Goal: Task Accomplishment & Management: Complete application form

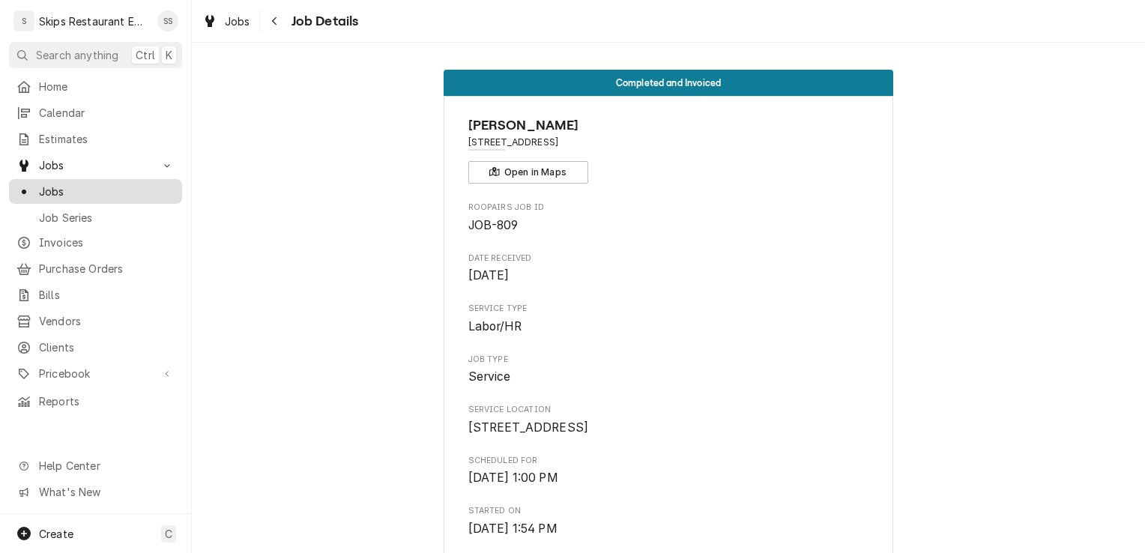
click at [63, 186] on span "Jobs" at bounding box center [107, 192] width 136 height 16
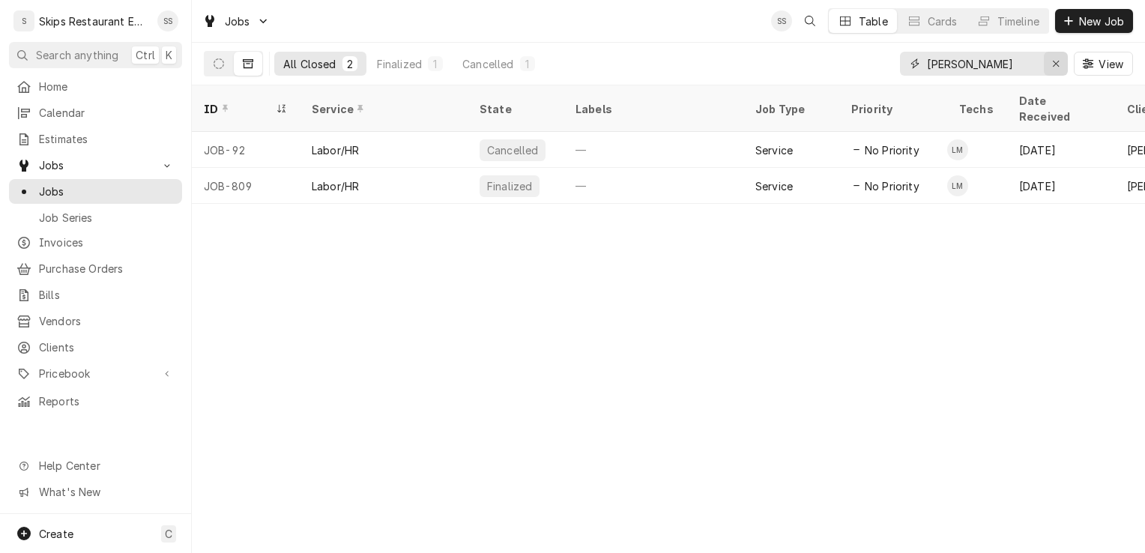
click at [1054, 61] on icon "Erase input" at bounding box center [1056, 64] width 6 height 6
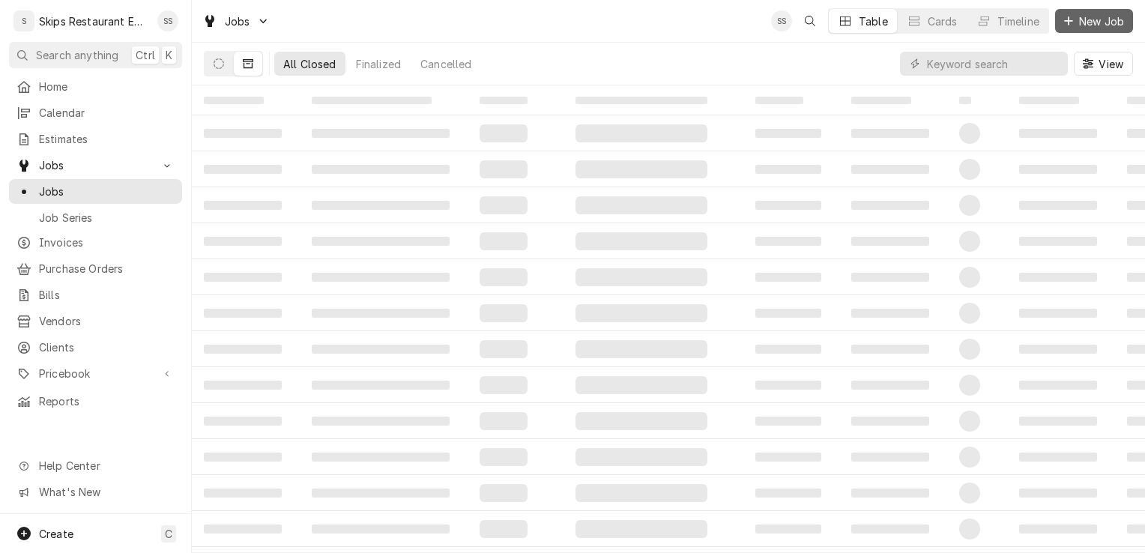
click at [1087, 17] on span "New Job" at bounding box center [1101, 21] width 51 height 16
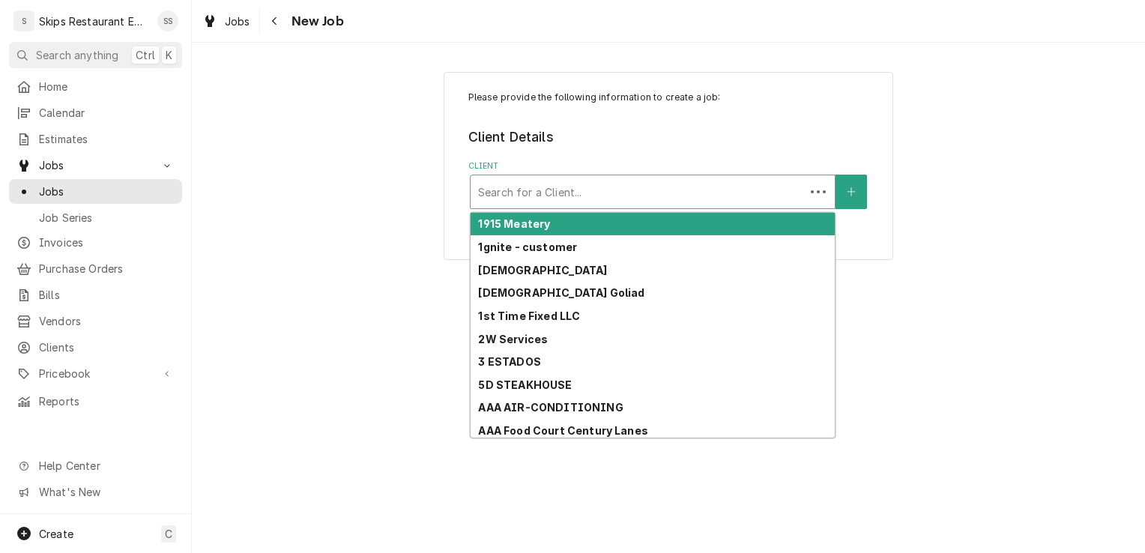
click at [510, 195] on div "Client" at bounding box center [637, 191] width 319 height 27
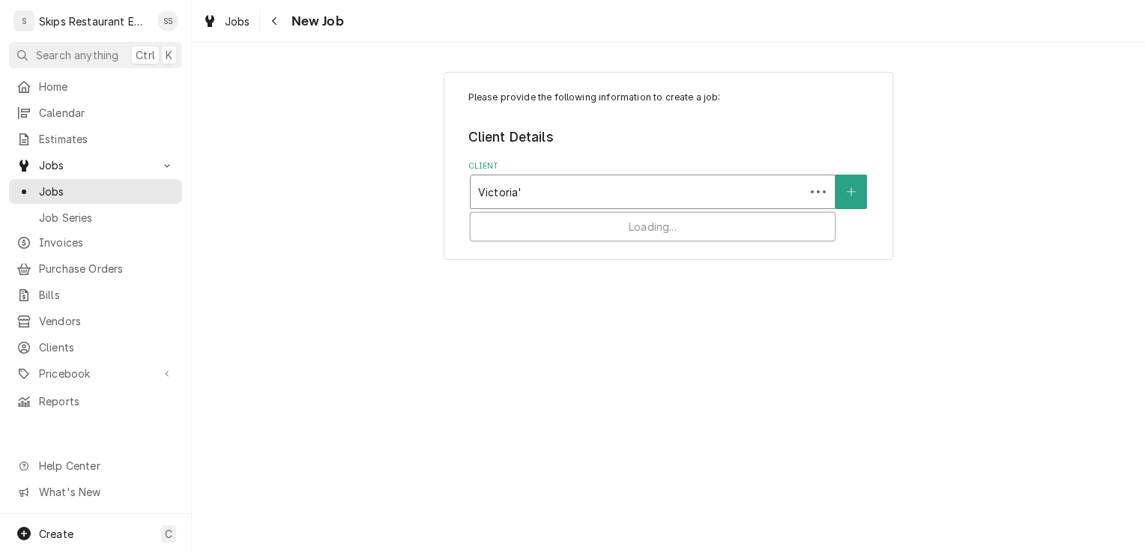
type input "Victoria's"
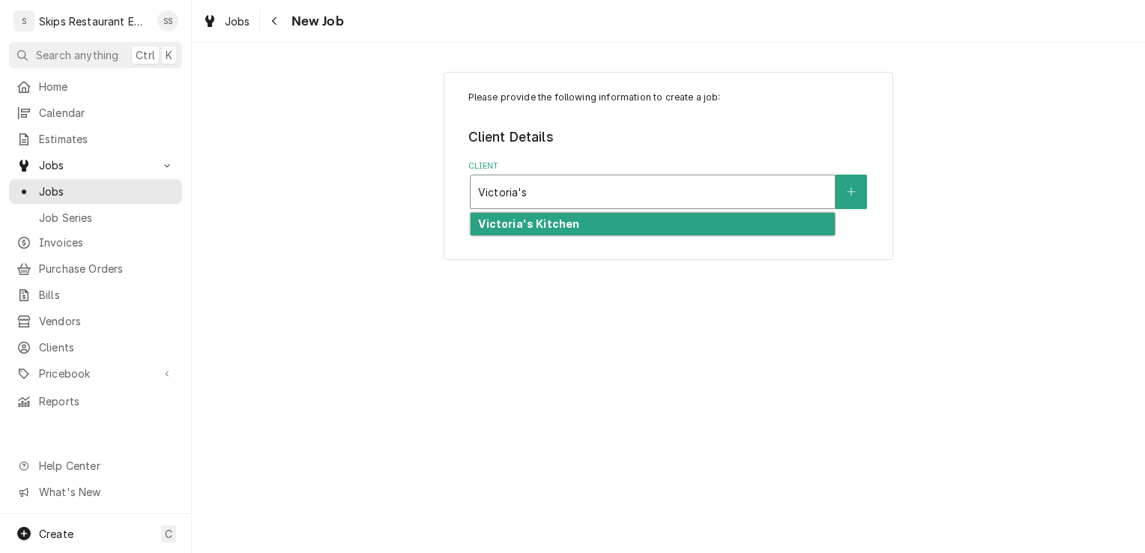
click at [511, 228] on strong "Victoria's Kitchen" at bounding box center [528, 223] width 101 height 13
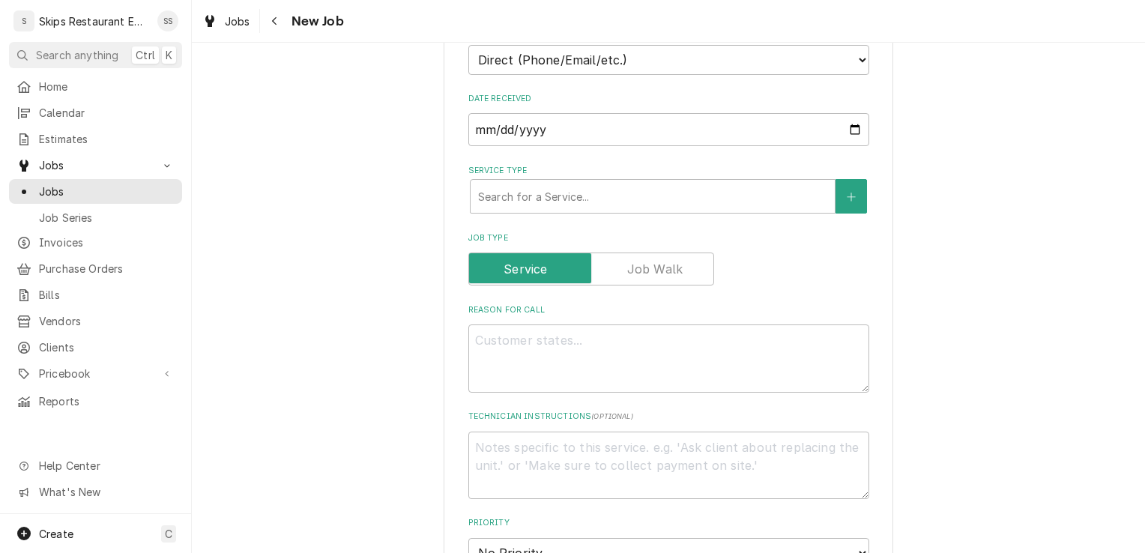
scroll to position [420, 0]
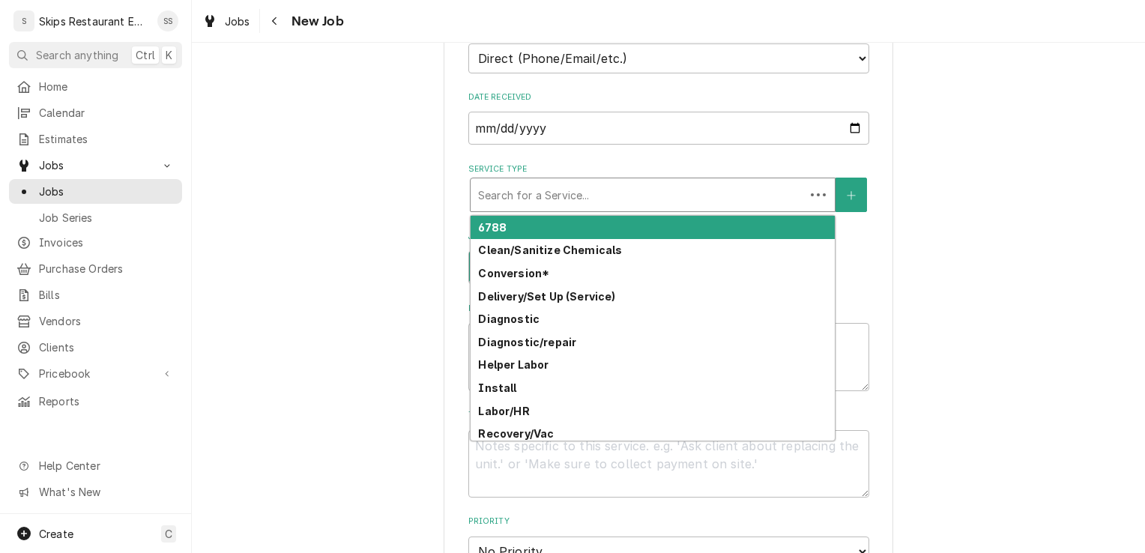
click at [556, 196] on div "Service Type" at bounding box center [637, 194] width 319 height 27
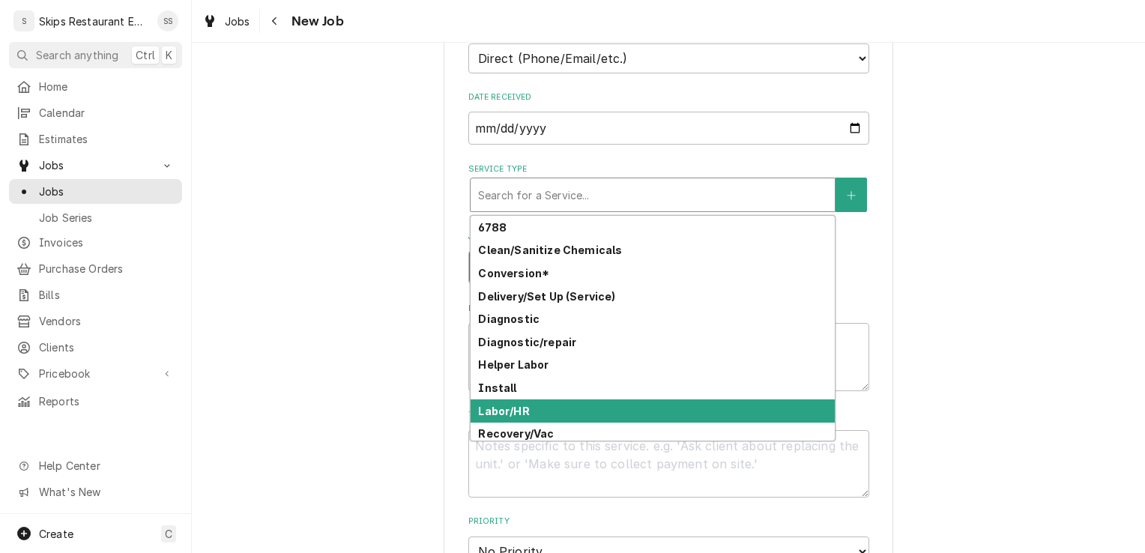
click at [495, 416] on strong "Labor/HR" at bounding box center [503, 411] width 51 height 13
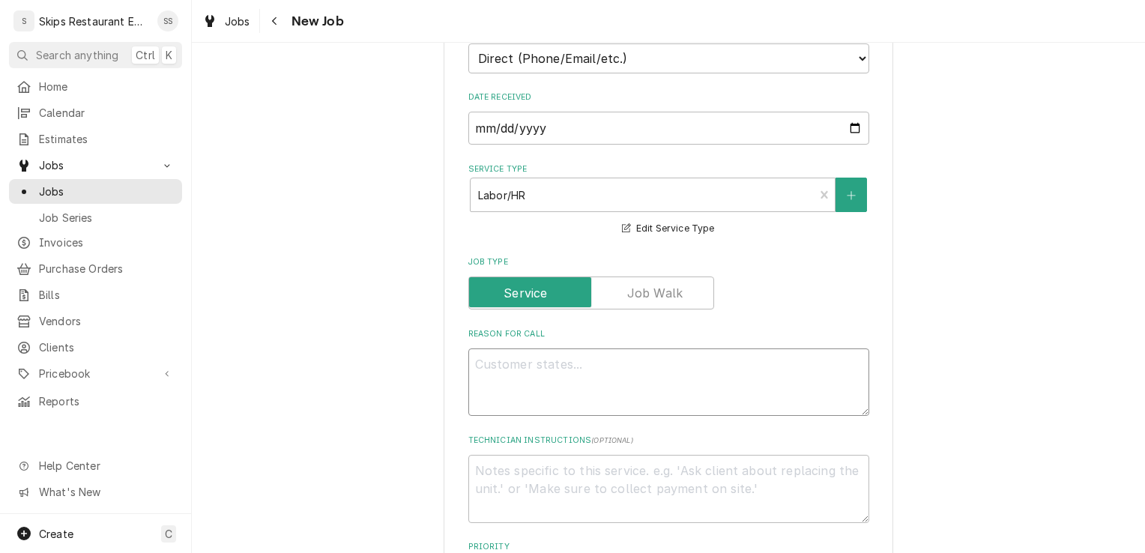
click at [509, 366] on textarea "Reason For Call" at bounding box center [668, 381] width 401 height 67
type textarea "x"
type textarea "P"
type textarea "x"
type textarea "Pr"
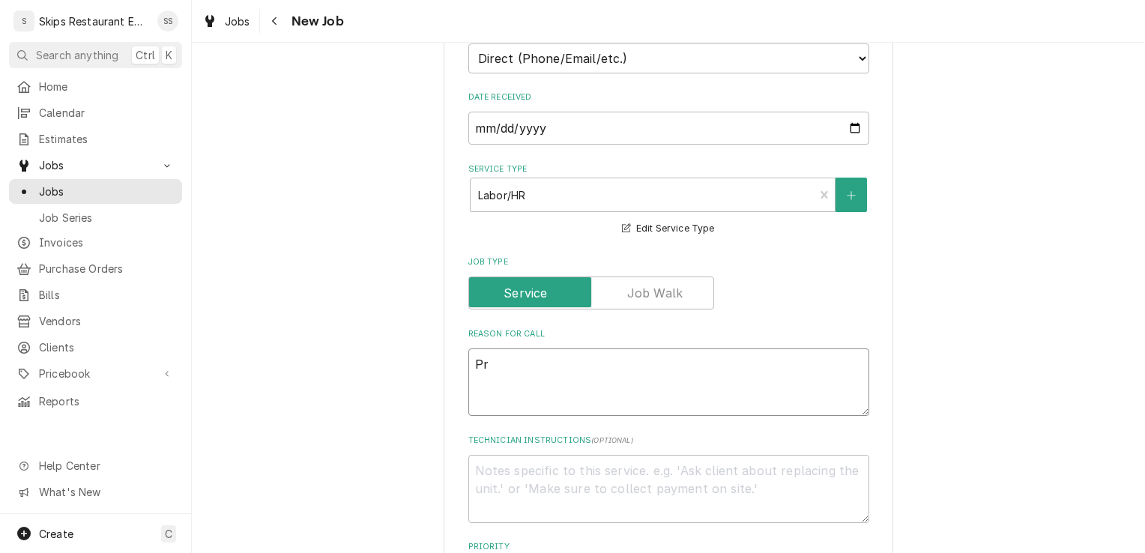
type textarea "x"
type textarea "Pre"
type textarea "x"
type textarea "Prep"
type textarea "x"
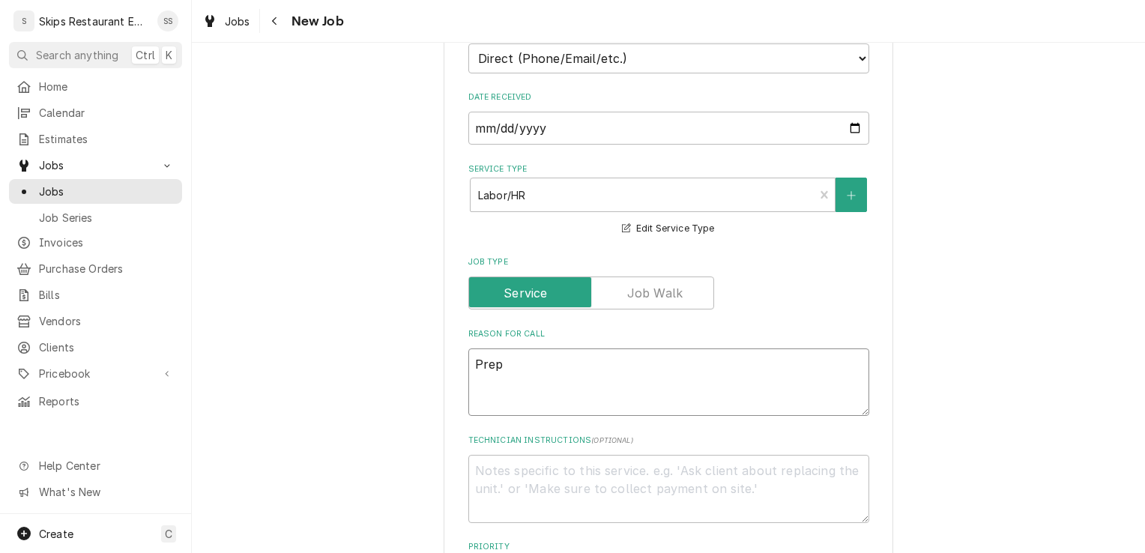
type textarea "Prep"
type textarea "x"
type textarea "Prep T"
type textarea "x"
type textarea "Prep Ta"
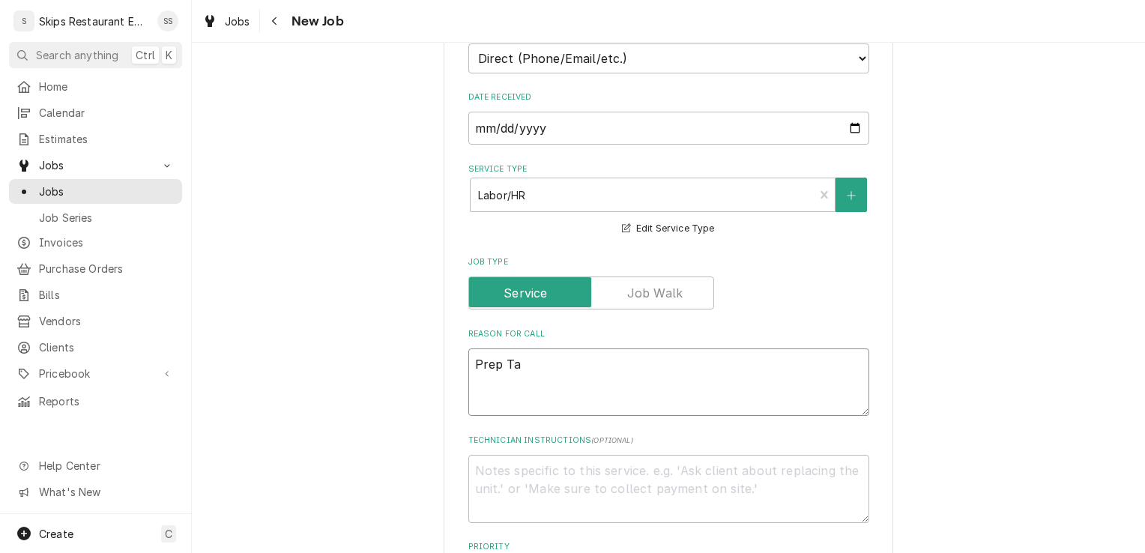
type textarea "x"
type textarea "Prep Tab"
type textarea "x"
type textarea "Prep Tabl"
type textarea "x"
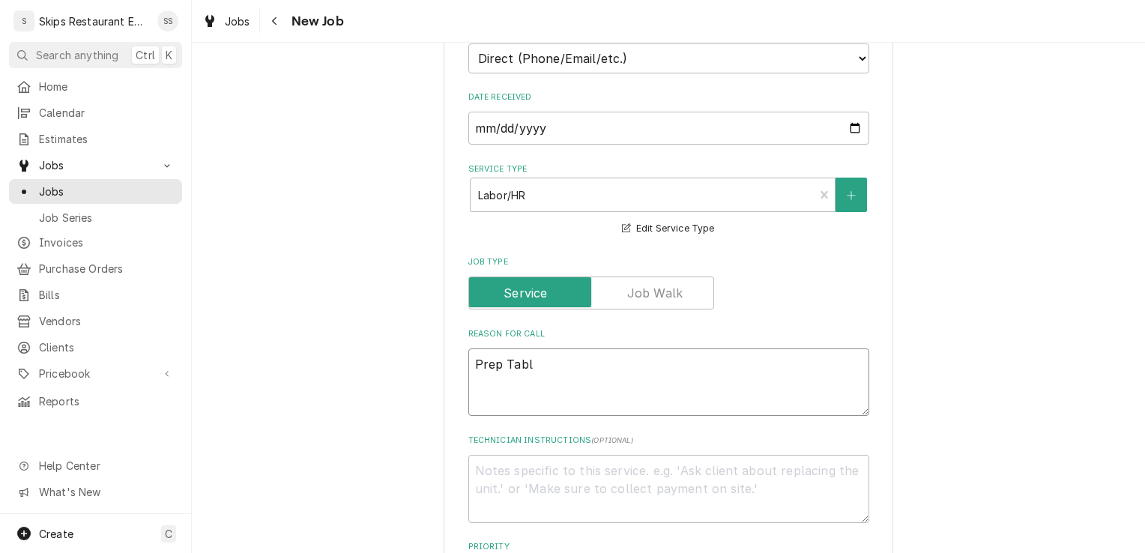
type textarea "Prep Table"
type textarea "x"
type textarea "Prep Table"
type textarea "x"
type textarea "Prep Table a"
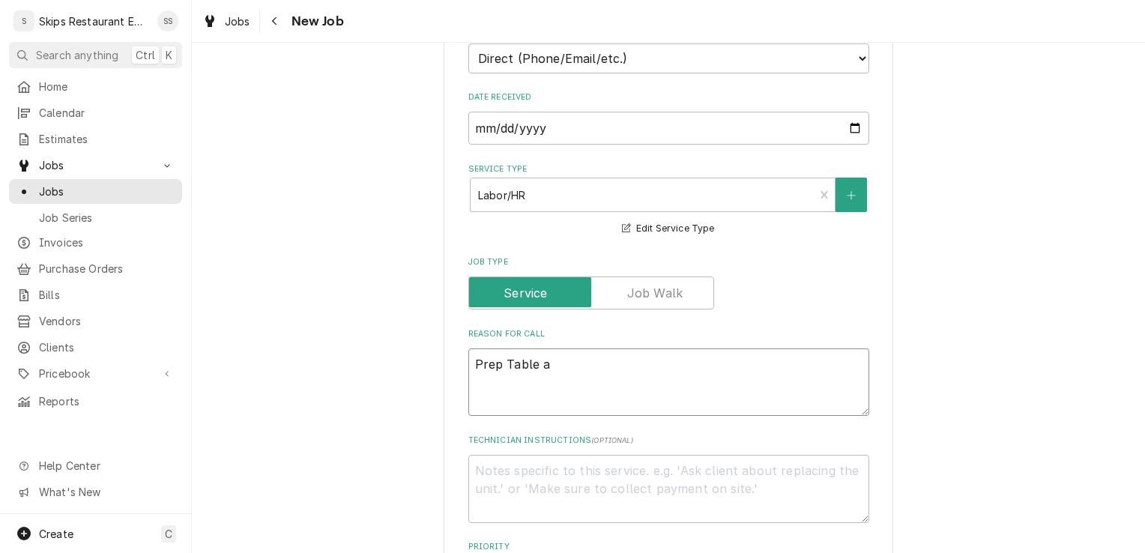
type textarea "x"
type textarea "Prep Table at"
type textarea "x"
type textarea "Prep Table at"
type textarea "x"
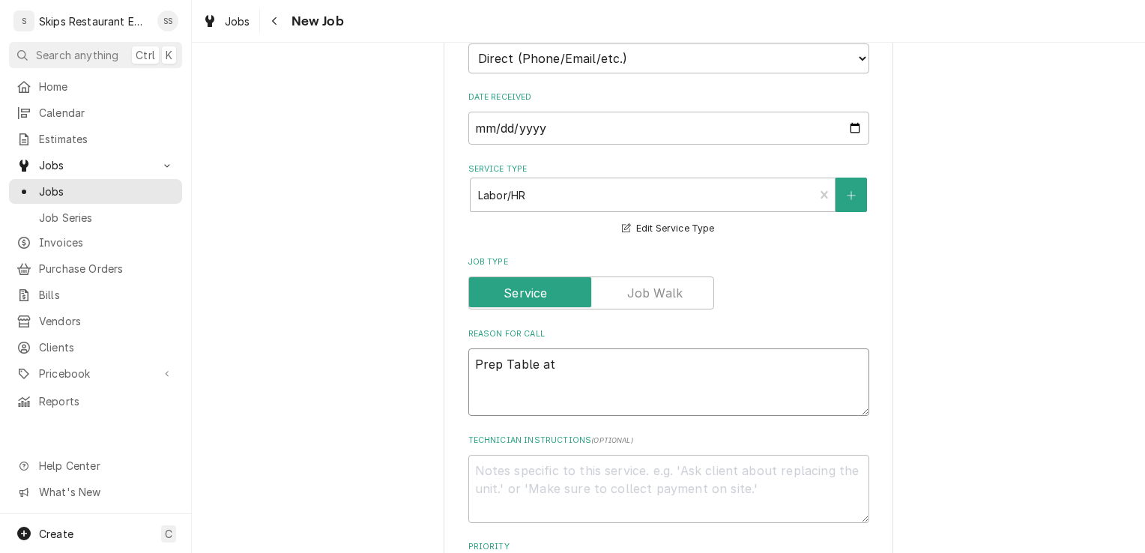
type textarea "Prep Table at 5"
type textarea "x"
type textarea "Prep Table at 52"
type textarea "x"
type textarea "Prep Table at 52"
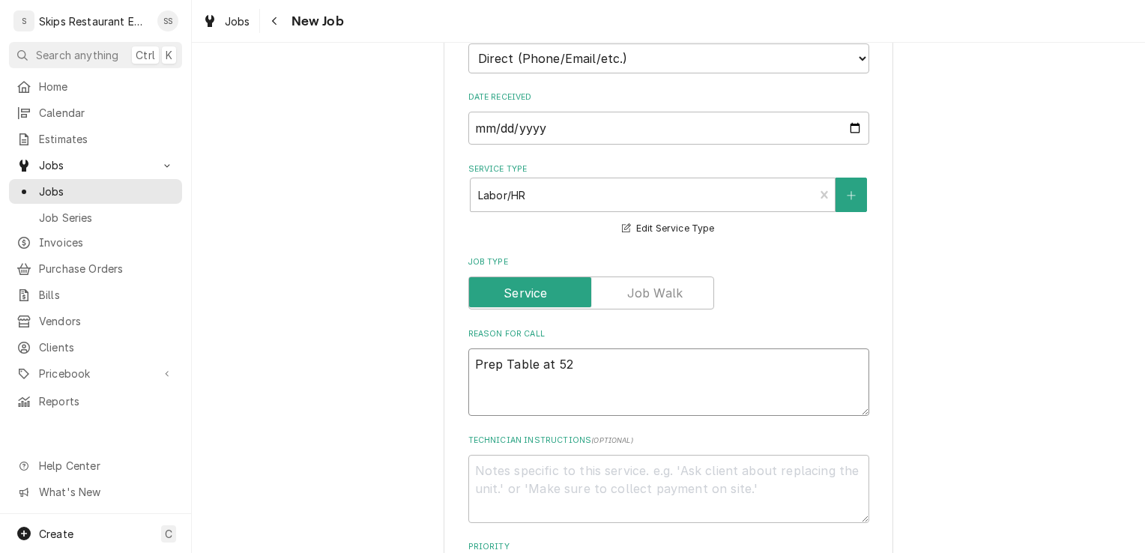
type textarea "x"
type textarea "Prep Table at 52 d"
type textarea "x"
type textarea "Prep Table at 52 de"
type textarea "x"
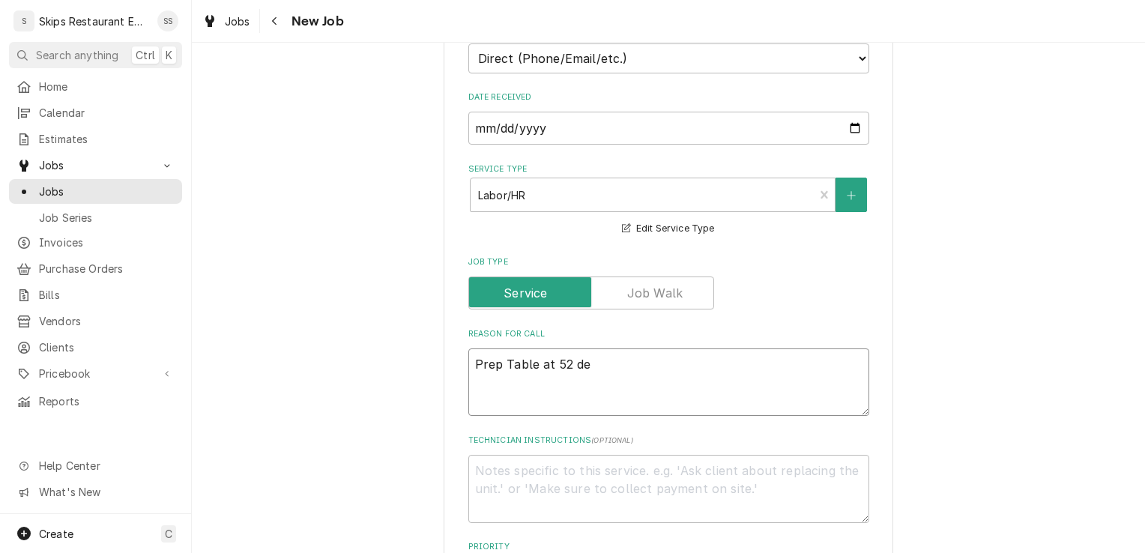
type textarea "Prep Table at 52 deg"
type textarea "x"
type textarea "Prep Table at 52 degr"
type textarea "x"
type textarea "Prep Table at 52 degre"
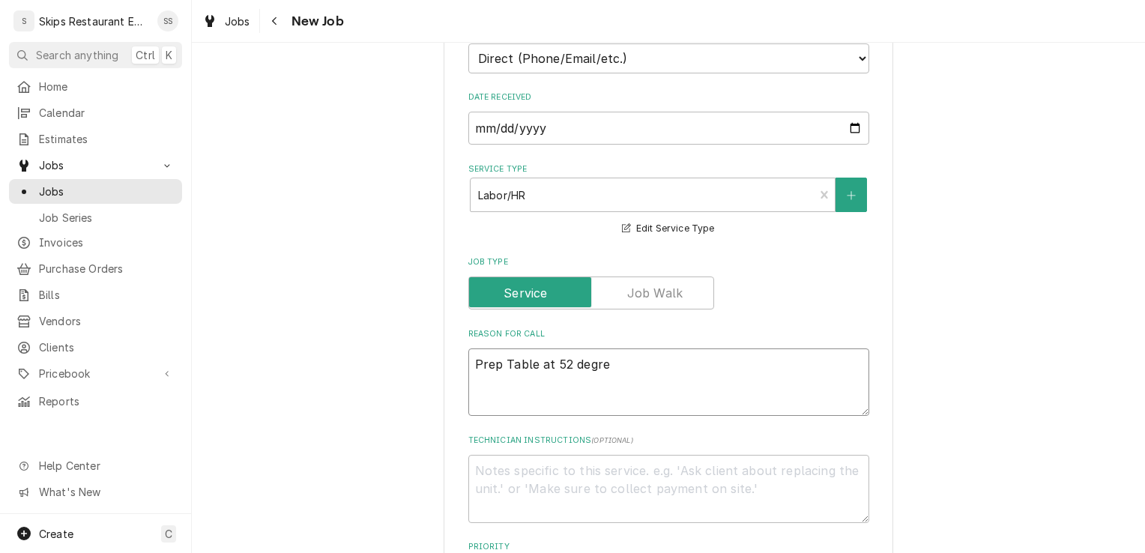
type textarea "x"
type textarea "Prep Table at 52 degree"
type textarea "x"
type textarea "Prep Table at 52 degrees"
type textarea "x"
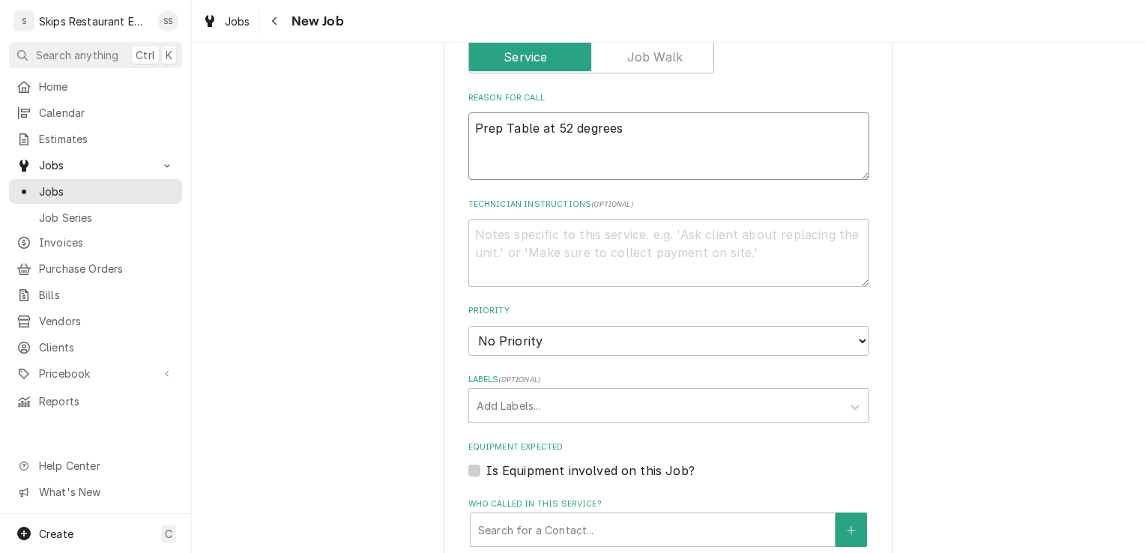
type textarea "Prep Table at 52 degrees"
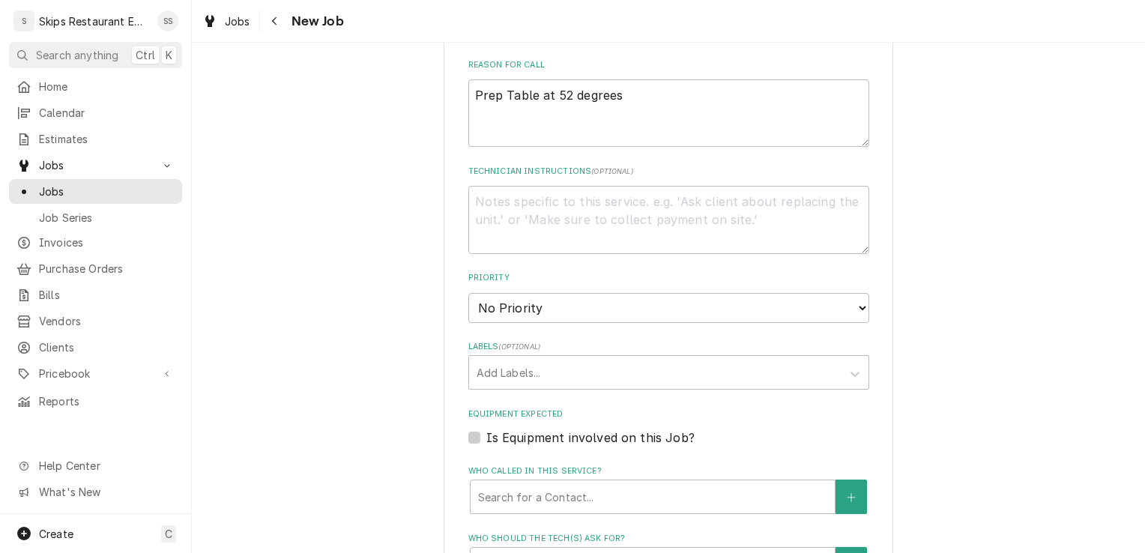
scroll to position [813, 0]
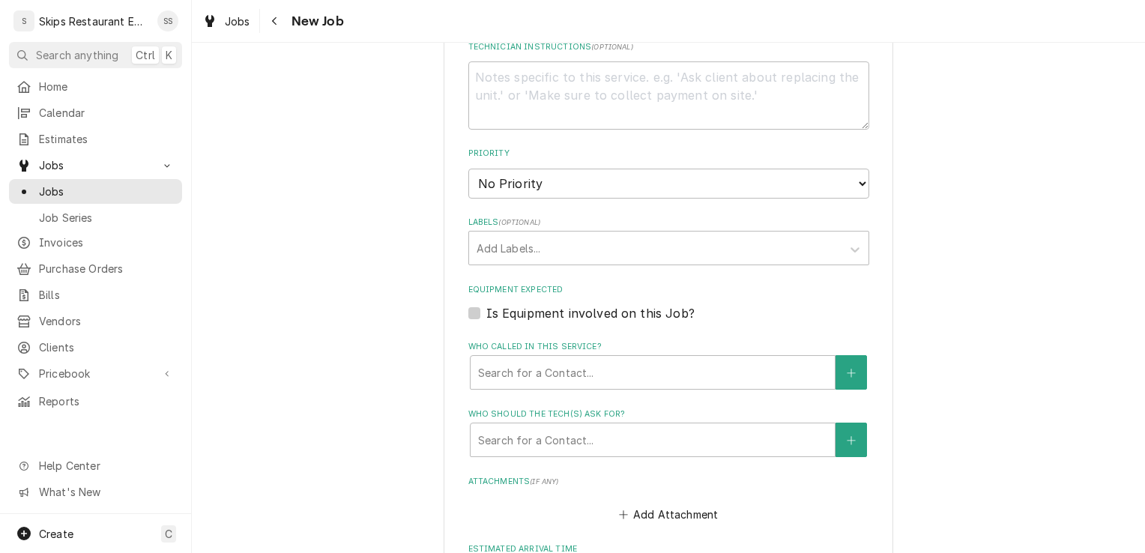
click at [486, 312] on label "Is Equipment involved on this Job?" at bounding box center [590, 313] width 208 height 18
click at [486, 312] on input "Equipment Expected" at bounding box center [686, 320] width 401 height 33
checkbox input "true"
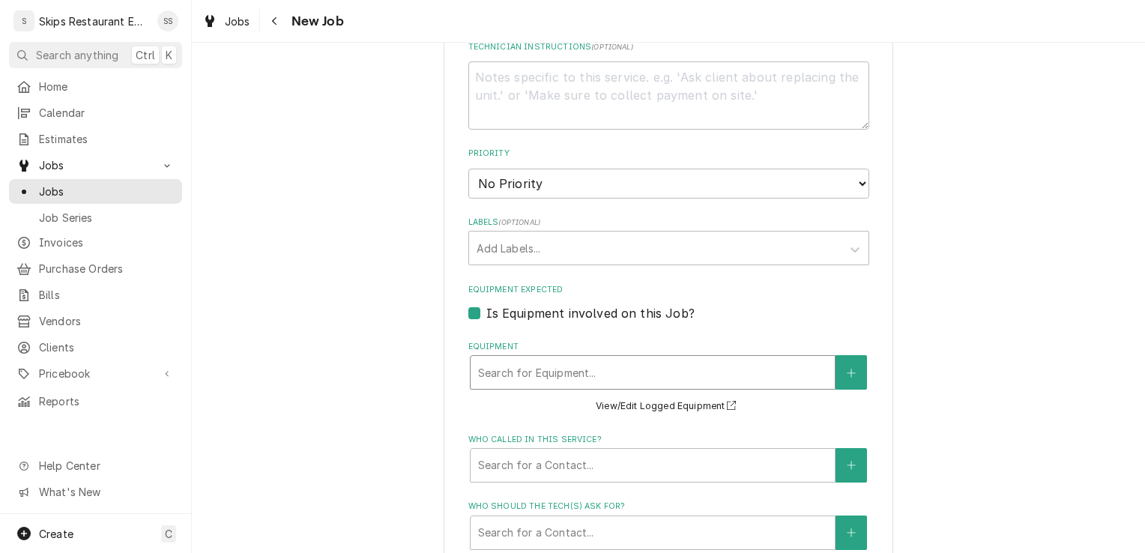
click at [620, 370] on div "Equipment" at bounding box center [652, 372] width 349 height 27
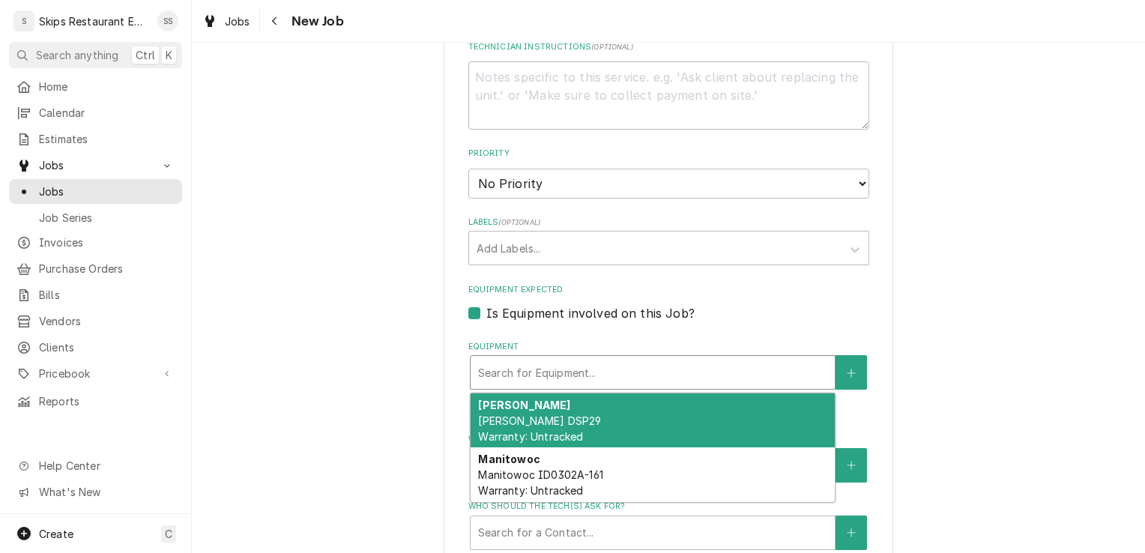
click at [545, 439] on span "Duker DSP29 Warranty: Untracked" at bounding box center [539, 428] width 123 height 28
type textarea "x"
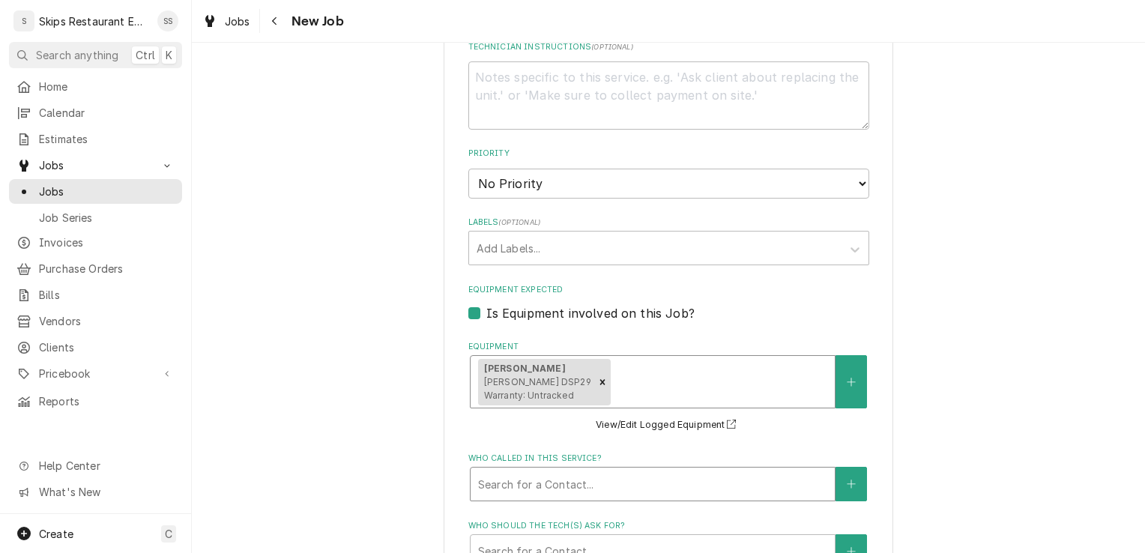
click at [527, 489] on div "Who called in this service?" at bounding box center [652, 484] width 349 height 27
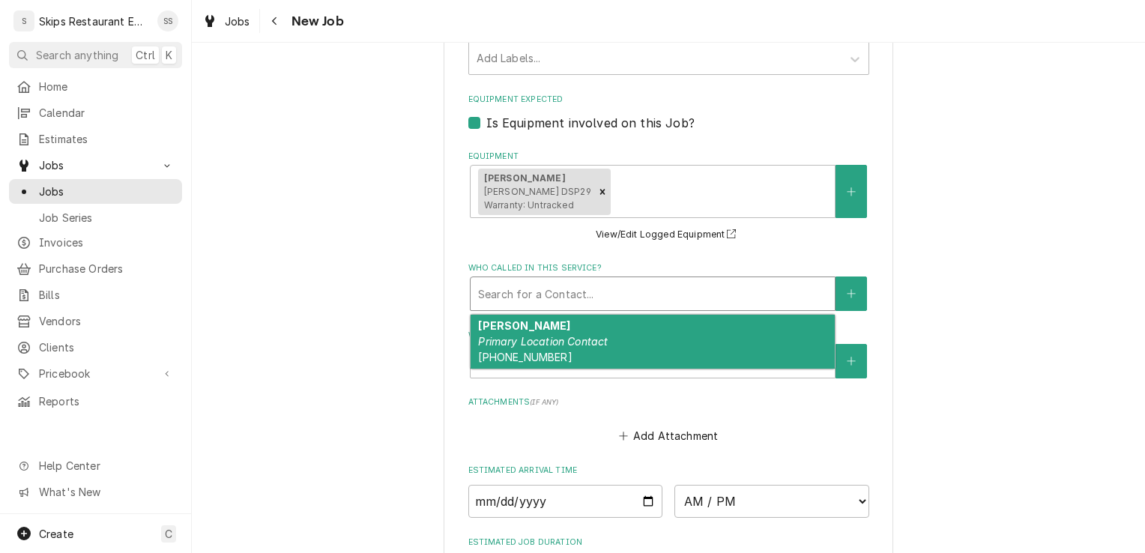
scroll to position [1008, 0]
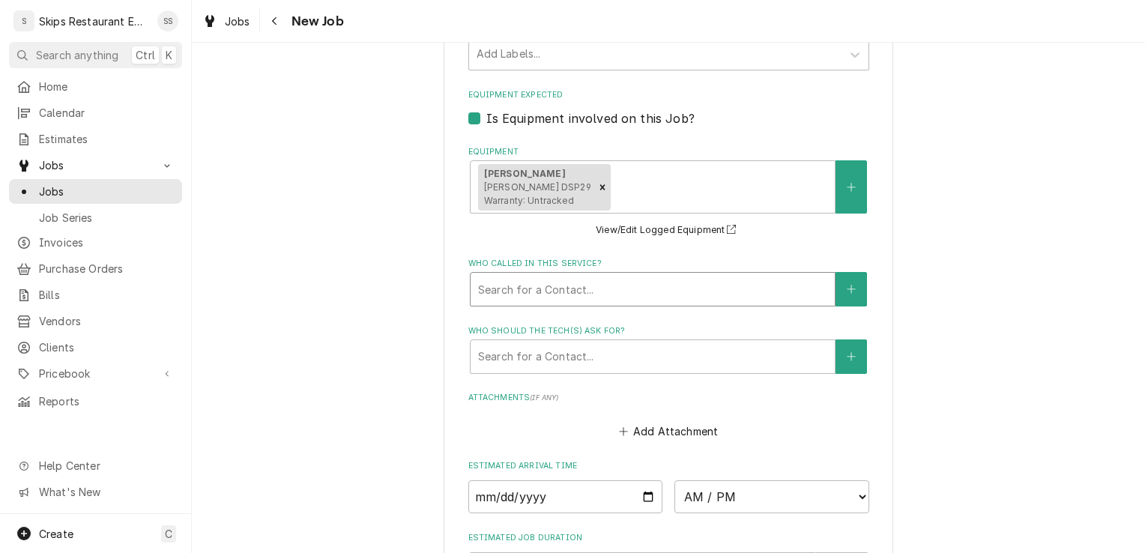
click at [555, 291] on div "Who called in this service?" at bounding box center [652, 289] width 349 height 27
click at [840, 289] on button "Who called in this service?" at bounding box center [851, 289] width 31 height 34
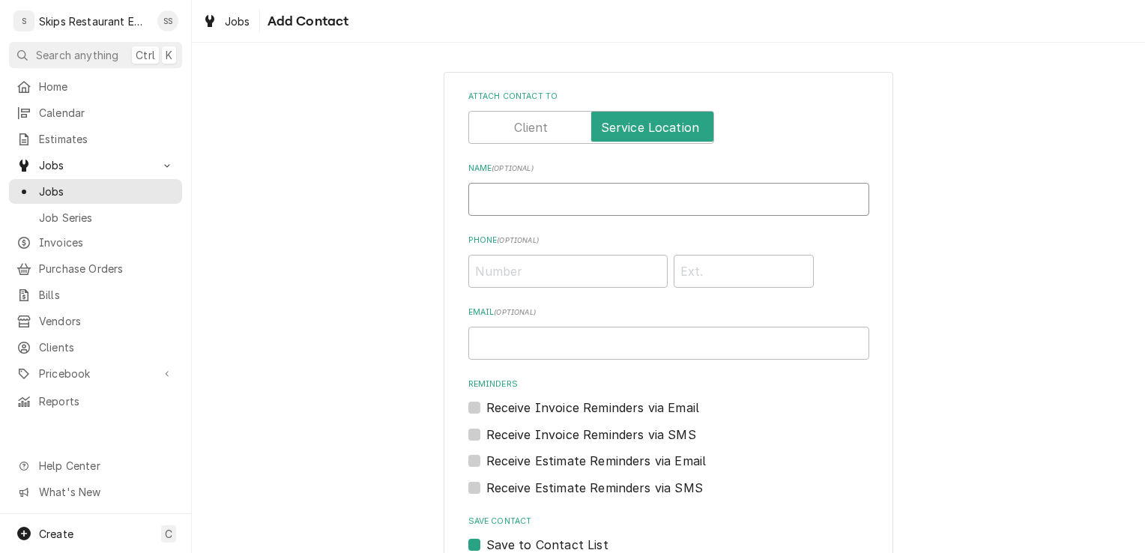
click at [527, 202] on input "Name ( optional )" at bounding box center [668, 199] width 401 height 33
type input "Robert"
click at [568, 270] on input "Phone ( optional )" at bounding box center [567, 271] width 199 height 33
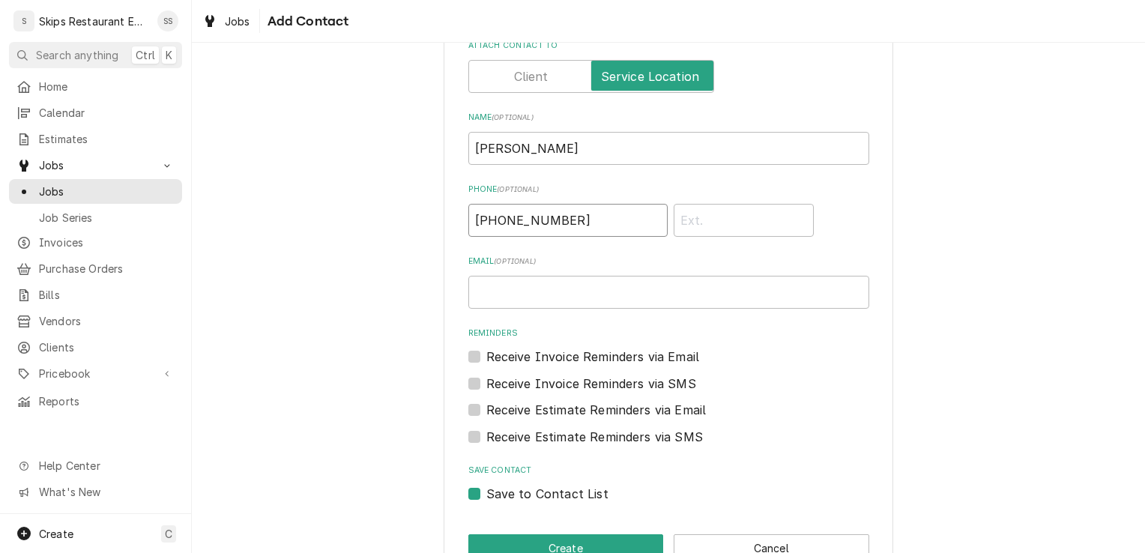
scroll to position [91, 0]
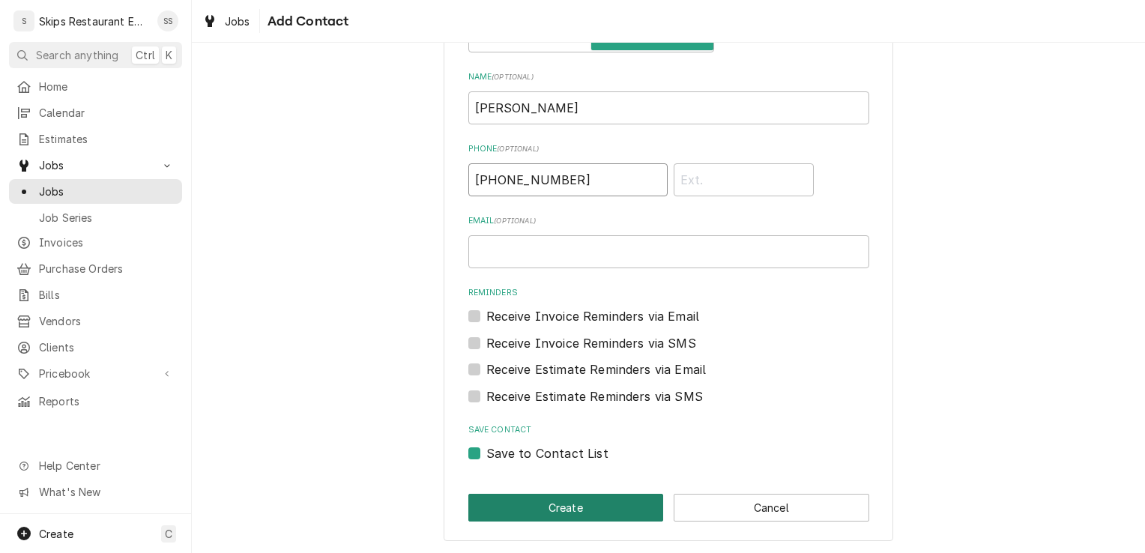
type input "(361) 218-5610"
click at [545, 514] on button "Create" at bounding box center [566, 508] width 196 height 28
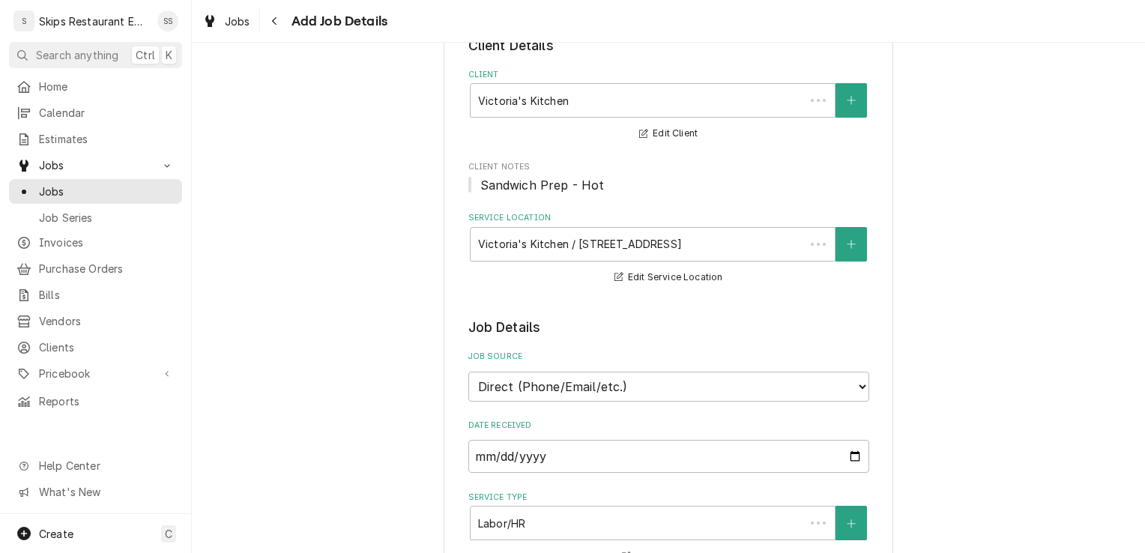
scroll to position [1008, 0]
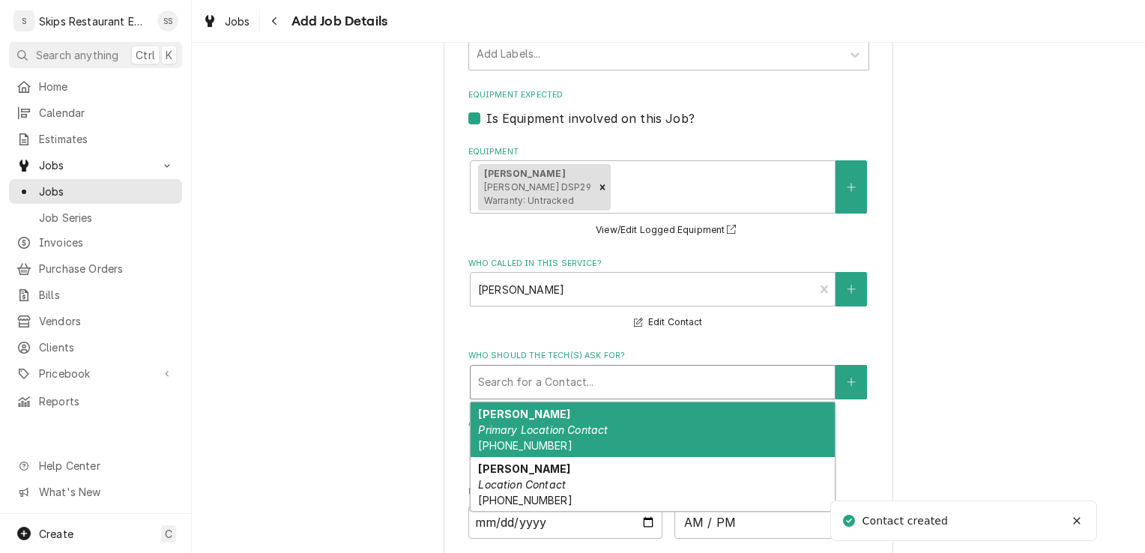
click at [531, 399] on div "Search for a Contact..." at bounding box center [653, 382] width 366 height 34
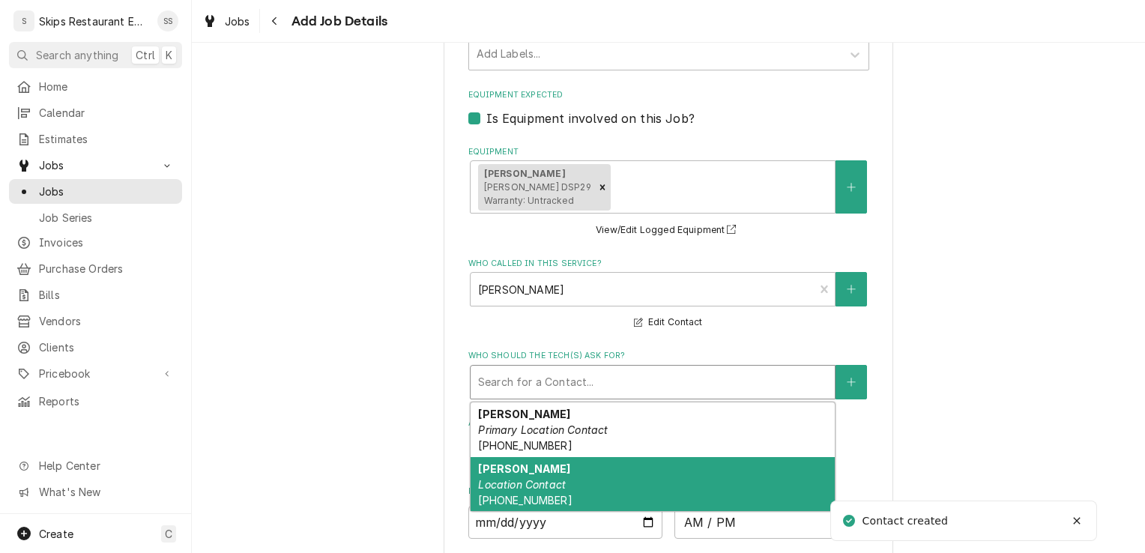
click at [529, 495] on span "(361) 218-5610" at bounding box center [525, 500] width 94 height 13
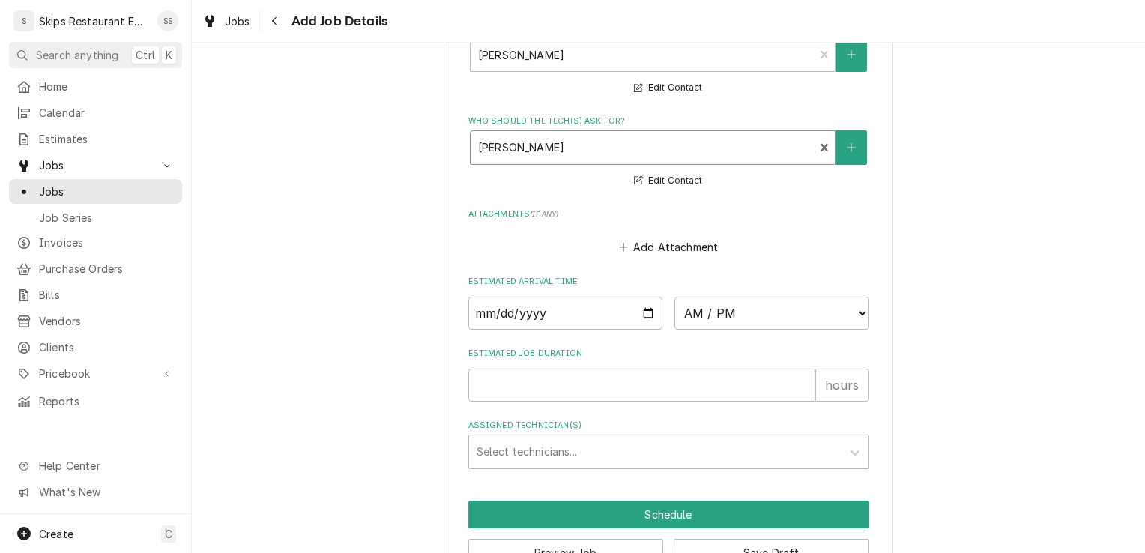
scroll to position [1290, 0]
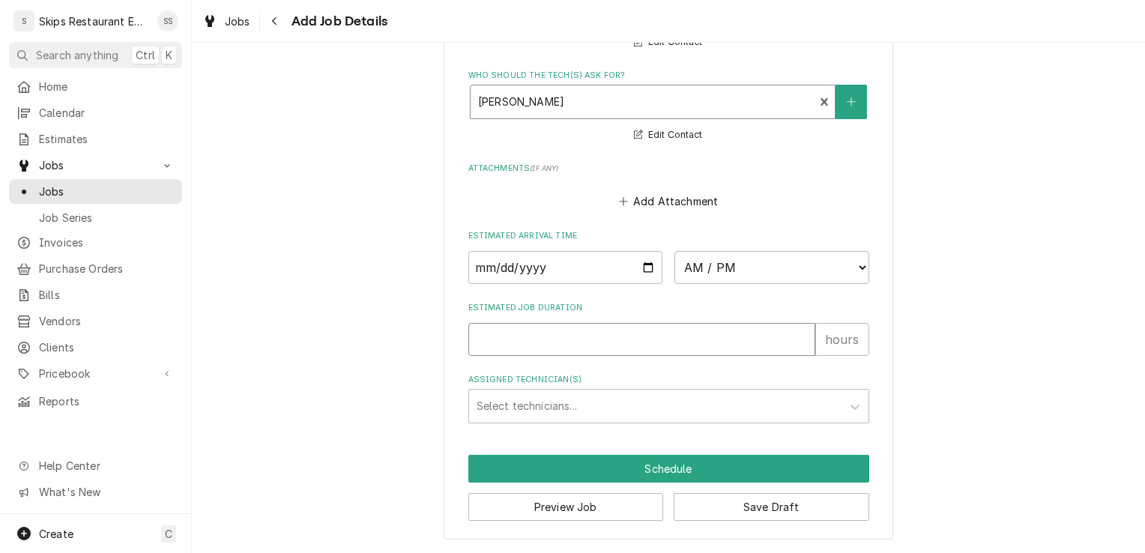
click at [518, 342] on input "Estimated Job Duration" at bounding box center [641, 339] width 347 height 33
type textarea "x"
type input "1"
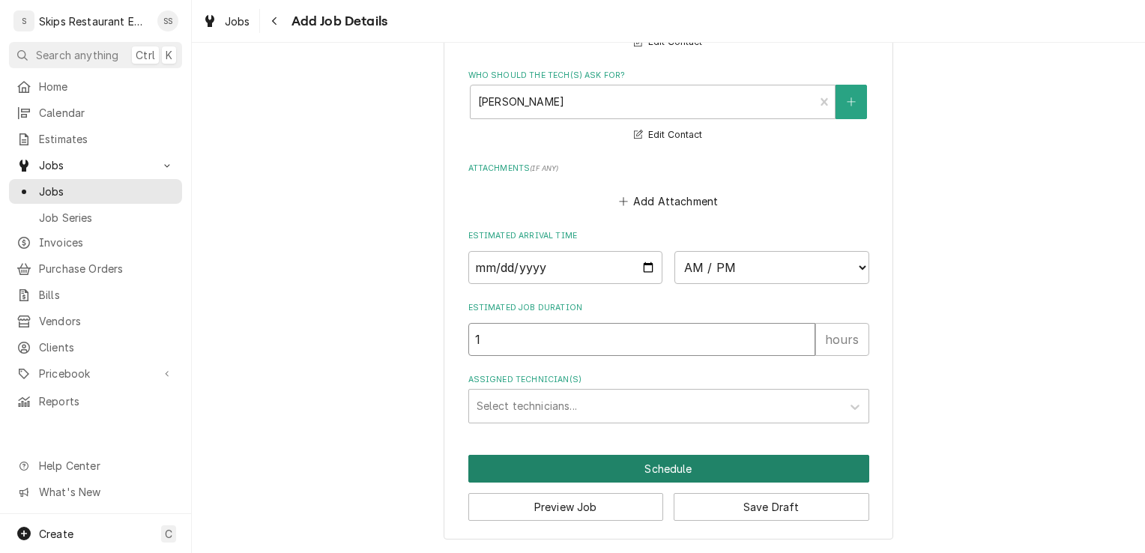
type textarea "x"
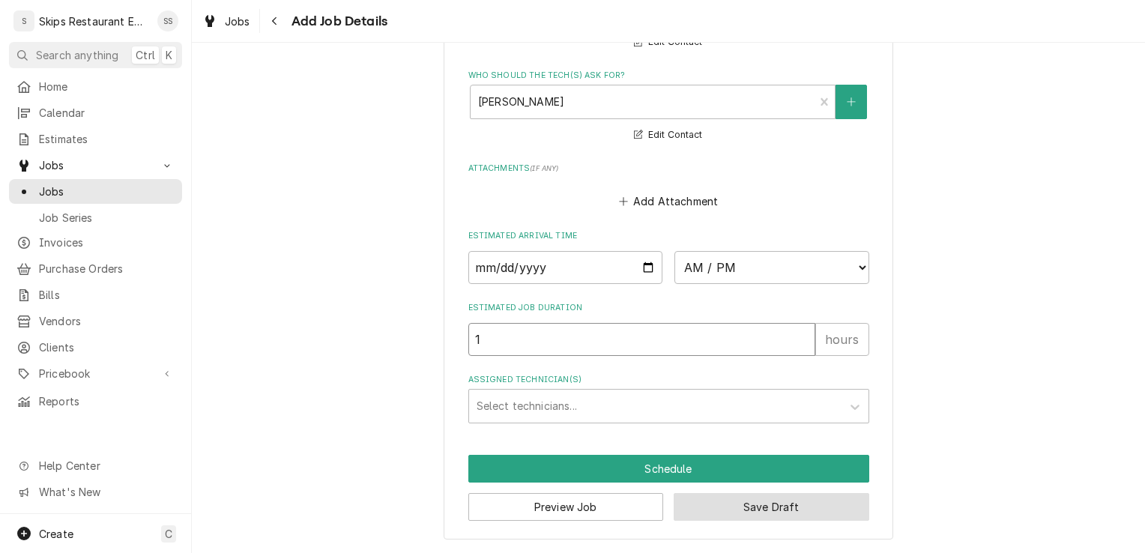
type input "1"
click at [776, 505] on button "Save Draft" at bounding box center [772, 507] width 196 height 28
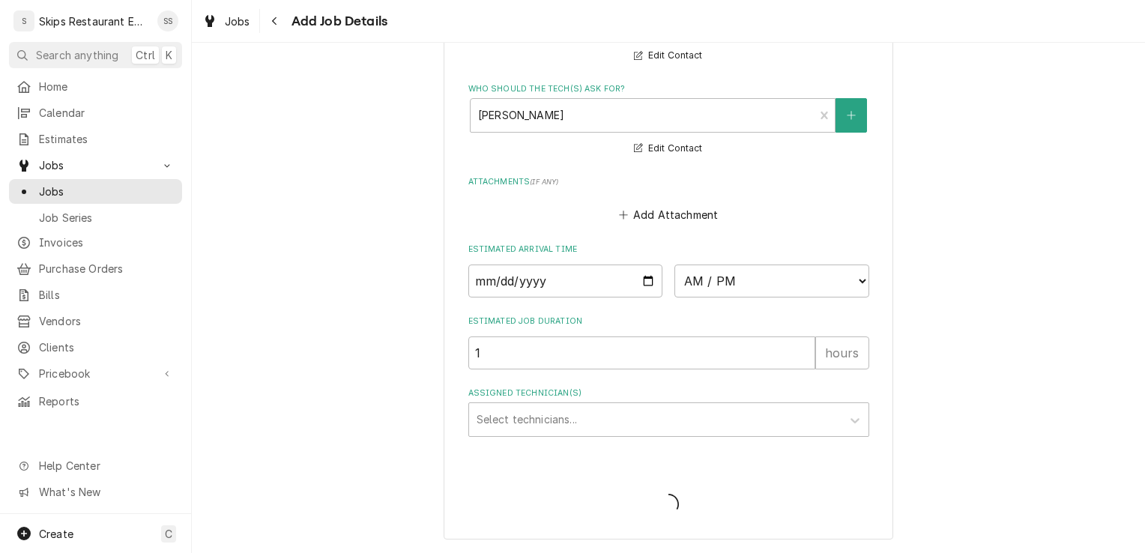
scroll to position [1275, 0]
type textarea "x"
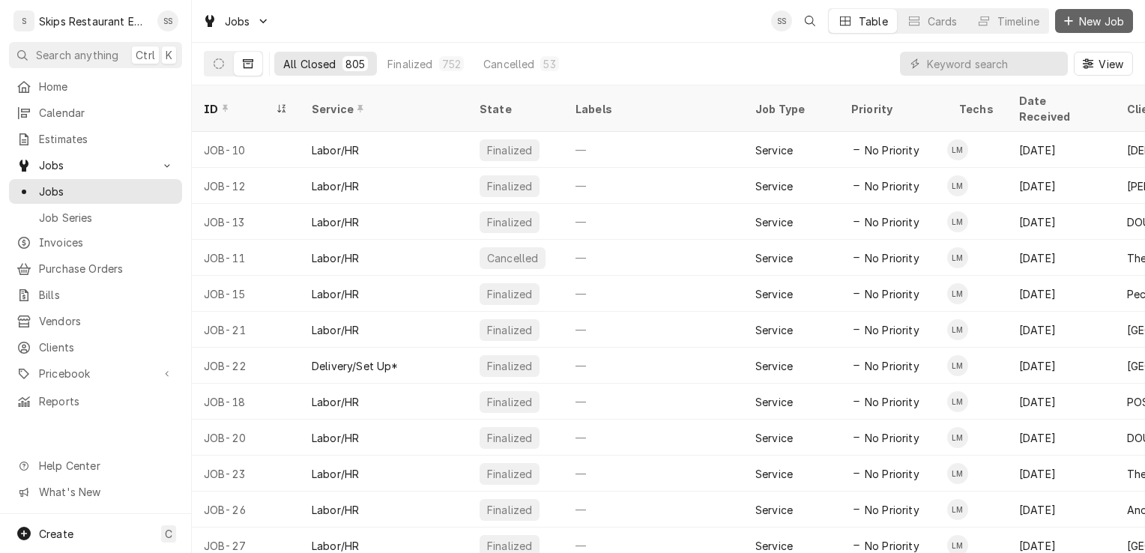
drag, startPoint x: 1105, startPoint y: 20, endPoint x: 1067, endPoint y: 13, distance: 38.8
click at [1101, 16] on span "New Job" at bounding box center [1101, 21] width 51 height 16
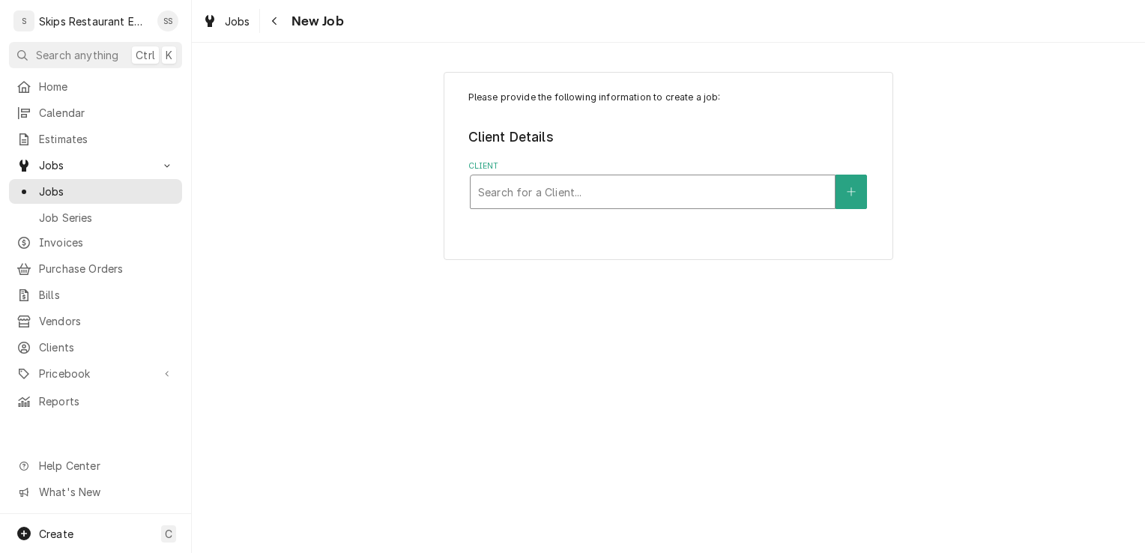
click at [555, 193] on div "Client" at bounding box center [652, 191] width 349 height 27
type input "Courtyard"
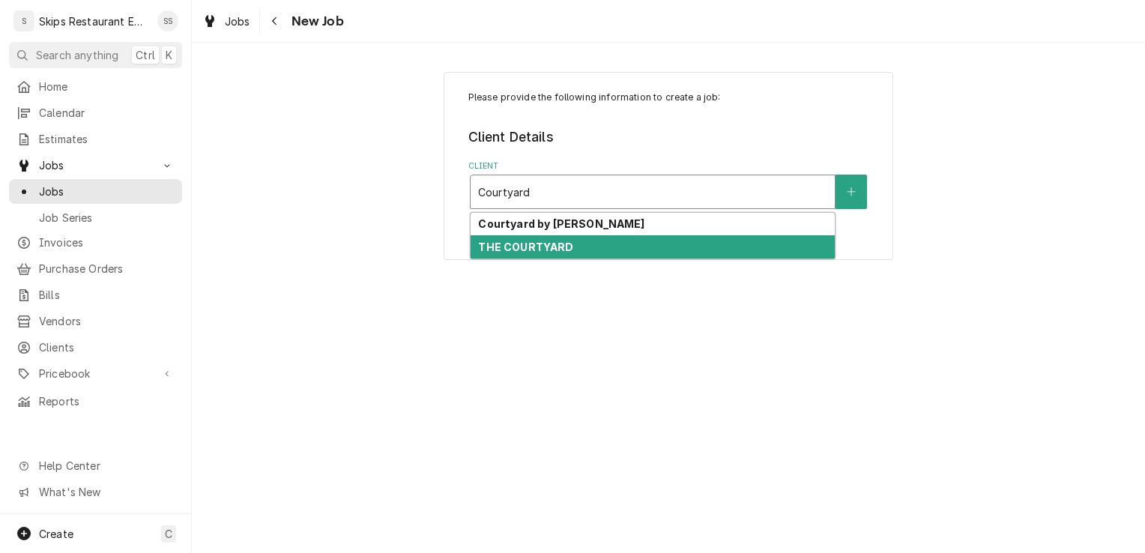
click at [544, 249] on strong "THE COURTYARD" at bounding box center [525, 247] width 95 height 13
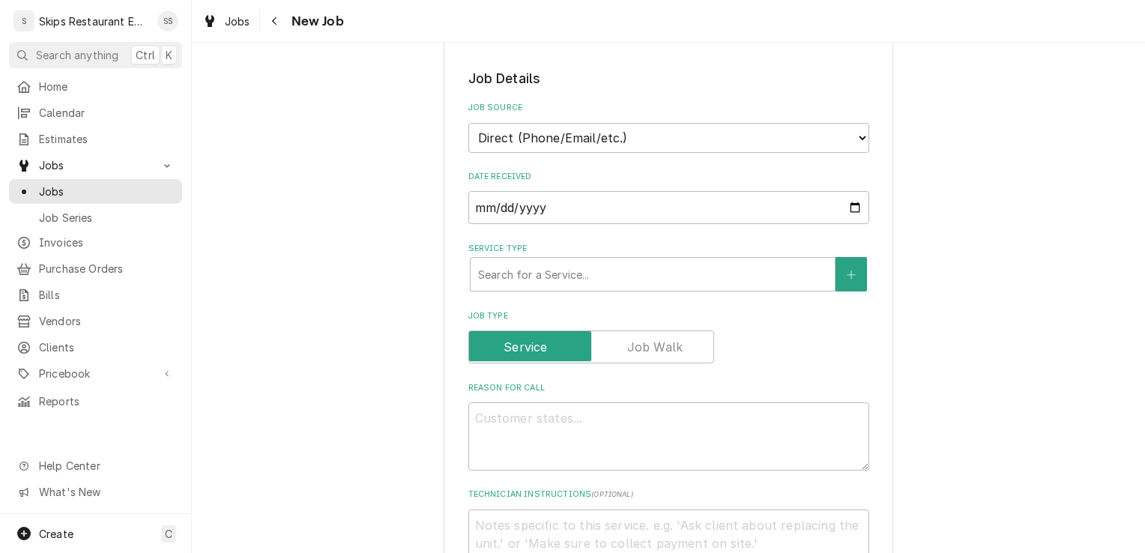
scroll to position [637, 0]
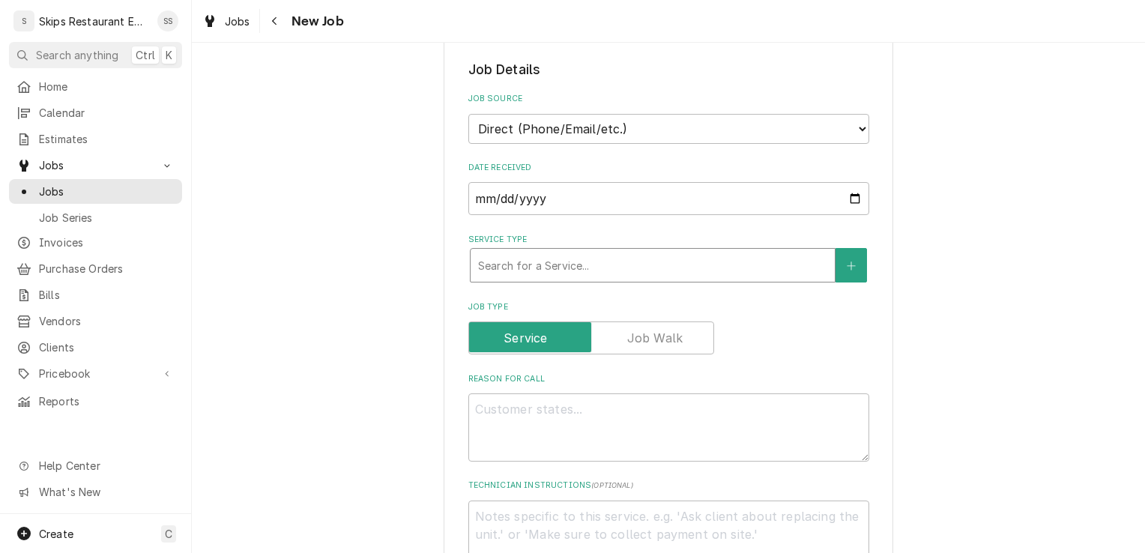
click at [624, 258] on div "Service Type" at bounding box center [652, 265] width 349 height 27
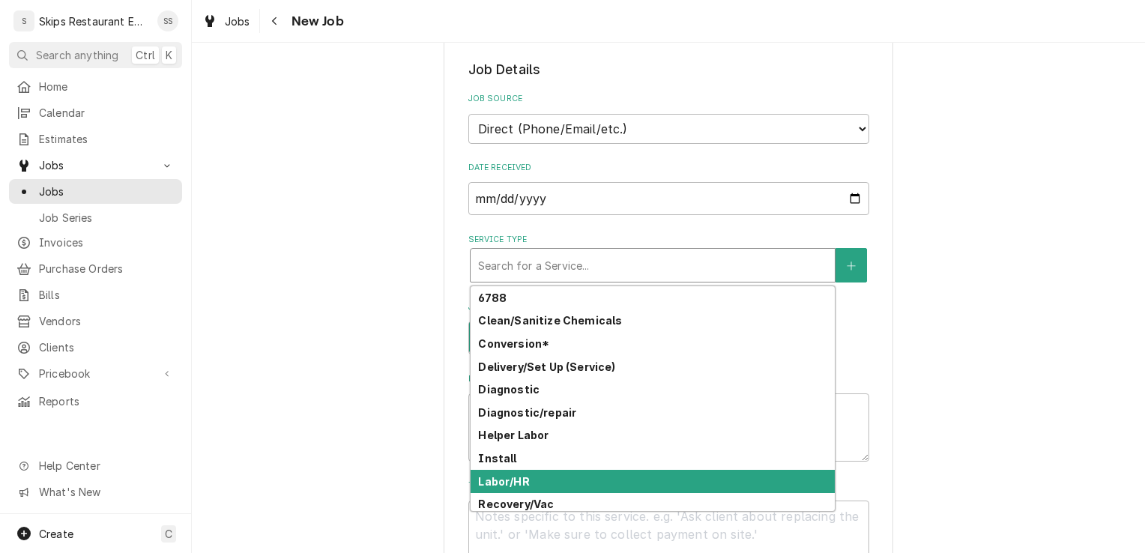
click at [490, 485] on strong "Labor/HR" at bounding box center [503, 481] width 51 height 13
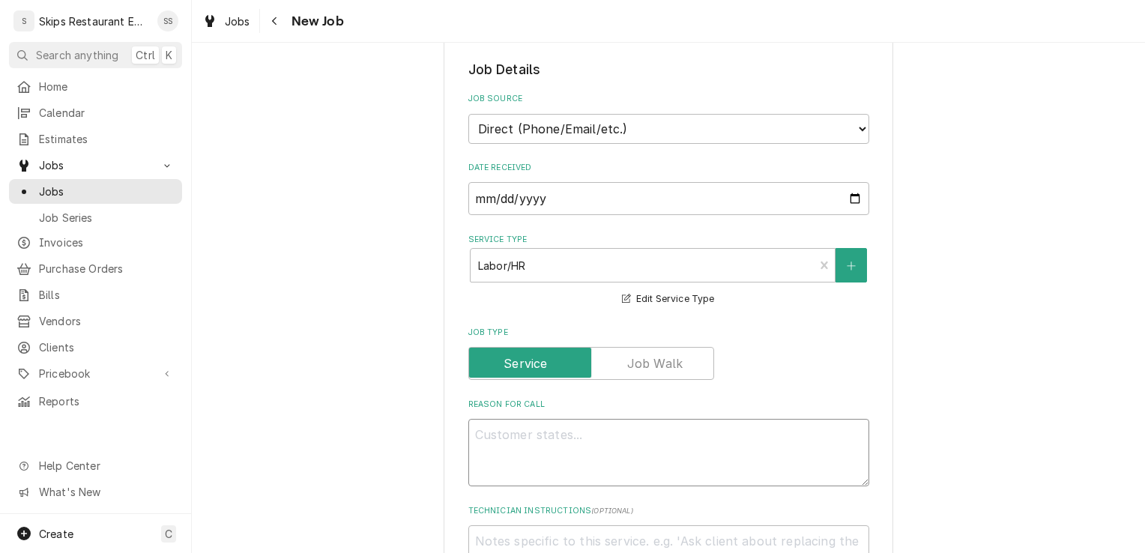
click at [495, 437] on textarea "Reason For Call" at bounding box center [668, 452] width 401 height 67
type textarea "x"
type textarea "2"
type textarea "x"
type textarea "2"
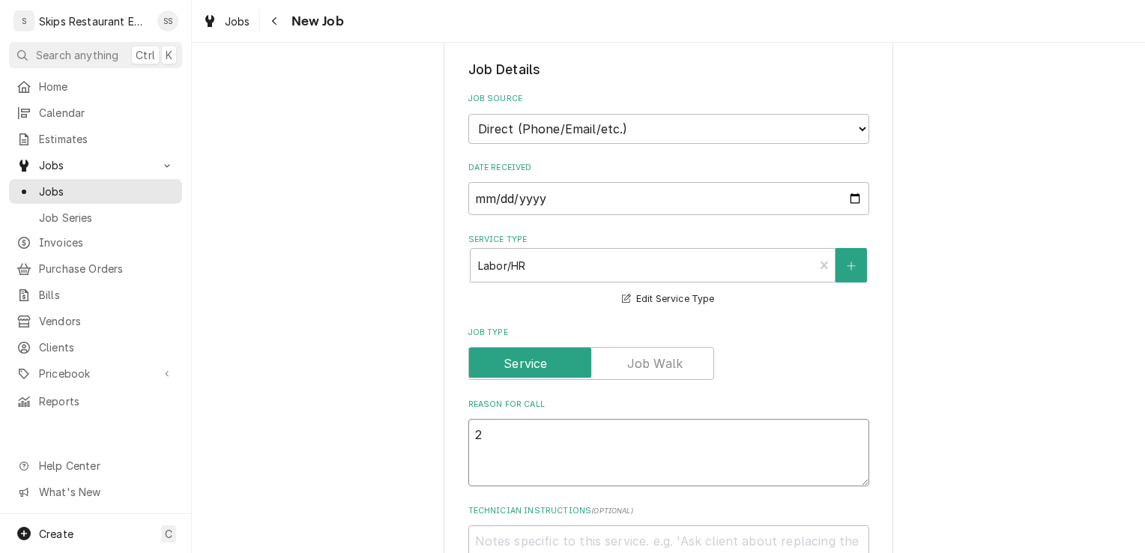
type textarea "x"
type textarea "2 o"
type textarea "x"
type textarea "2 of"
type textarea "x"
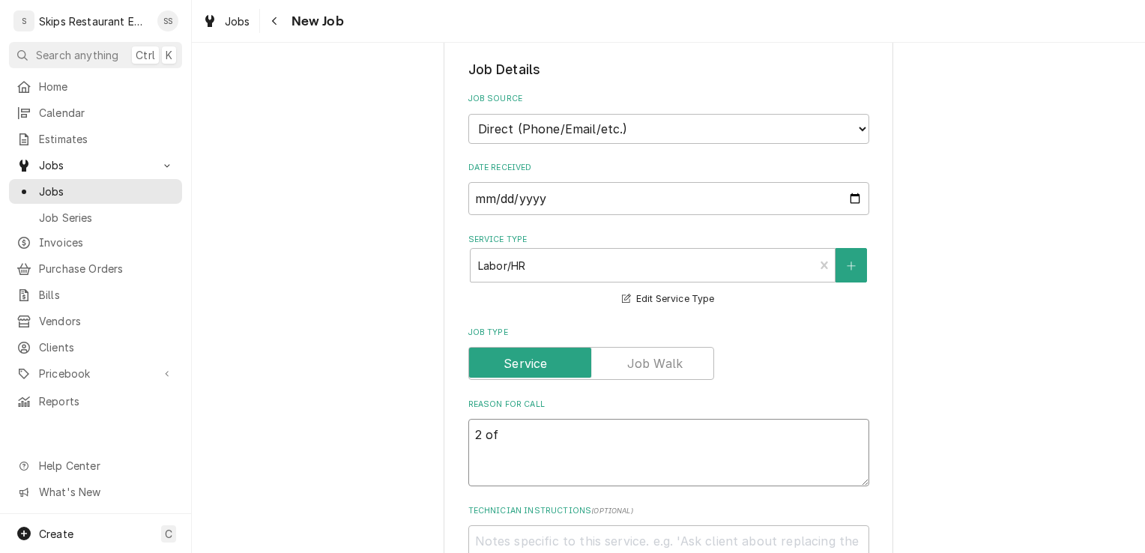
type textarea "2 of"
type textarea "x"
type textarea "2 of 4"
type textarea "x"
type textarea "2 of 4"
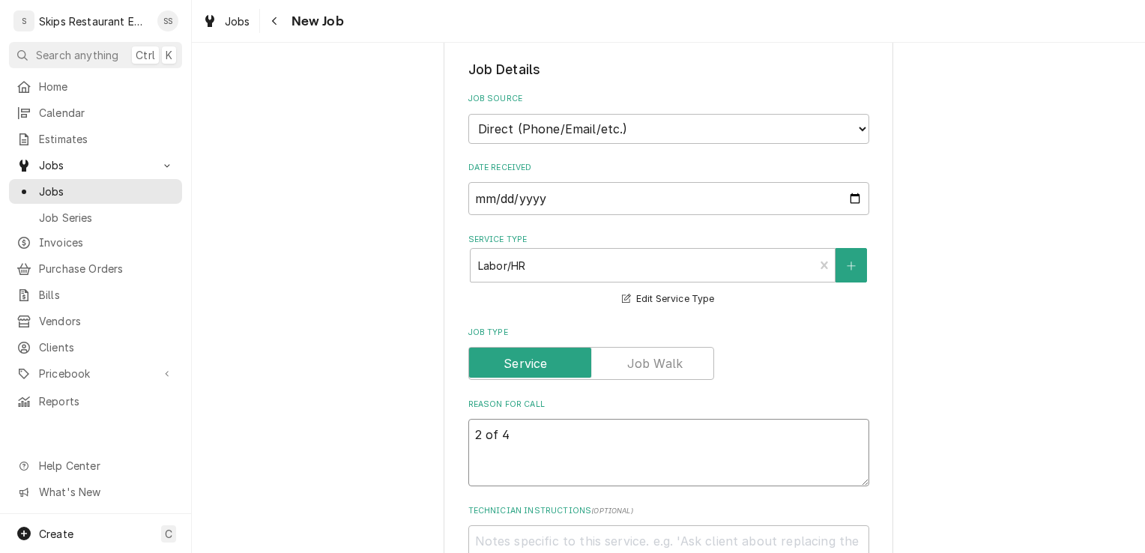
type textarea "x"
type textarea "2 of 4 w"
type textarea "x"
type textarea "2 of 4 we"
type textarea "x"
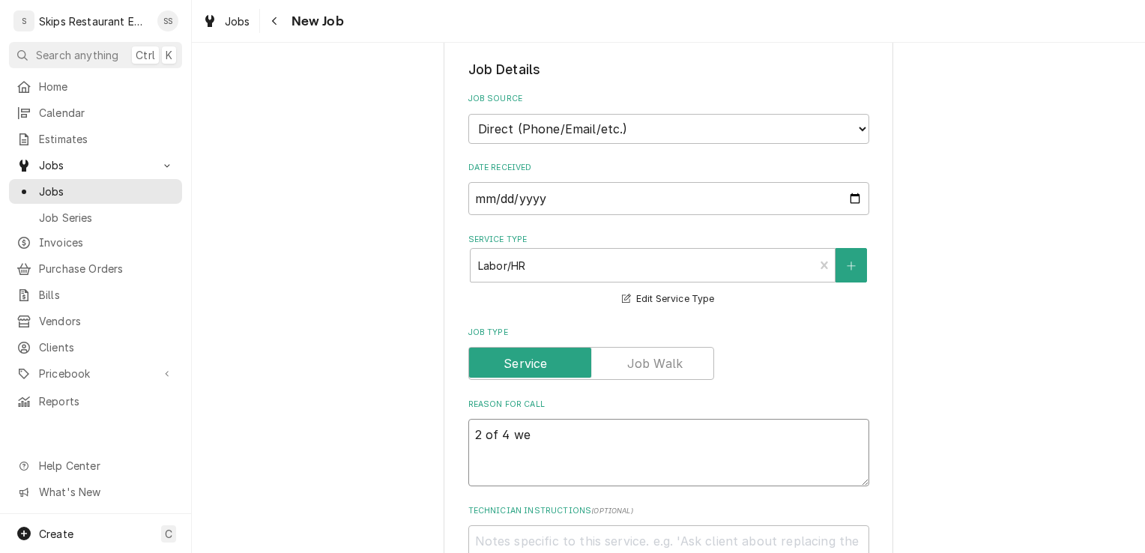
type textarea "2 of 4 wel"
type textarea "x"
type textarea "2 of 4 well"
type textarea "x"
type textarea "2 of 4 wells"
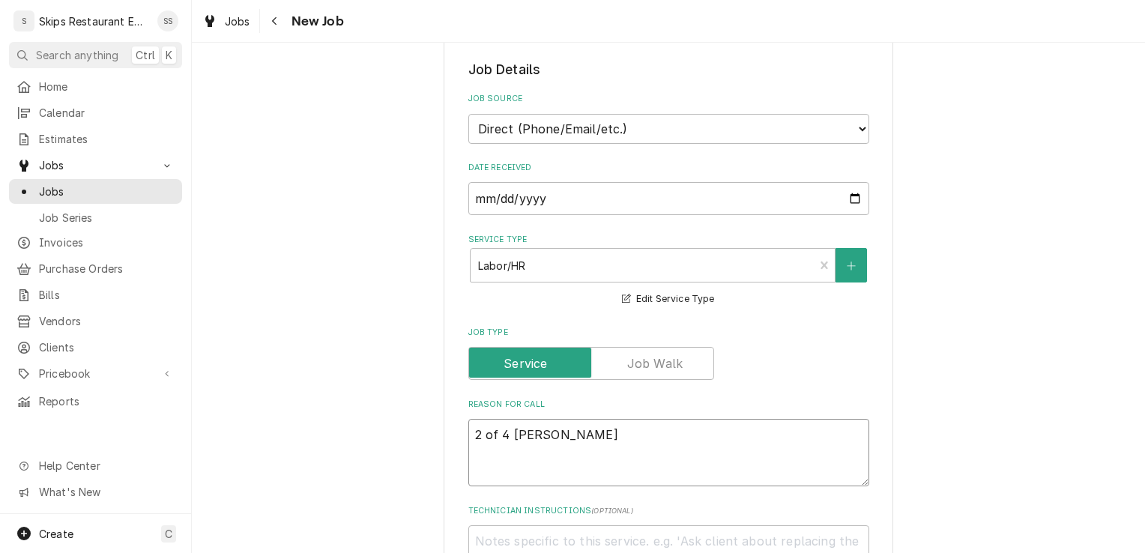
type textarea "x"
type textarea "2 of 4 wells"
type textarea "x"
type textarea "2 of 4 wells n"
type textarea "x"
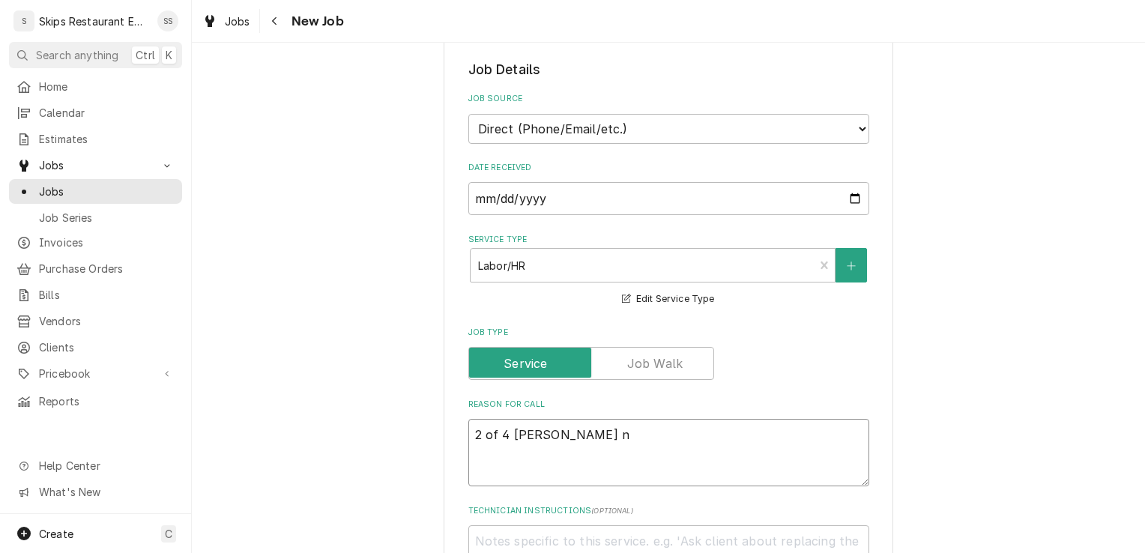
type textarea "2 of 4 wells no"
type textarea "x"
type textarea "2 of 4 wells not"
type textarea "x"
type textarea "2 of 4 wells not w"
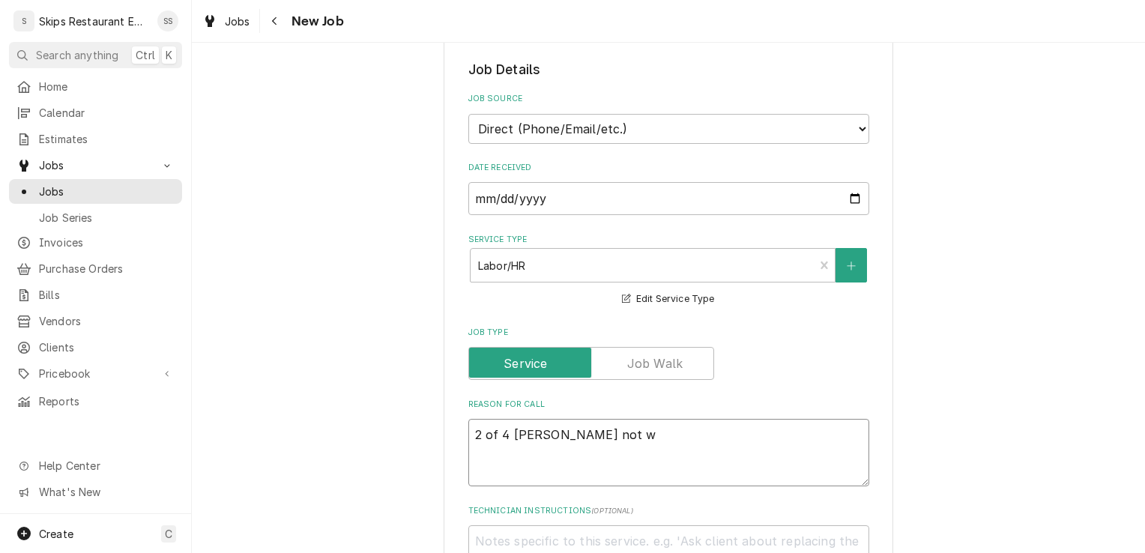
type textarea "x"
type textarea "2 of 4 wells not wo"
type textarea "x"
type textarea "2 of 4 wells not wor"
type textarea "x"
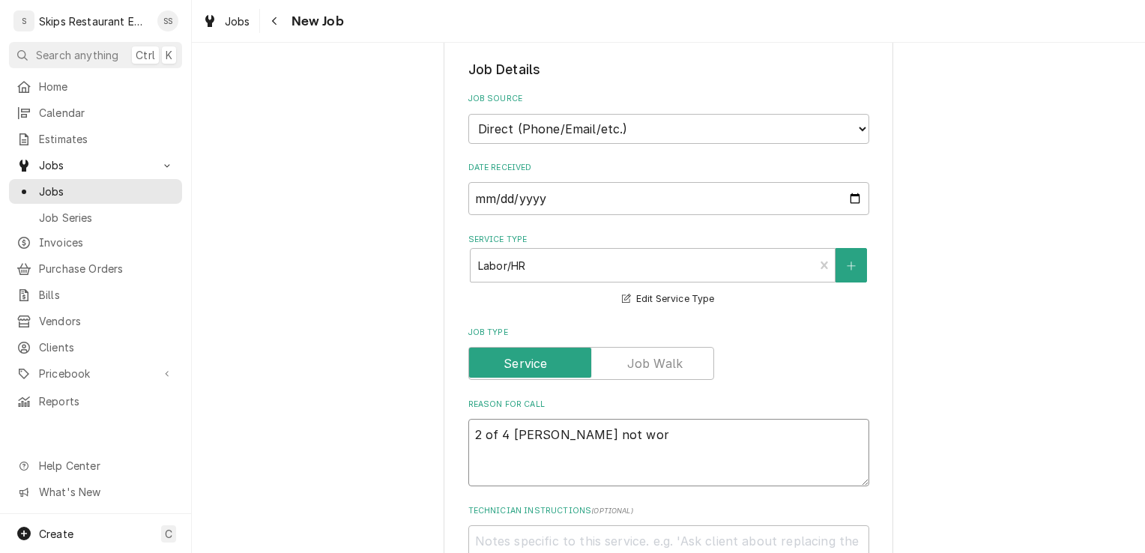
type textarea "2 of 4 wells not work"
type textarea "x"
type textarea "2 of 4 wells not worki"
type textarea "x"
type textarea "2 of 4 wells not workin"
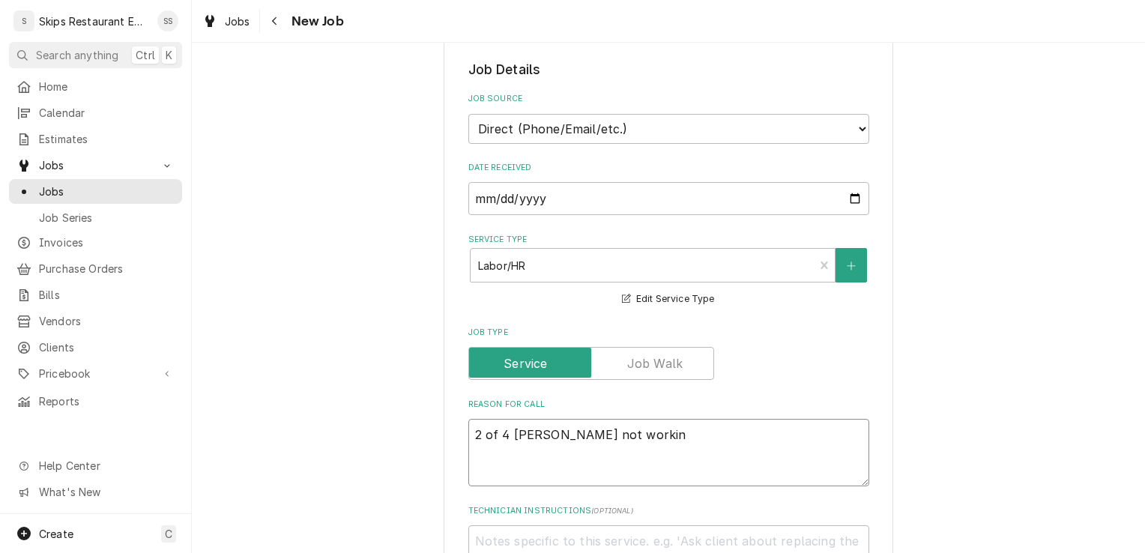
type textarea "x"
type textarea "2 of 4 wells not working"
type textarea "x"
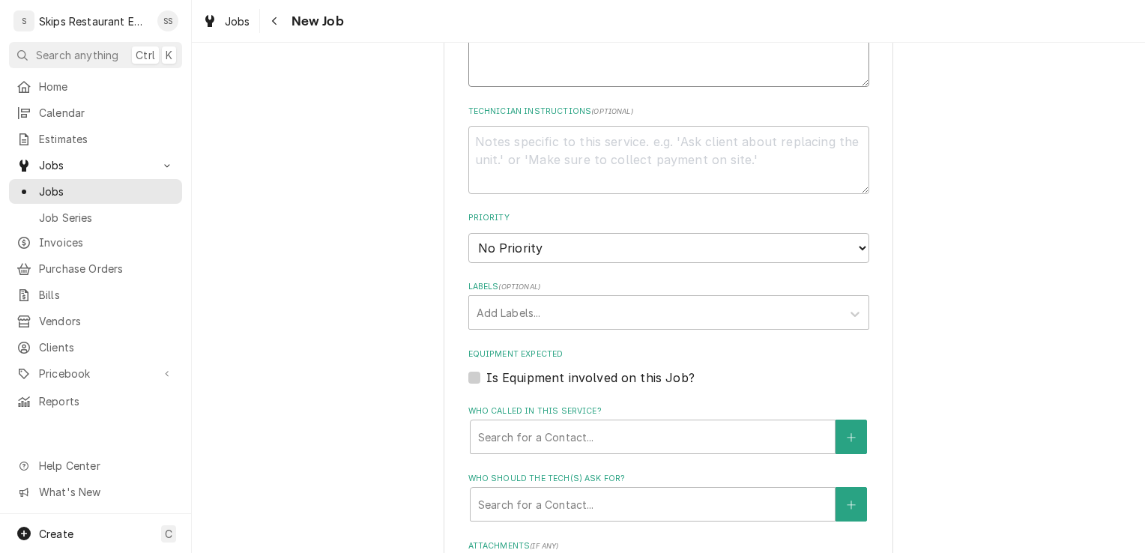
scroll to position [1027, 0]
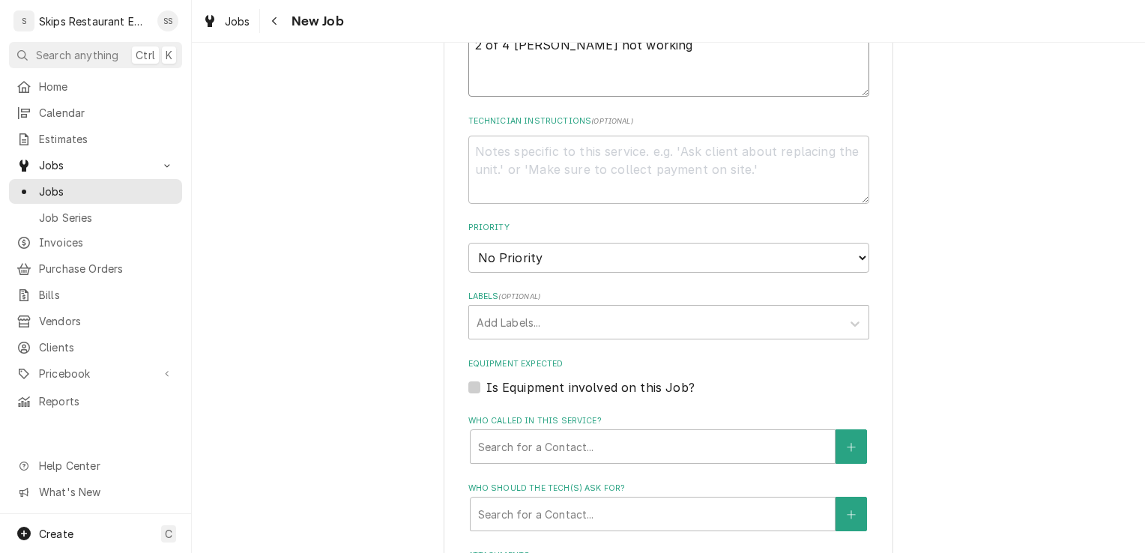
type textarea "2 of 4 wells not working"
click at [486, 385] on label "Is Equipment involved on this Job?" at bounding box center [590, 387] width 208 height 18
click at [486, 385] on input "Equipment Expected" at bounding box center [686, 394] width 401 height 33
checkbox input "true"
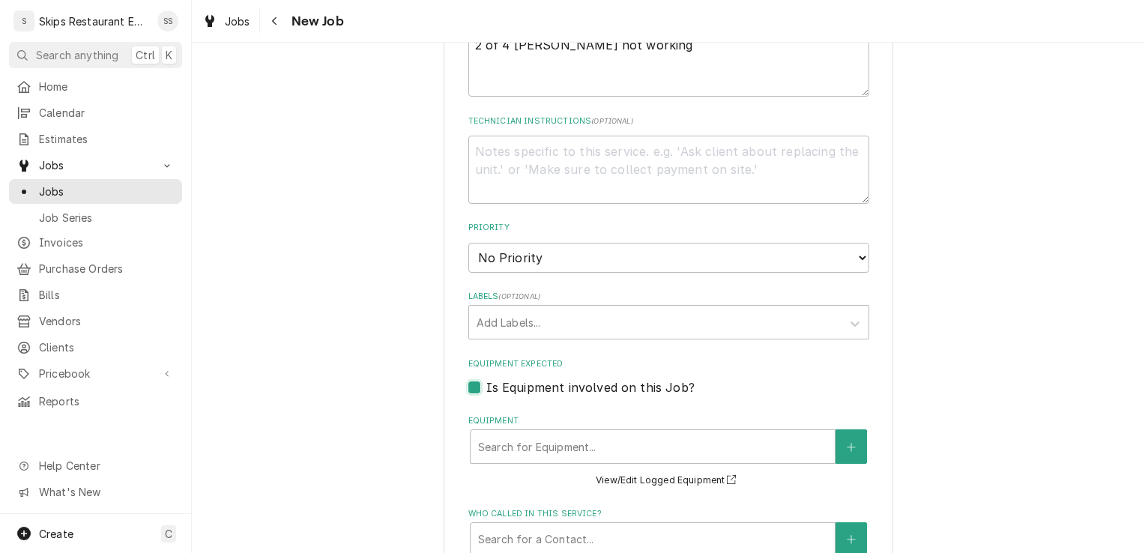
type textarea "x"
click at [586, 445] on div "Equipment" at bounding box center [652, 446] width 349 height 27
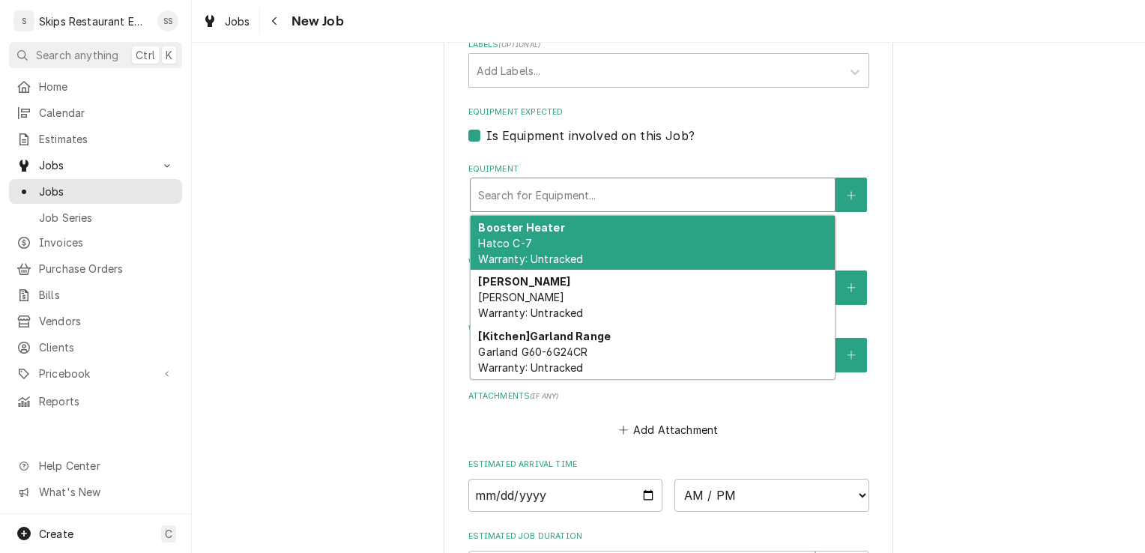
scroll to position [1313, 0]
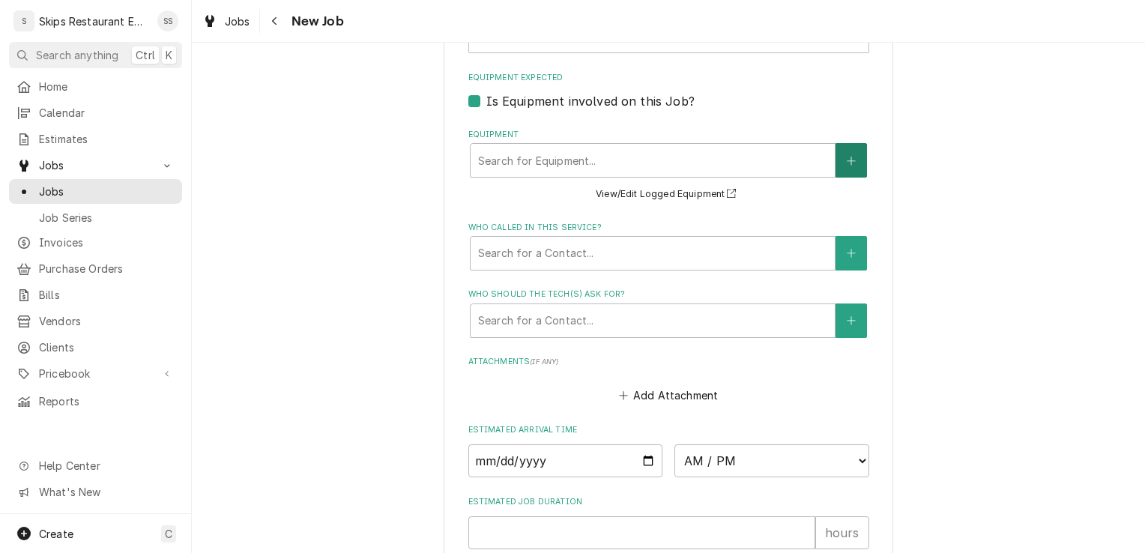
click at [841, 162] on button "Equipment" at bounding box center [851, 160] width 31 height 34
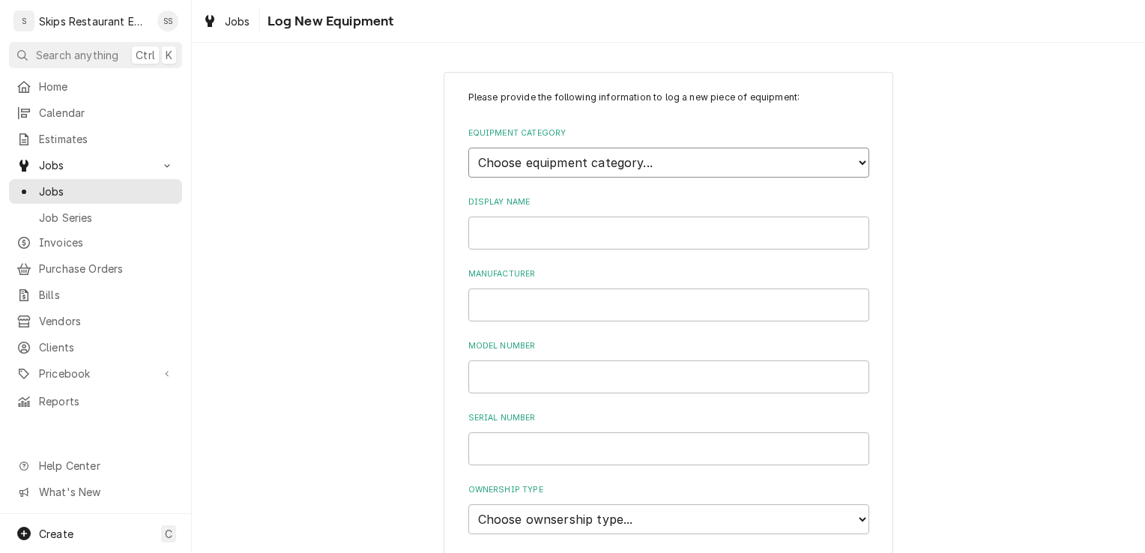
click at [609, 164] on select "Choose equipment category... Cooking Equipment Fryers Ice Machines Ovens and Ra…" at bounding box center [668, 163] width 401 height 30
select select "7"
click at [468, 148] on select "Choose equipment category... Cooking Equipment Fryers Ice Machines Ovens and Ra…" at bounding box center [668, 163] width 401 height 30
click at [593, 228] on select "Choose equipment type... Bun Warmer Dish and Tray Dispenser Display Cabinet Dra…" at bounding box center [668, 232] width 401 height 30
select select "140"
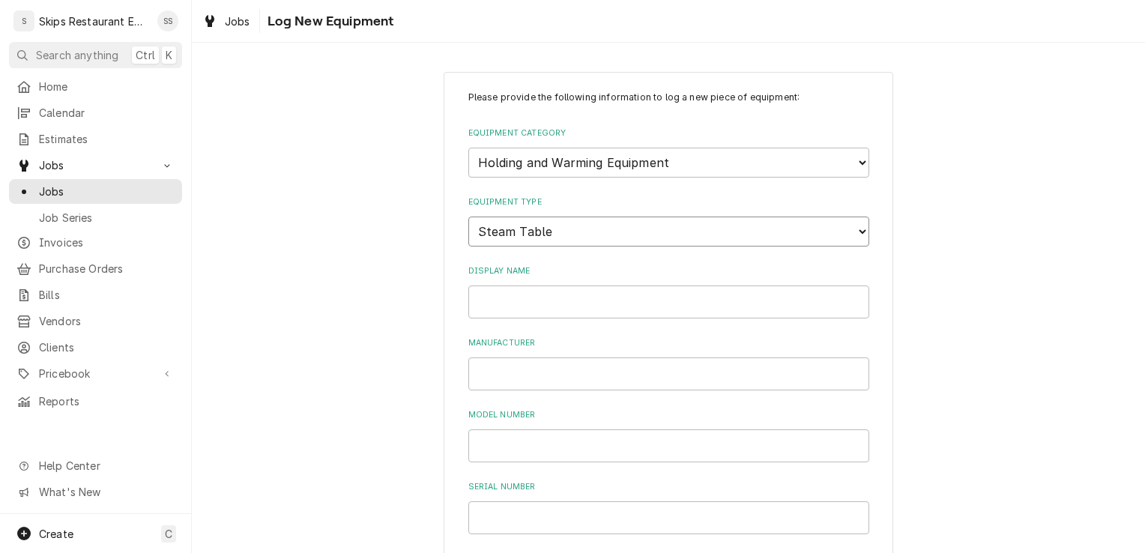
click at [468, 217] on select "Choose equipment type... Bun Warmer Dish and Tray Dispenser Display Cabinet Dra…" at bounding box center [668, 232] width 401 height 30
click at [526, 301] on input "Display Name" at bounding box center [668, 302] width 401 height 33
type input "Steam Table"
click at [510, 384] on input "Manufacturer" at bounding box center [668, 373] width 401 height 33
type input "Therma Duke"
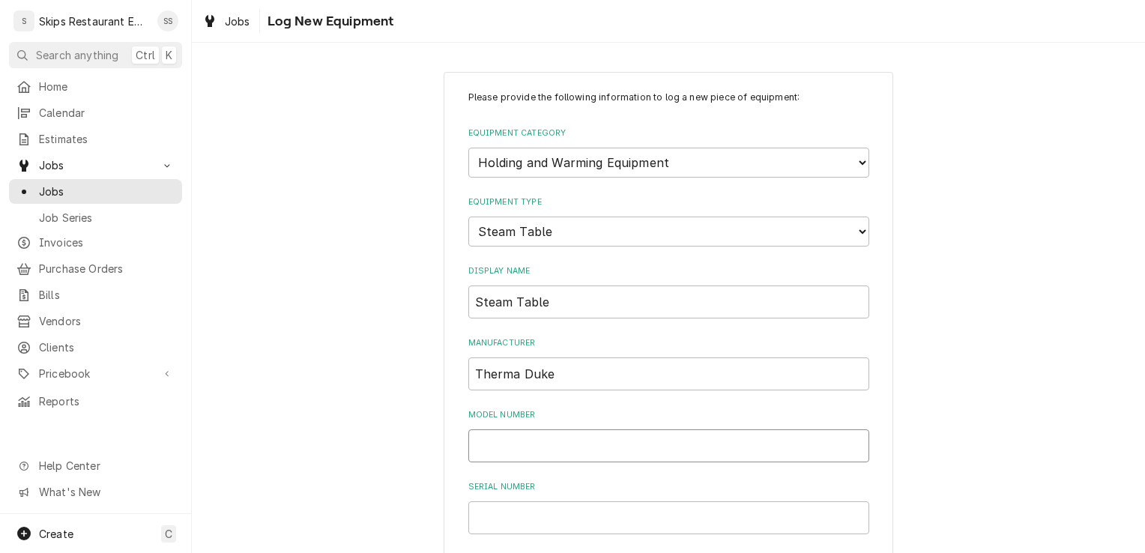
click at [478, 452] on input "Model Number" at bounding box center [668, 445] width 401 height 33
type input "unknown"
click at [500, 519] on input "Serial Number" at bounding box center [668, 517] width 401 height 33
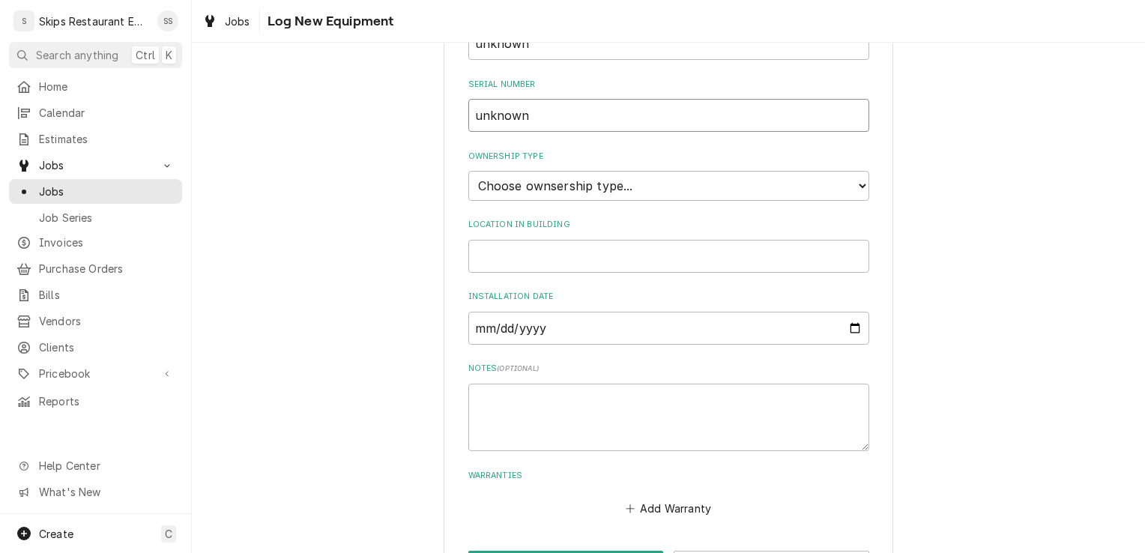
scroll to position [420, 0]
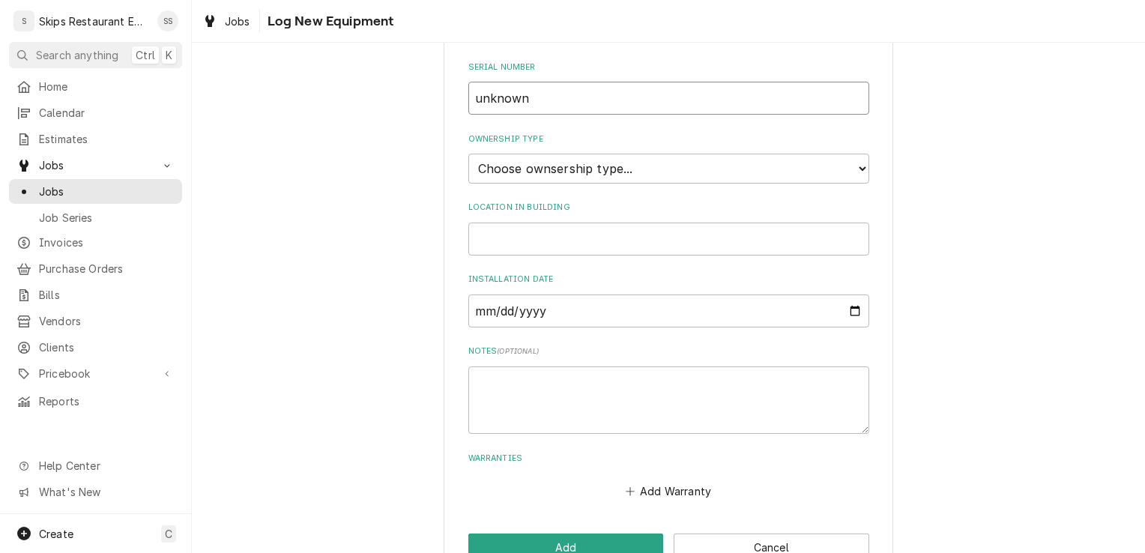
type input "unknown"
click at [573, 166] on select "Choose ownsership type... Unknown Owned Leased Rented" at bounding box center [668, 169] width 401 height 30
select select "1"
click at [468, 154] on select "Choose ownsership type... Unknown Owned Leased Rented" at bounding box center [668, 169] width 401 height 30
click at [515, 543] on button "Add" at bounding box center [566, 548] width 196 height 28
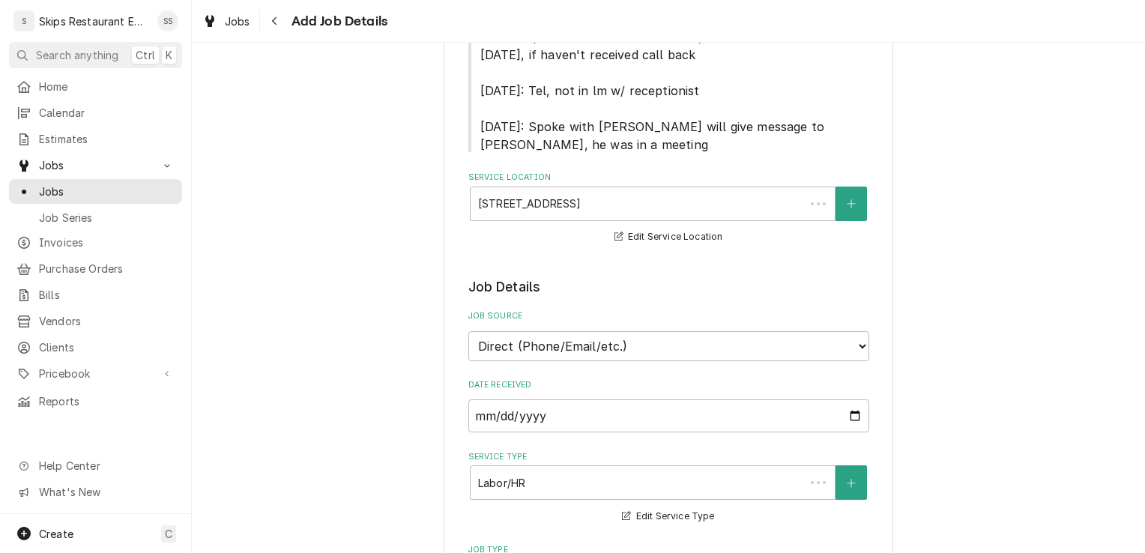
scroll to position [1313, 0]
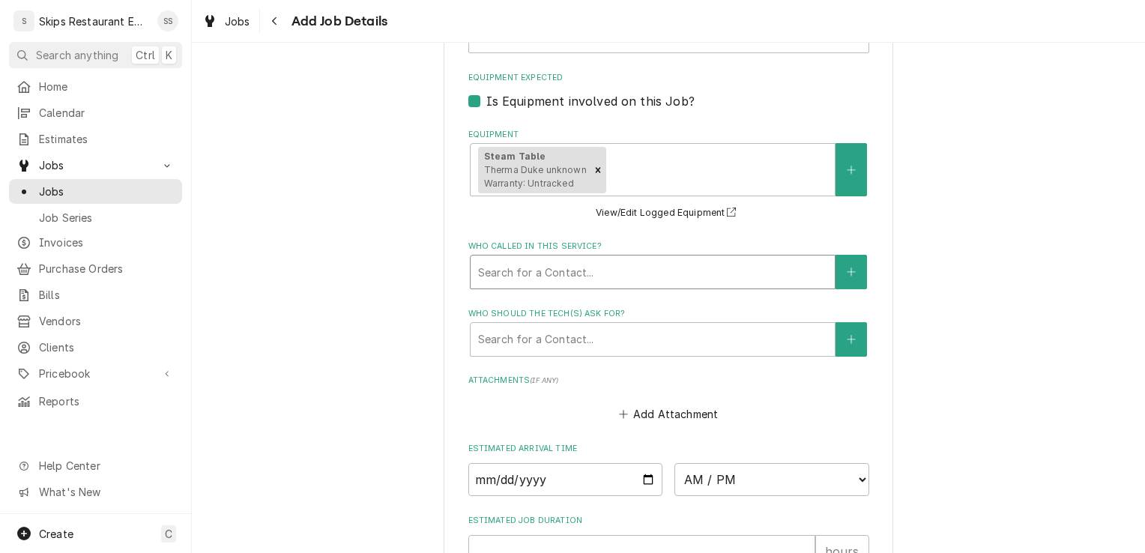
click at [485, 272] on div "Who called in this service?" at bounding box center [652, 272] width 349 height 27
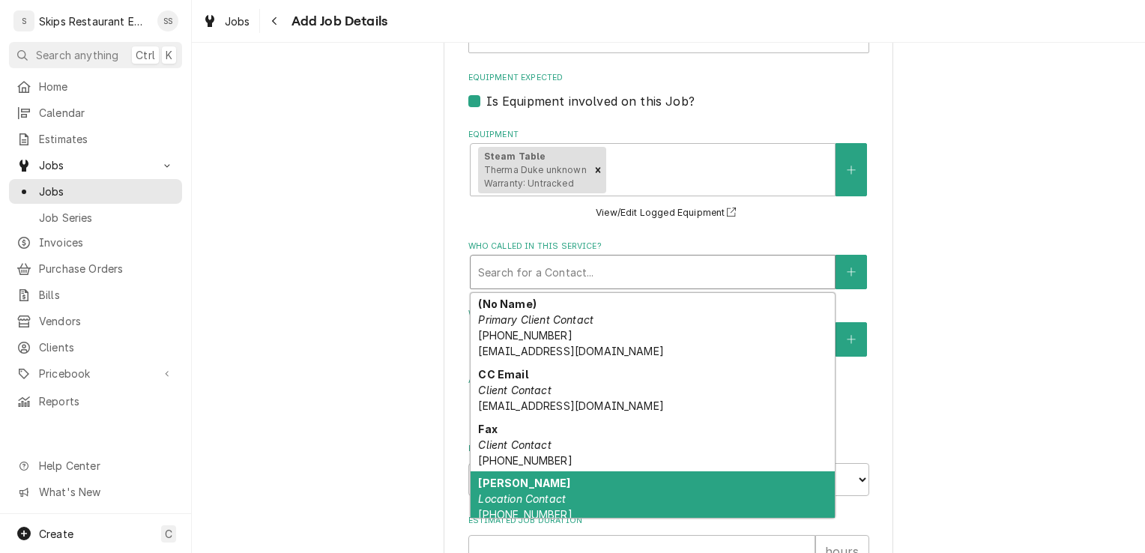
click at [517, 486] on strong "John Robles" at bounding box center [524, 483] width 92 height 13
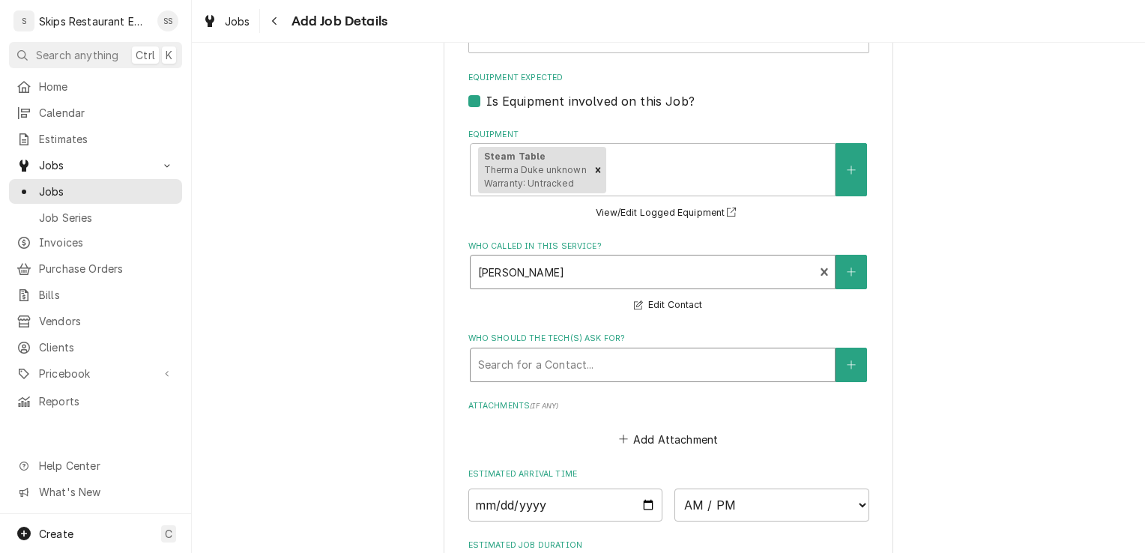
click at [587, 373] on div "Who should the tech(s) ask for?" at bounding box center [652, 364] width 349 height 27
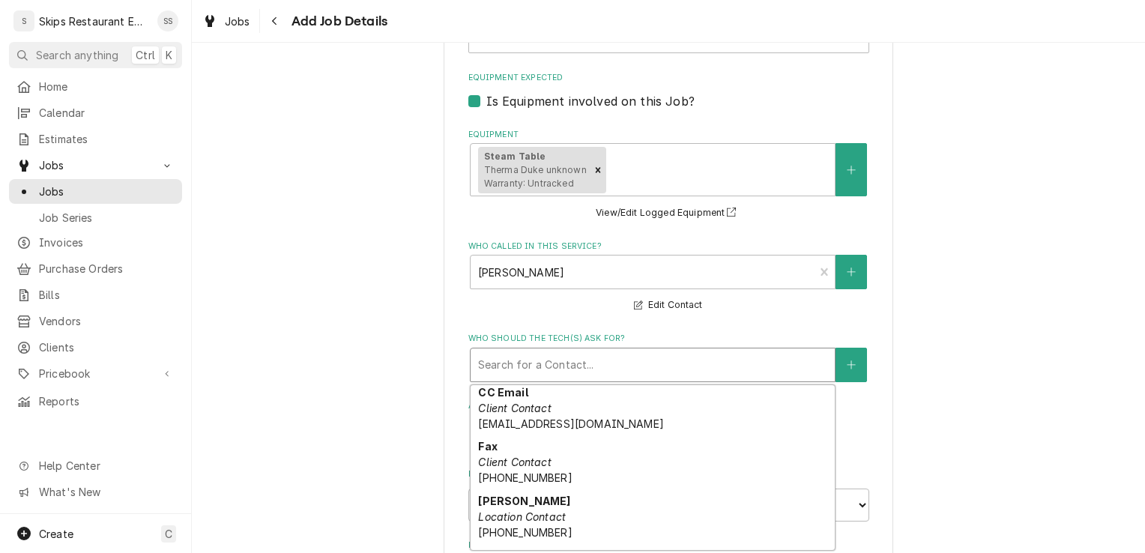
scroll to position [106, 0]
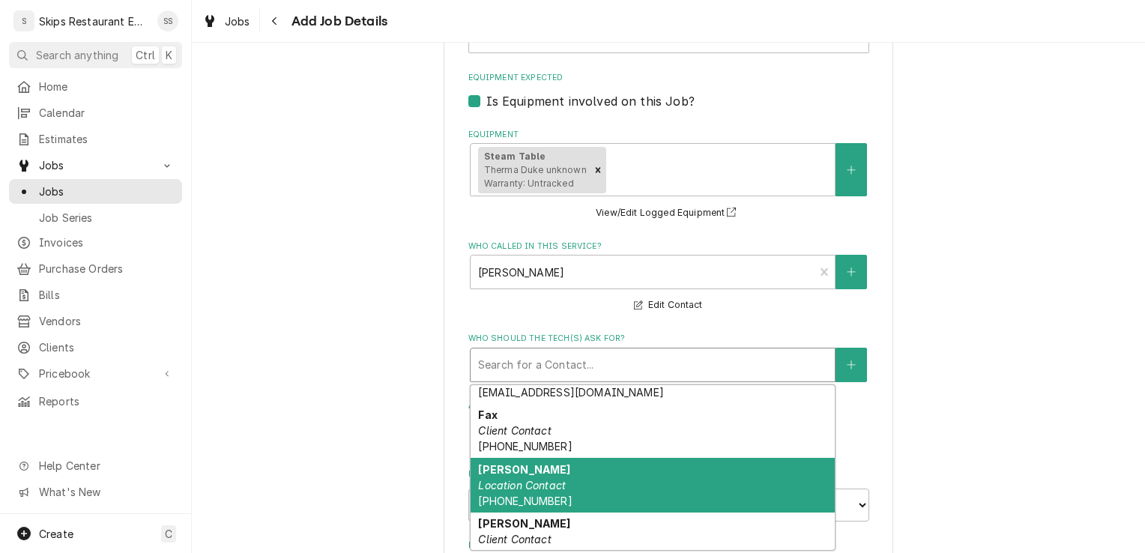
drag, startPoint x: 487, startPoint y: 496, endPoint x: 522, endPoint y: 481, distance: 37.6
click at [487, 496] on span "(361) 220-8090" at bounding box center [525, 501] width 94 height 13
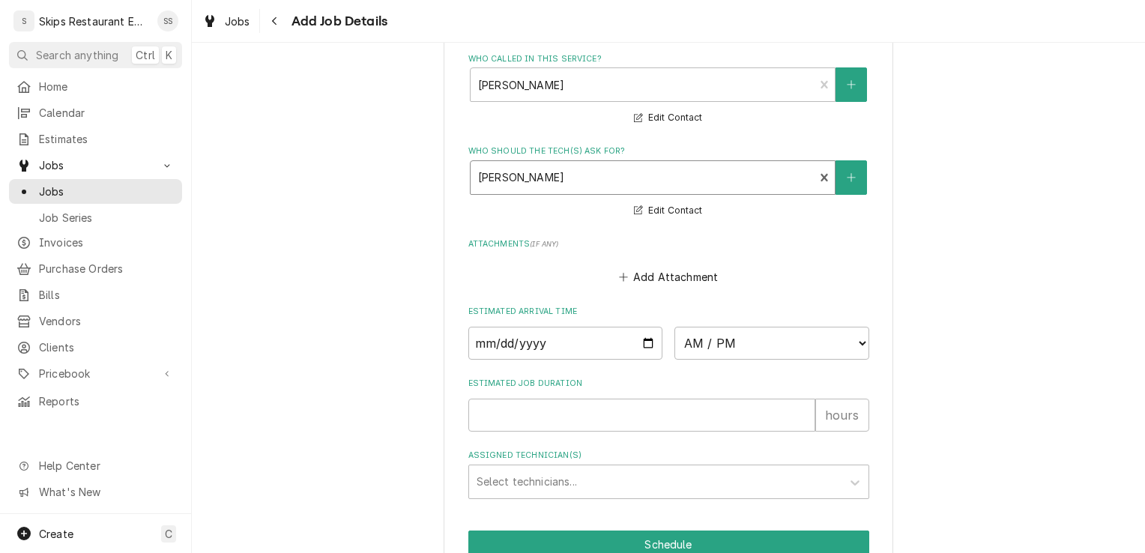
scroll to position [1577, 0]
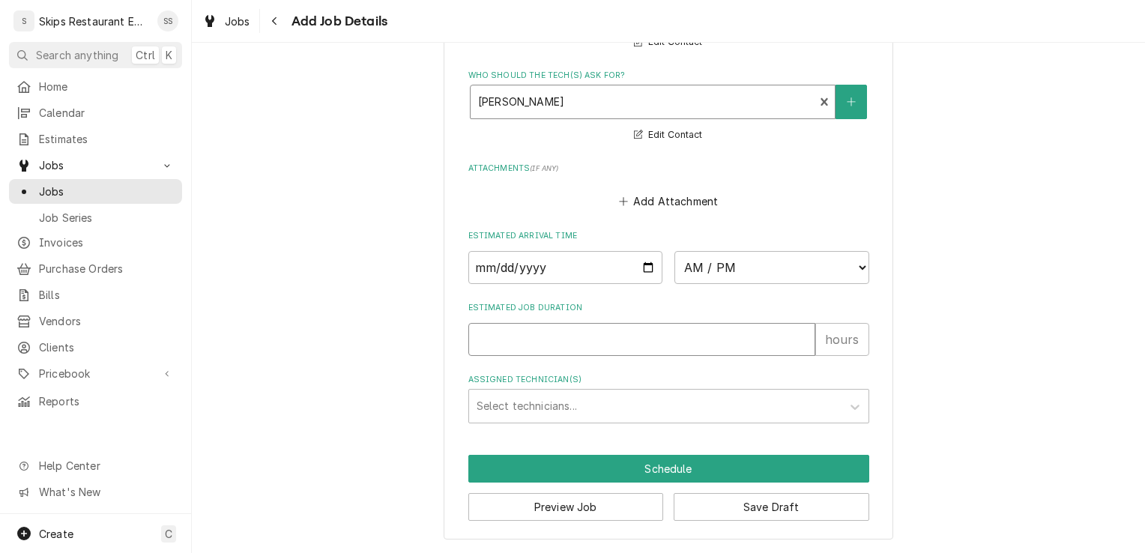
click at [518, 328] on input "Estimated Job Duration" at bounding box center [641, 339] width 347 height 33
type textarea "x"
type input "1"
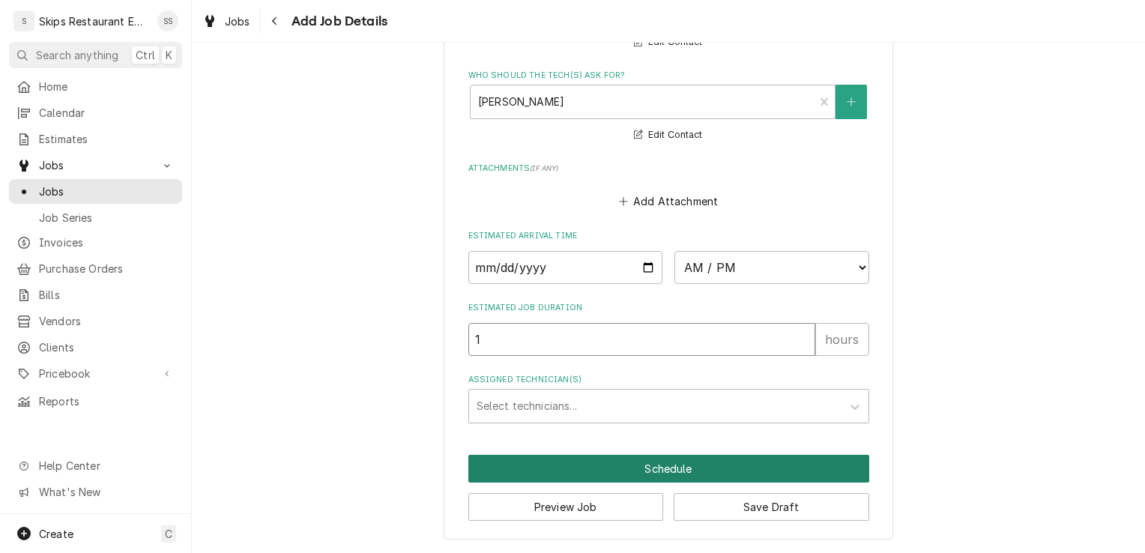
type textarea "x"
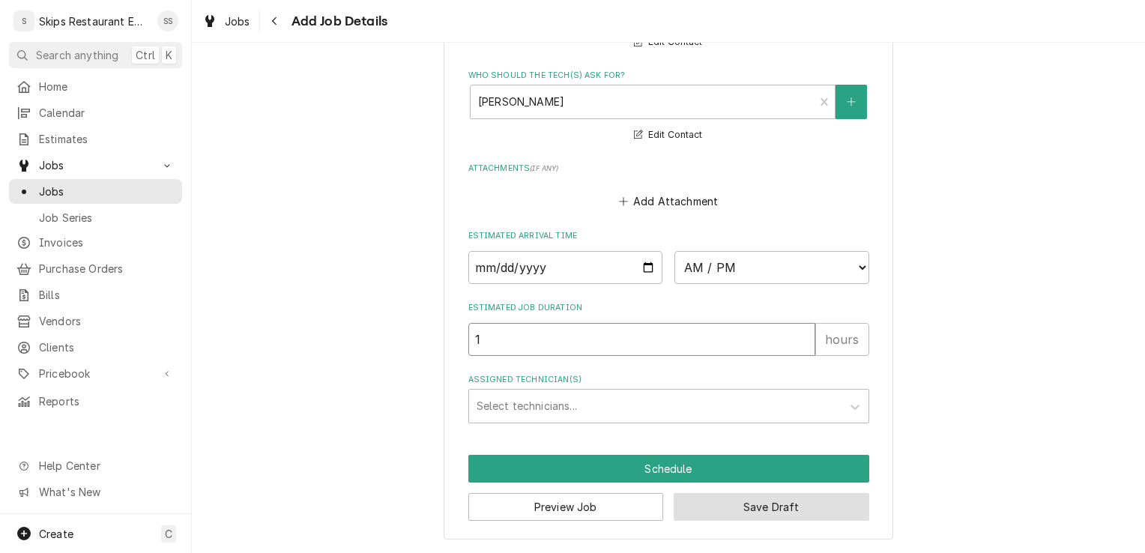
type input "1"
click at [755, 513] on button "Save Draft" at bounding box center [772, 507] width 196 height 28
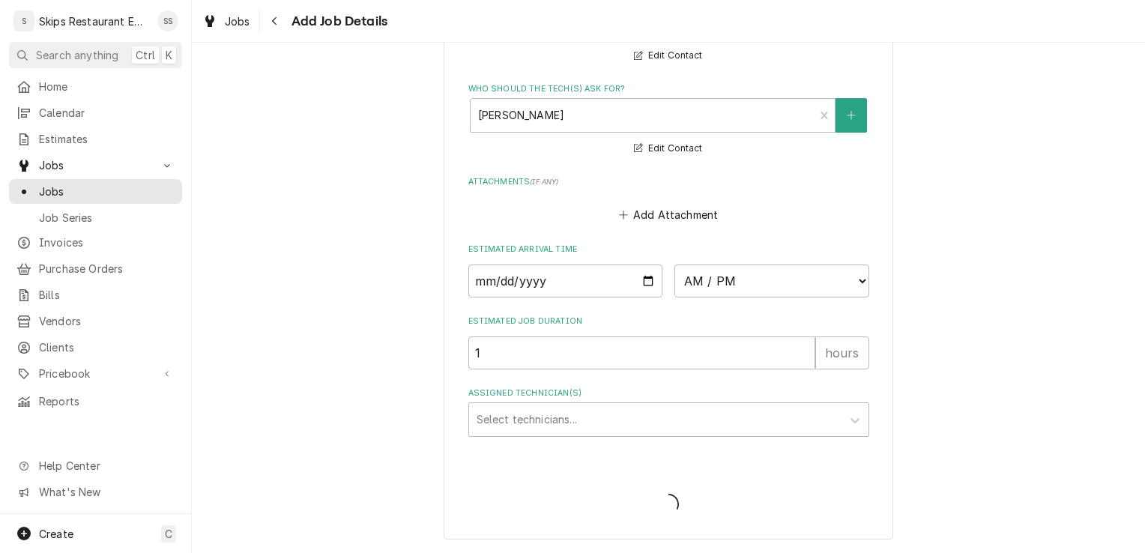
scroll to position [1563, 0]
type textarea "x"
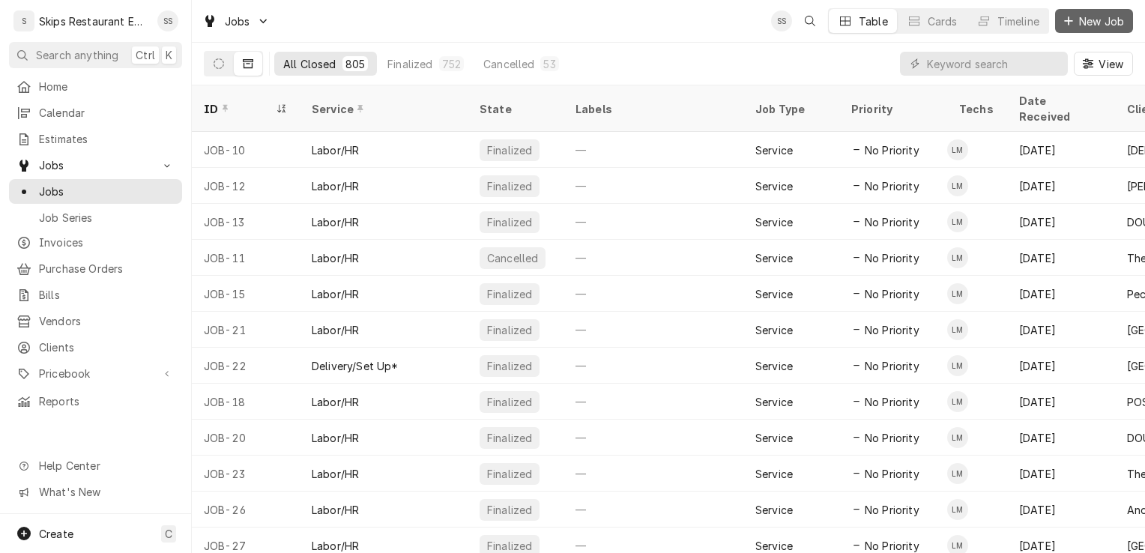
click at [1069, 19] on icon "Dynamic Content Wrapper" at bounding box center [1068, 21] width 9 height 10
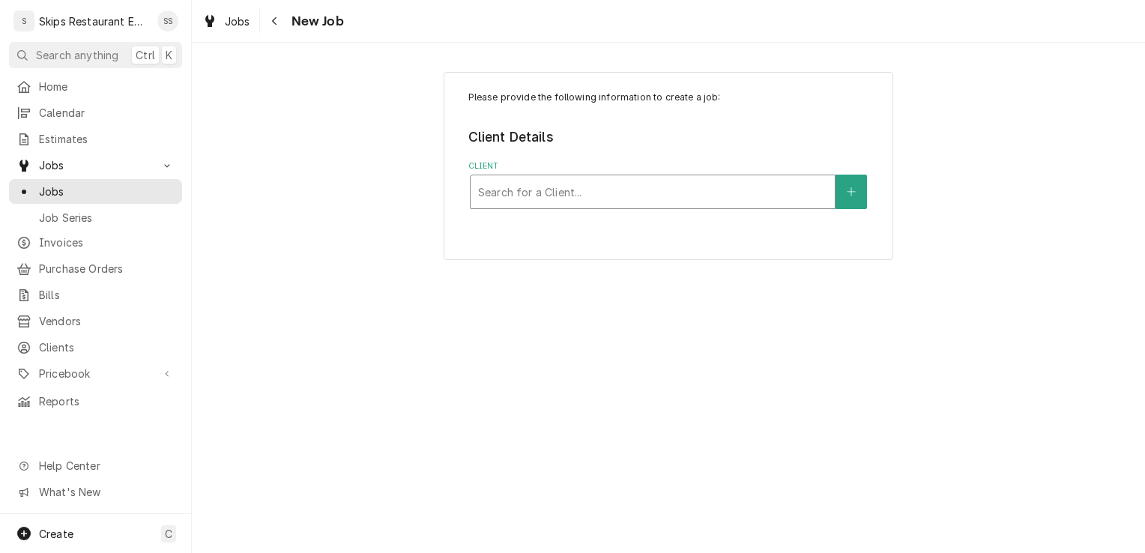
click at [588, 193] on div "Client" at bounding box center [652, 191] width 349 height 27
type input "Morada"
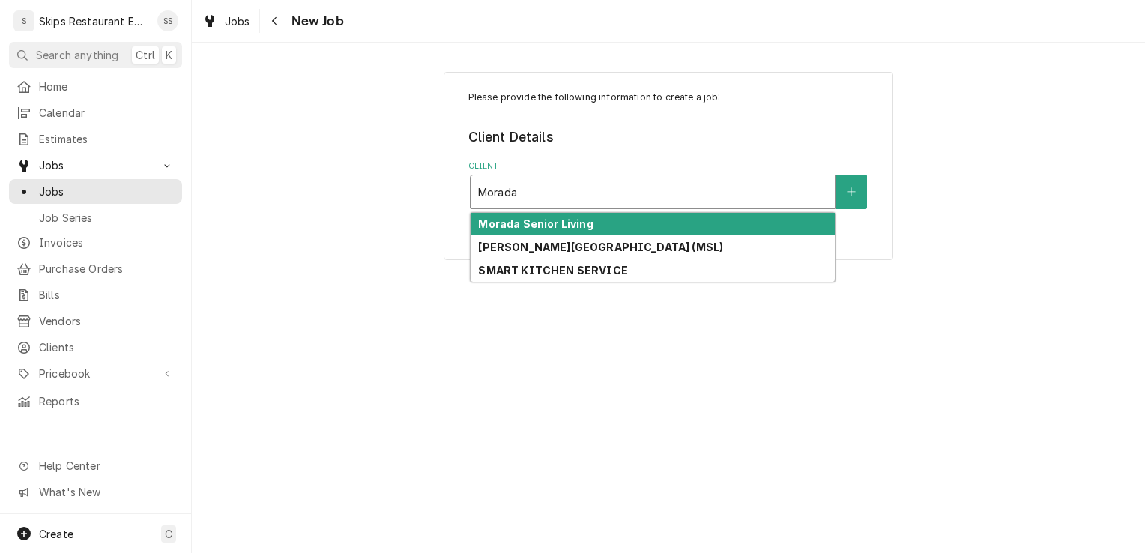
click at [572, 225] on strong "Morada Senior Living" at bounding box center [535, 223] width 115 height 13
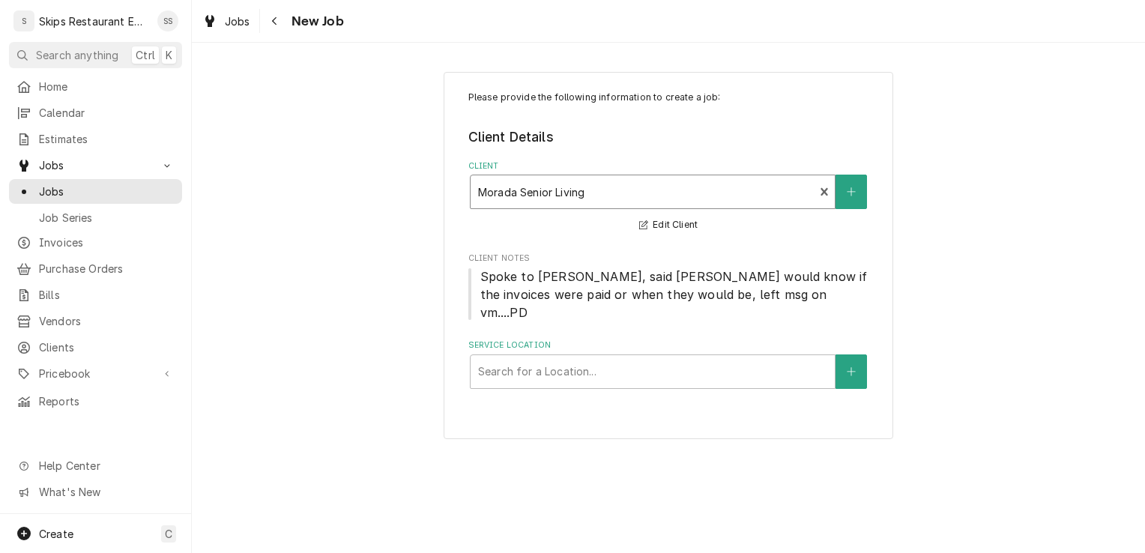
click at [597, 193] on div "Client" at bounding box center [642, 191] width 329 height 27
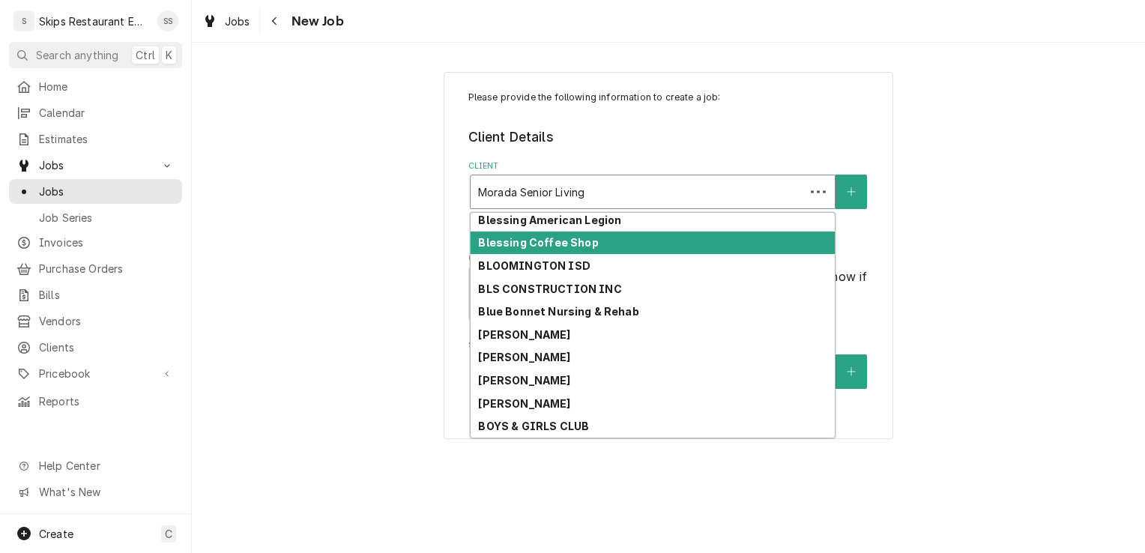
scroll to position [1319, 0]
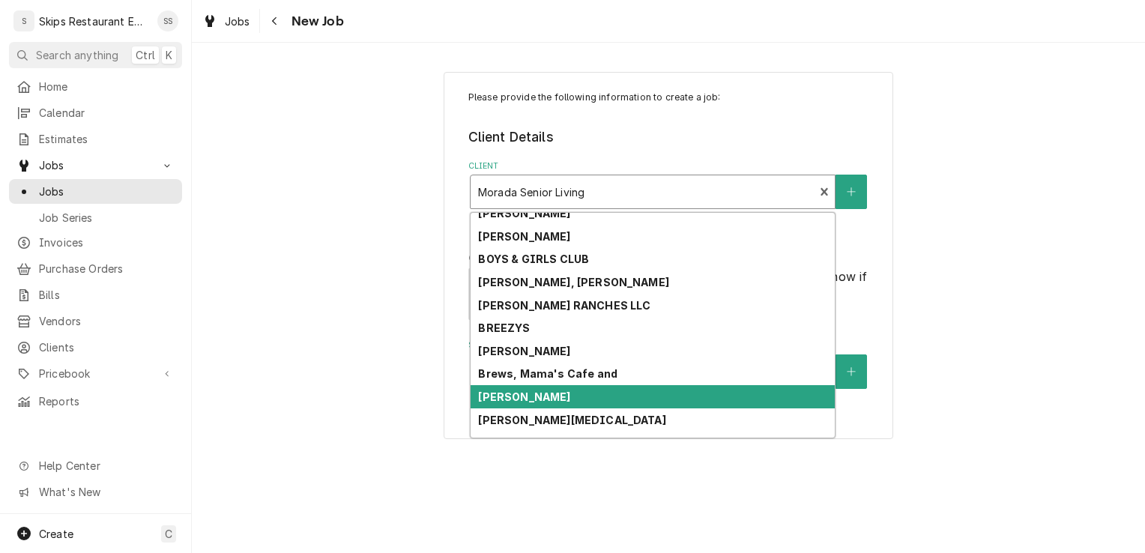
click at [991, 376] on div "Please provide the following information to create a job: Client Details Client…" at bounding box center [668, 255] width 953 height 394
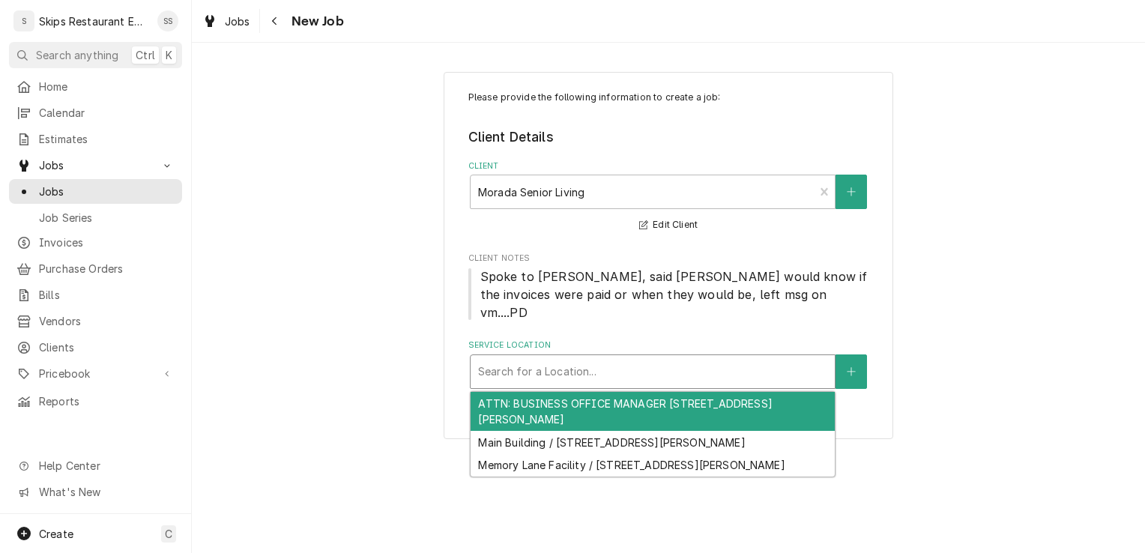
click at [582, 358] on div "Service Location" at bounding box center [652, 371] width 349 height 27
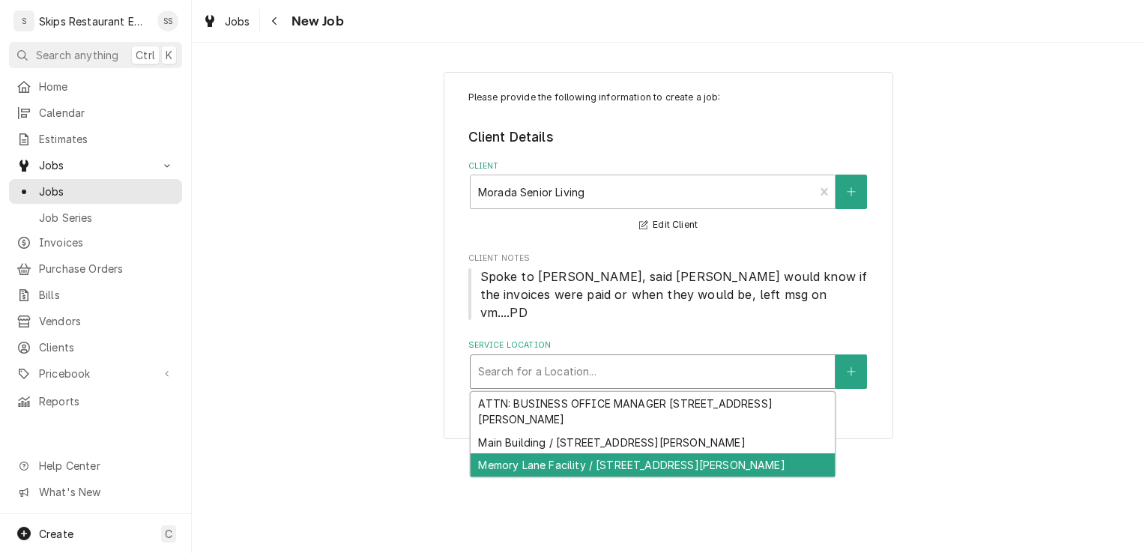
click at [544, 453] on div "Memory Lane Facility / 9606 Zac Lentz Pkwy, Victoria, TX 77904" at bounding box center [653, 464] width 364 height 23
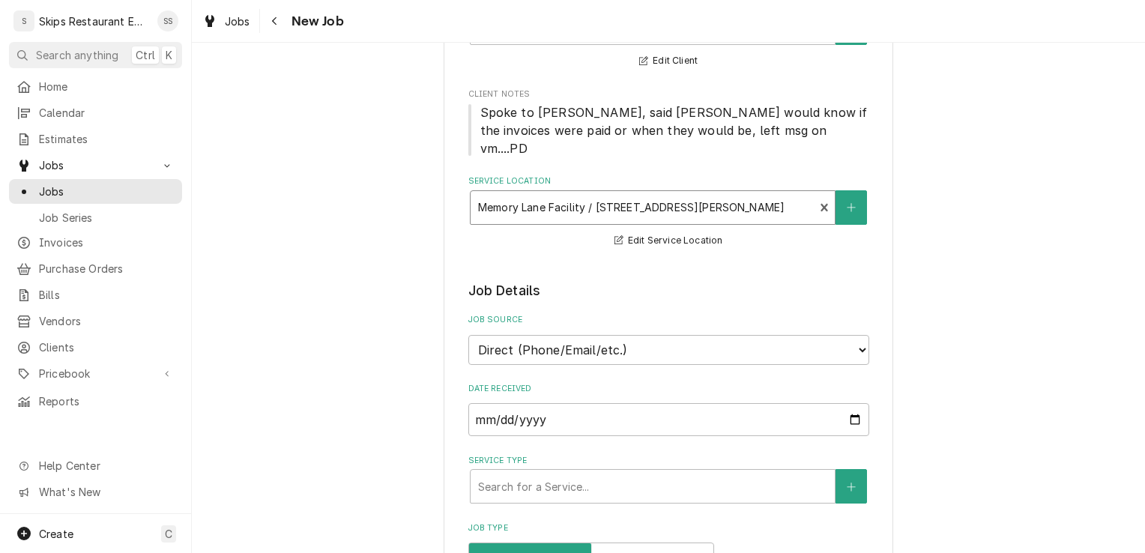
scroll to position [378, 0]
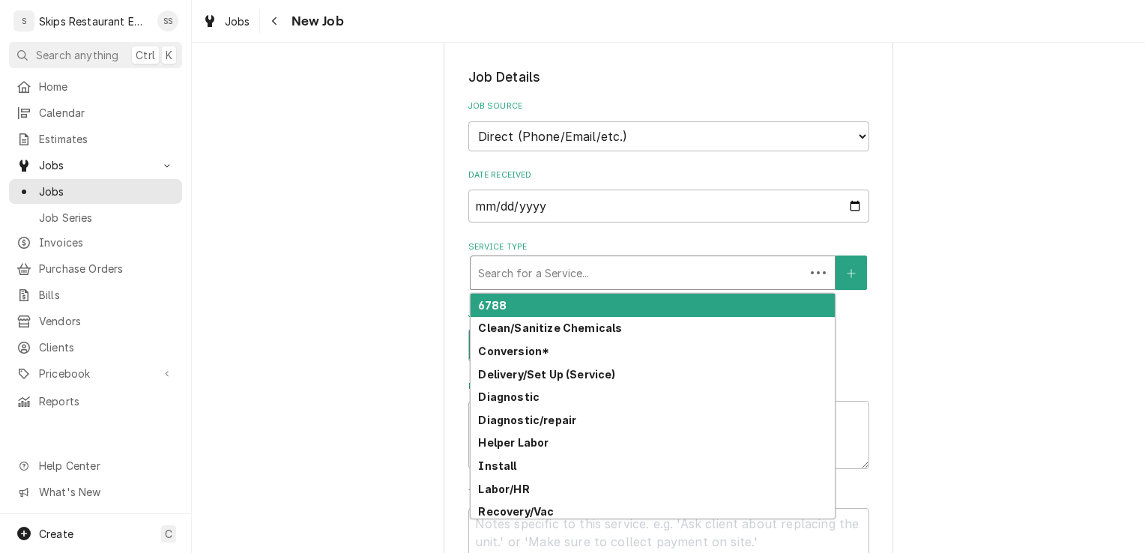
click at [568, 259] on div "Service Type" at bounding box center [637, 272] width 319 height 27
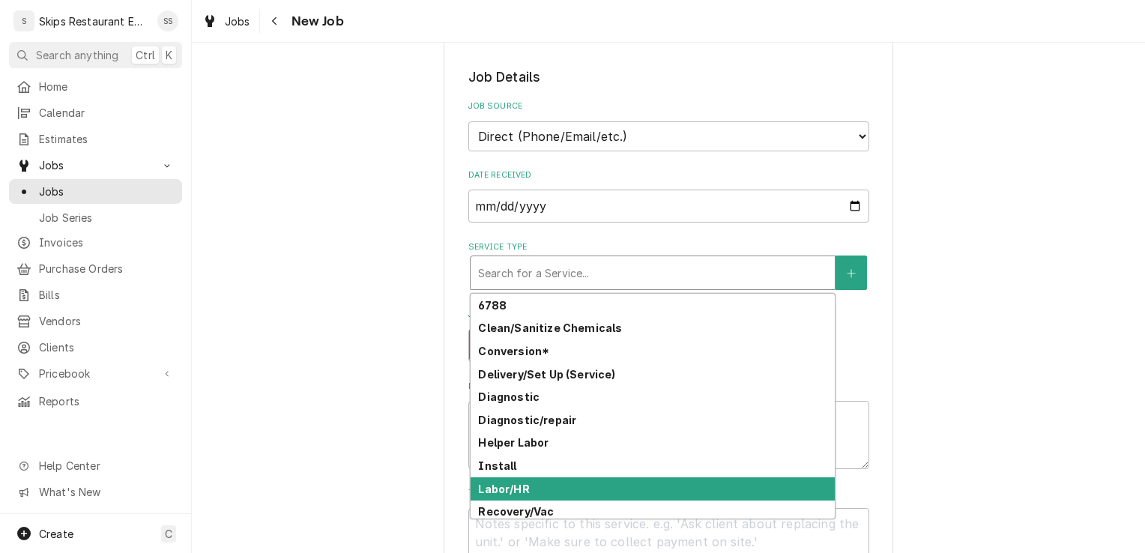
click at [496, 483] on strong "Labor/HR" at bounding box center [503, 489] width 51 height 13
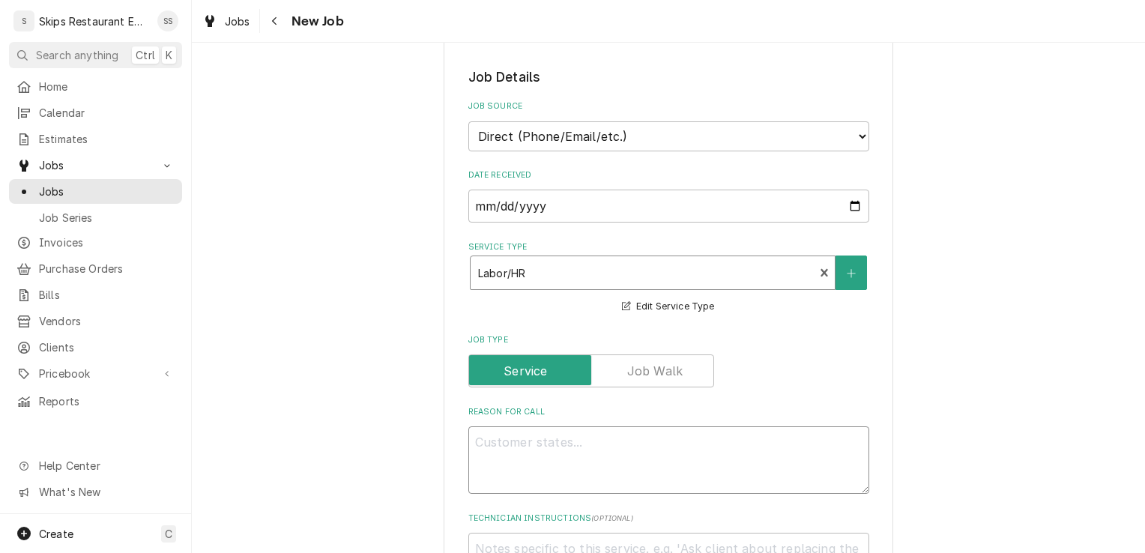
click at [495, 426] on textarea "Reason For Call" at bounding box center [668, 459] width 401 height 67
type textarea "x"
type textarea "2"
type textarea "x"
type textarea "2 o"
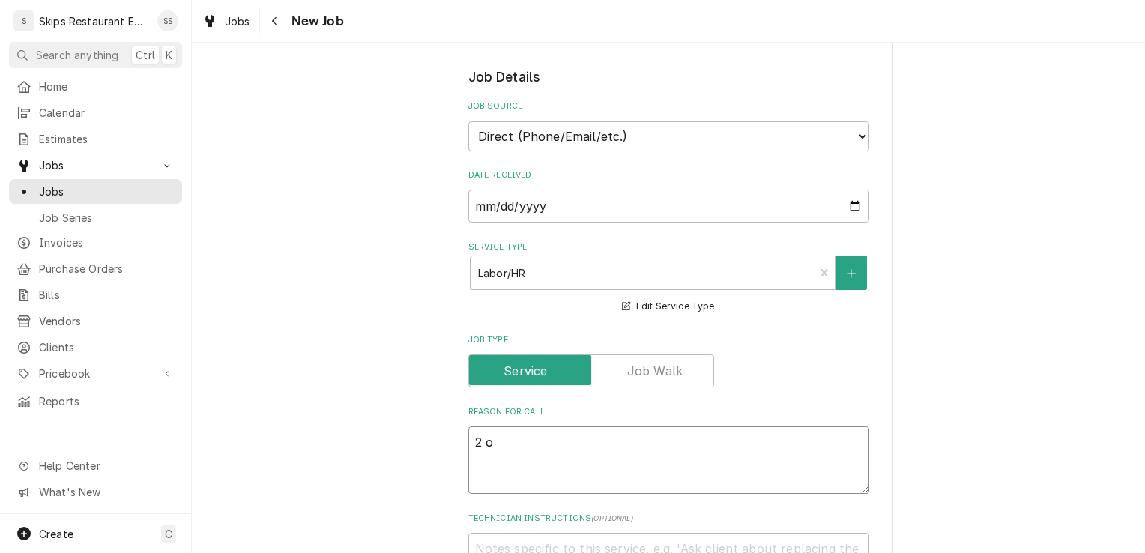
type textarea "x"
type textarea "2 of"
type textarea "x"
type textarea "2 of"
type textarea "x"
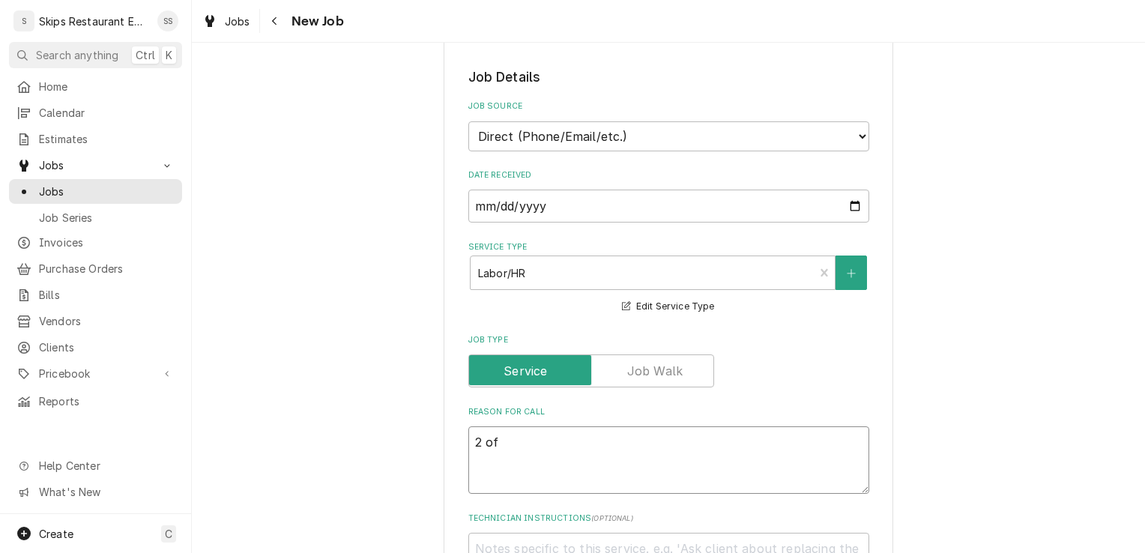
type textarea "2 of 4"
type textarea "x"
type textarea "2 of 4"
type textarea "x"
type textarea "2 of 4 w"
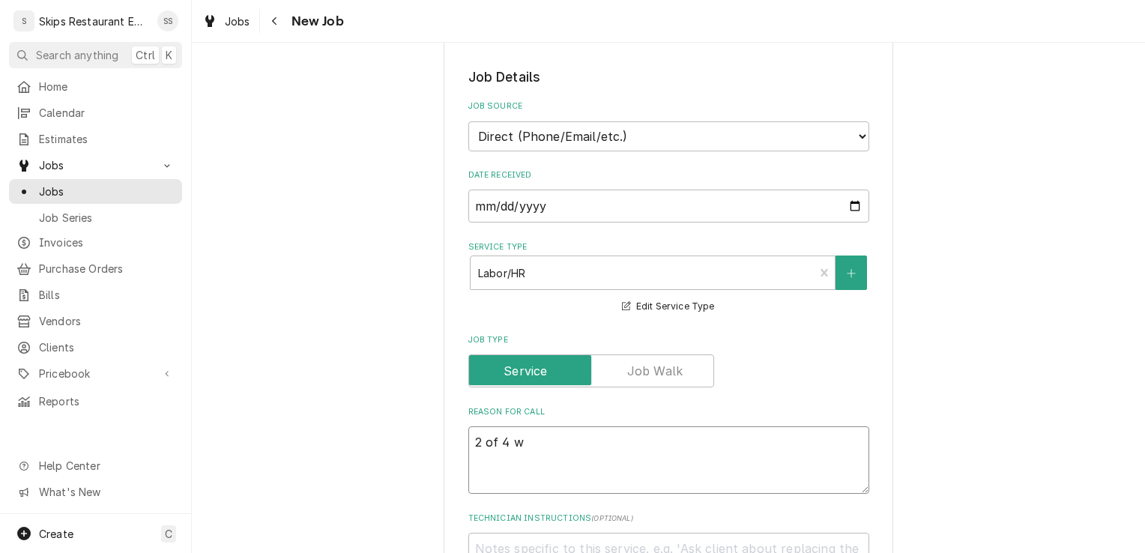
type textarea "x"
type textarea "2 of 4 we"
type textarea "x"
type textarea "2 of 4 wel"
type textarea "x"
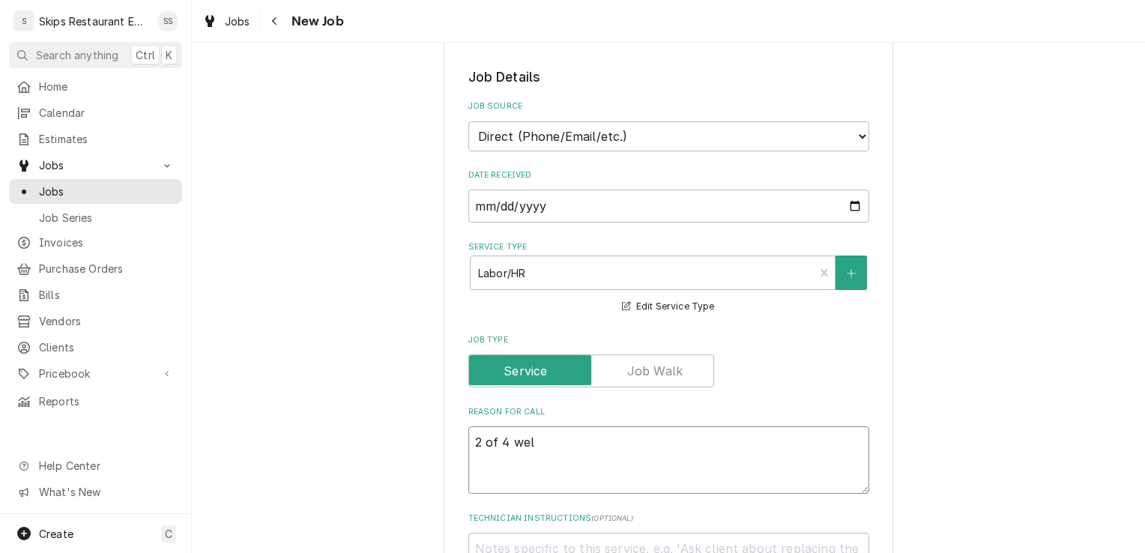
type textarea "2 of 4 well"
type textarea "x"
type textarea "2 of 4 wells"
type textarea "x"
type textarea "2 of 4 wells"
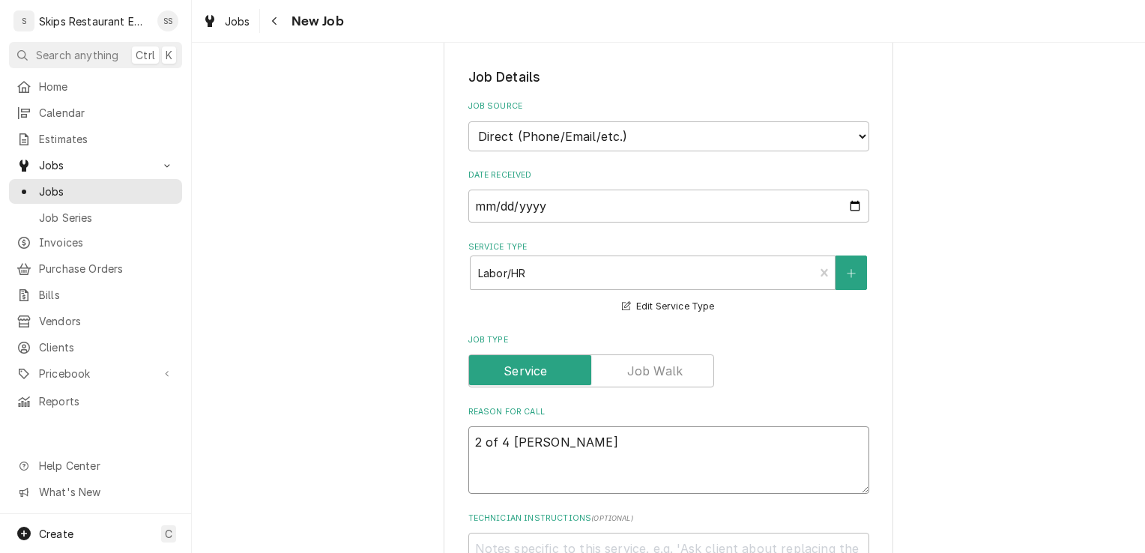
type textarea "x"
type textarea "2 of 4 wells n"
type textarea "x"
type textarea "2 of 4 wells no"
type textarea "x"
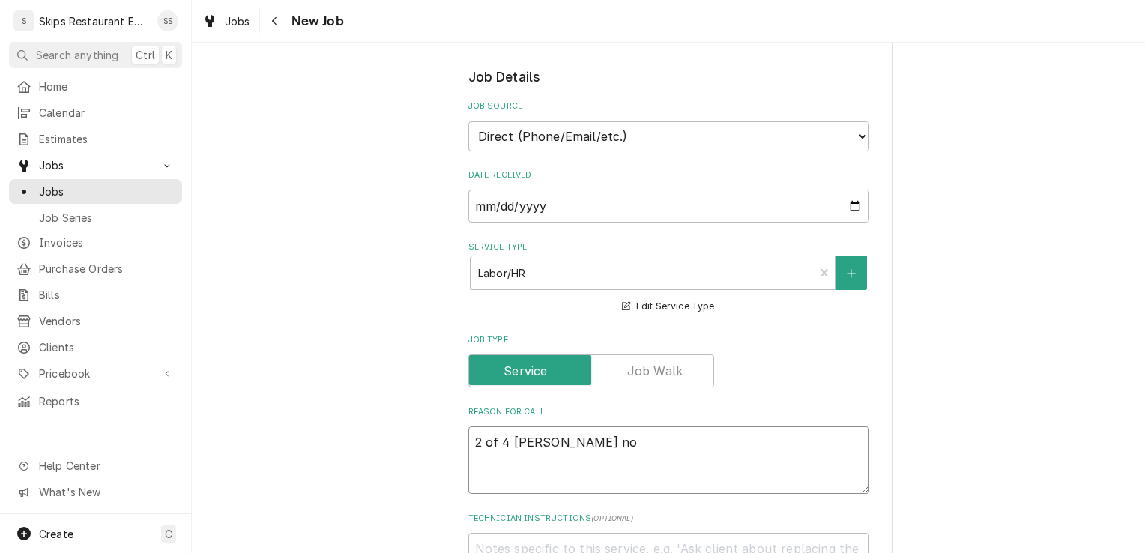
type textarea "2 of 4 wells not"
type textarea "x"
type textarea "2 of 4 wells not"
type textarea "x"
type textarea "2 of 4 wells not w"
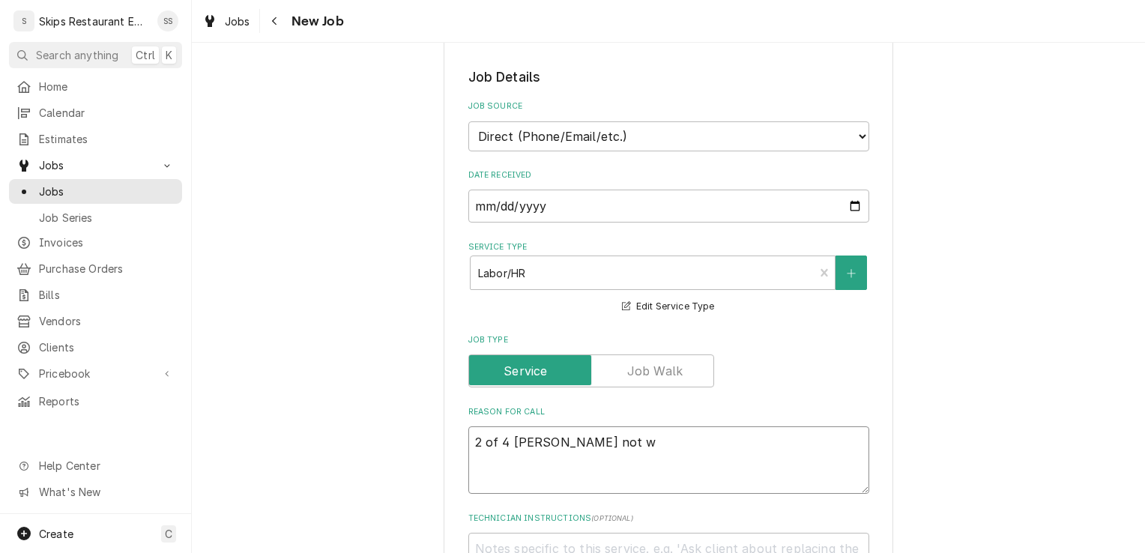
type textarea "x"
type textarea "2 of 4 wells not wo"
type textarea "x"
type textarea "2 of 4 wells not wor"
type textarea "x"
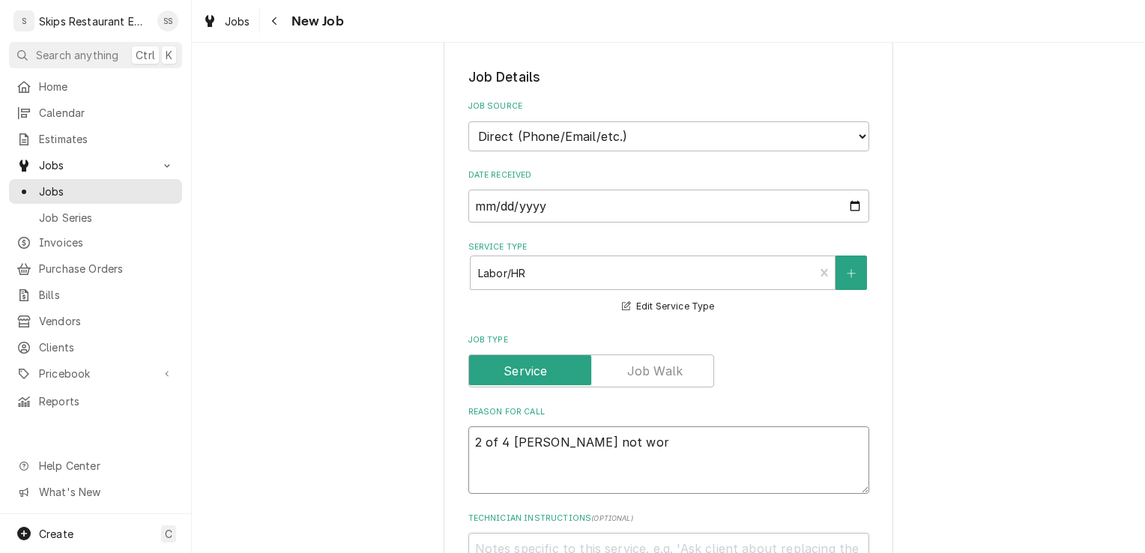
type textarea "2 of 4 wells not work"
type textarea "x"
type textarea "2 of 4 wells not worki"
type textarea "x"
type textarea "2 of 4 wells not workin"
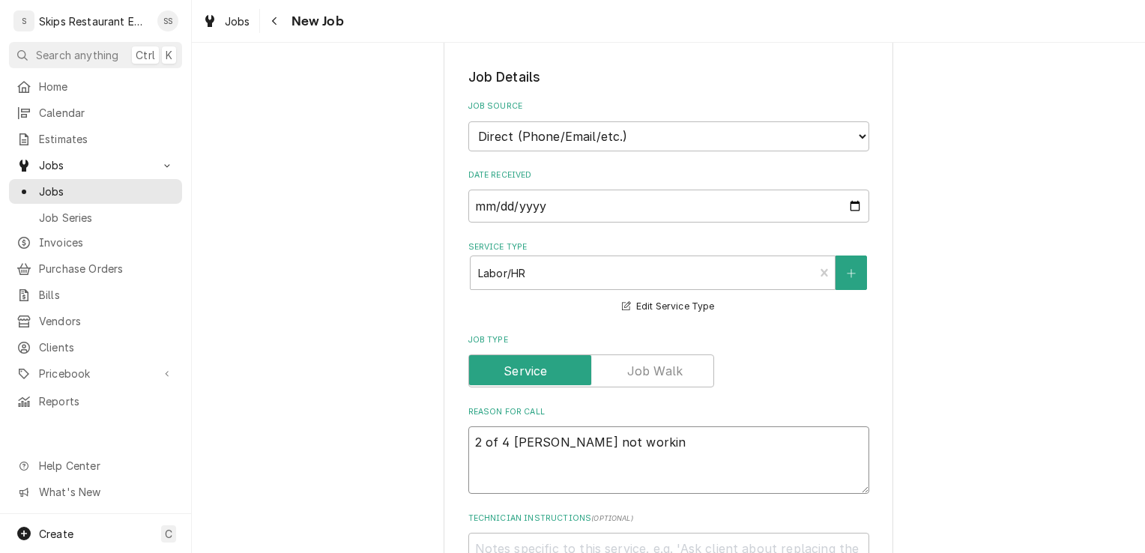
type textarea "x"
type textarea "2 of 4 wells not working"
type textarea "x"
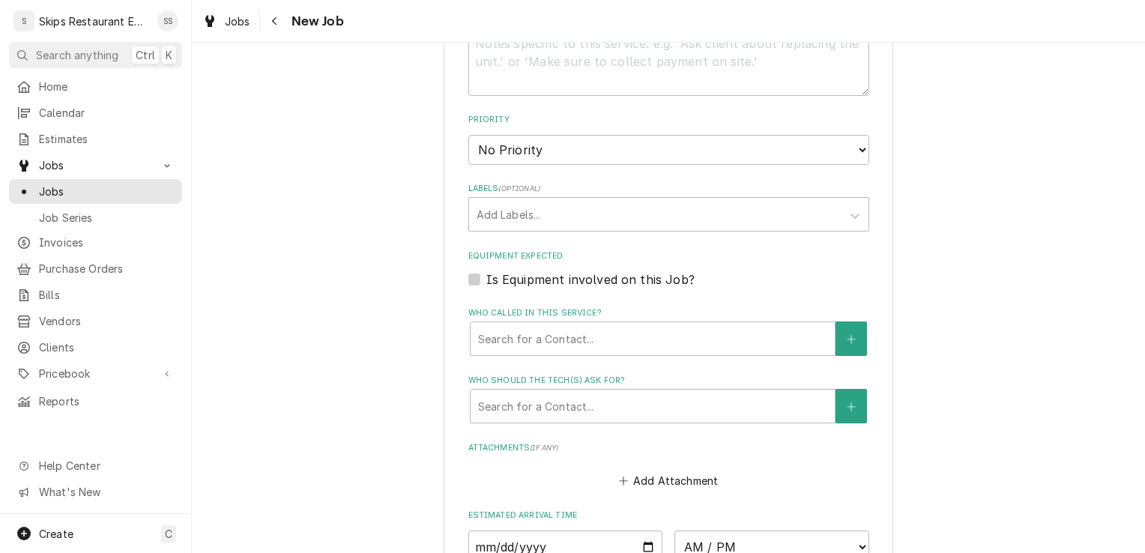
scroll to position [886, 0]
type textarea "2 of 4 wells not working"
click at [486, 268] on label "Is Equipment involved on this Job?" at bounding box center [590, 277] width 208 height 18
click at [486, 268] on input "Equipment Expected" at bounding box center [686, 284] width 401 height 33
checkbox input "true"
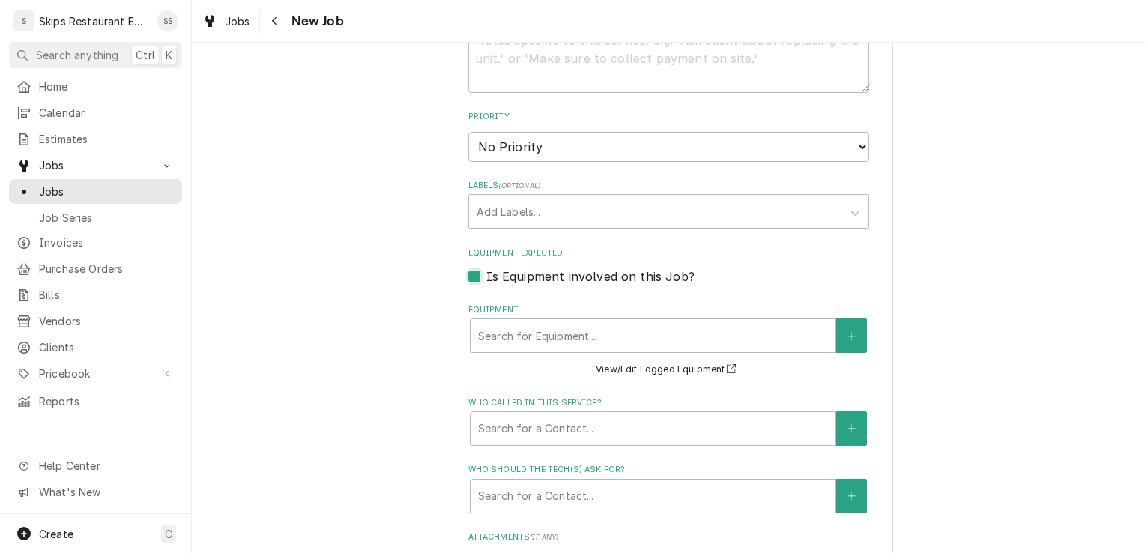
type textarea "x"
click at [585, 322] on div "Equipment" at bounding box center [652, 335] width 349 height 27
click at [586, 322] on div "Equipment" at bounding box center [652, 335] width 349 height 27
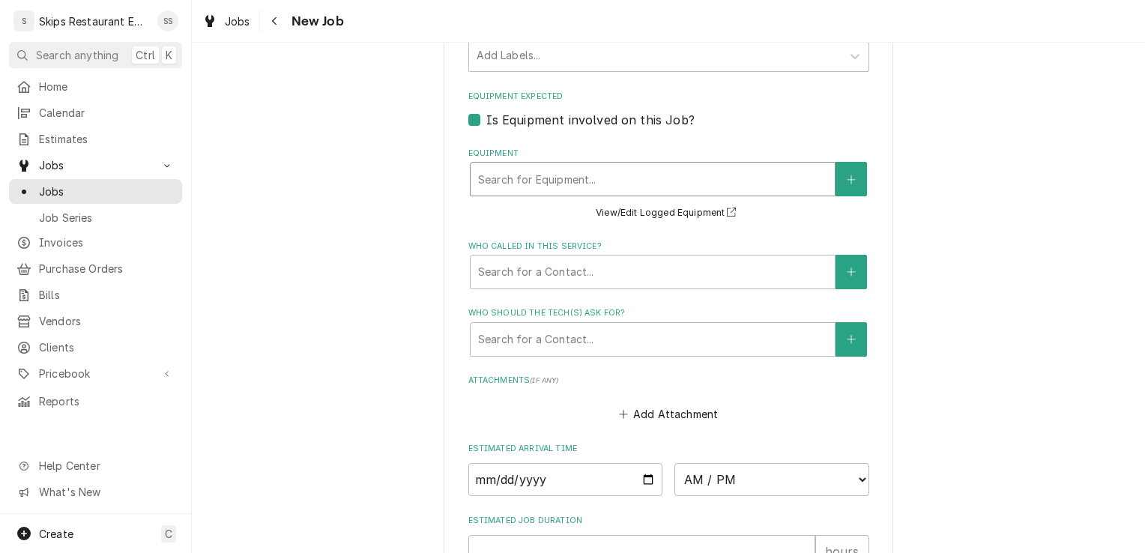
scroll to position [1018, 0]
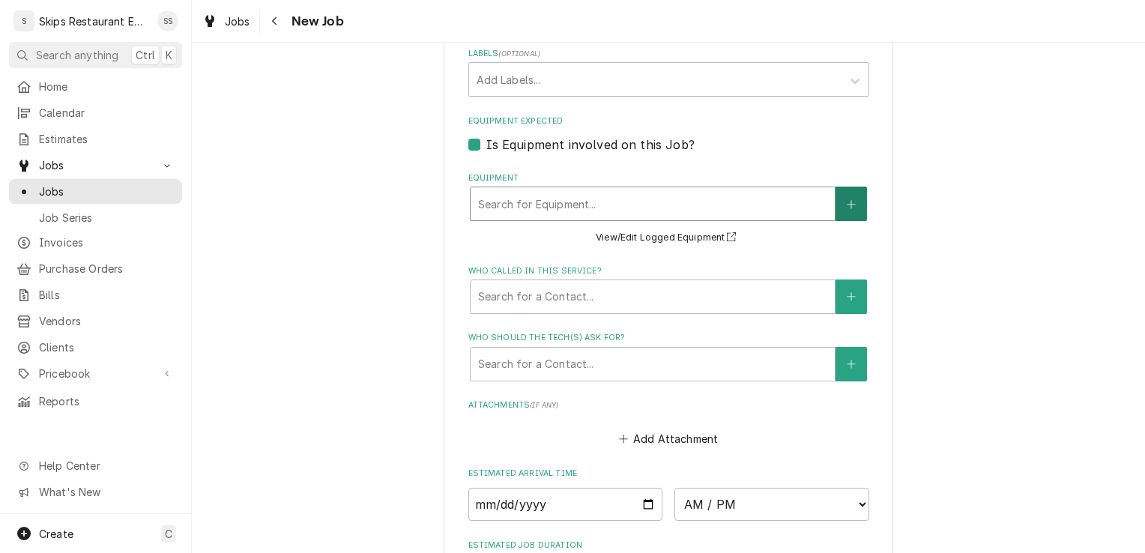
click at [847, 199] on icon "Create New Equipment" at bounding box center [851, 204] width 9 height 10
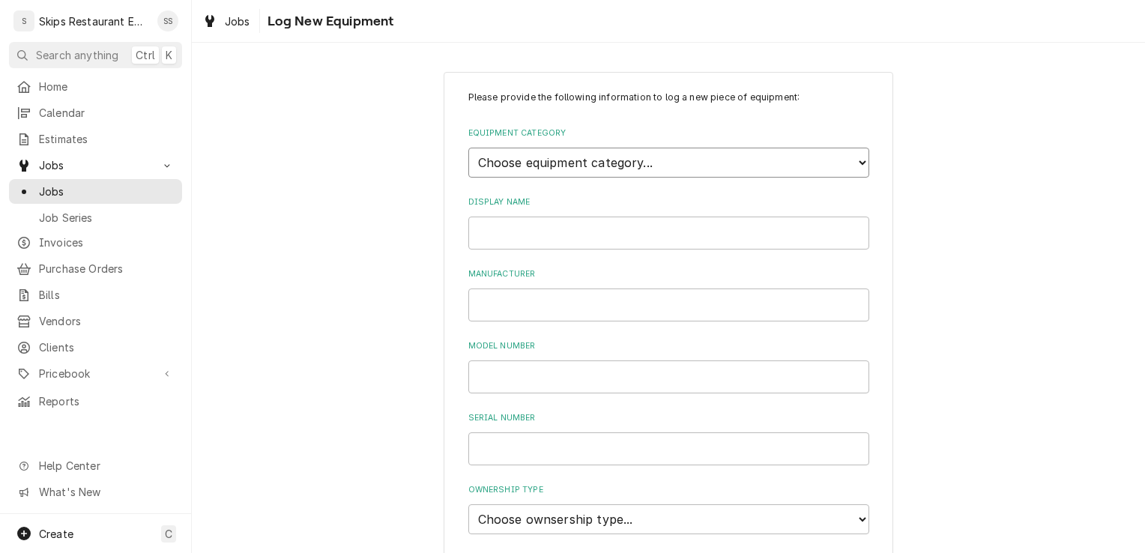
click at [558, 164] on select "Choose equipment category... Cooking Equipment Fryers Ice Machines Ovens and Ra…" at bounding box center [668, 163] width 401 height 30
select select "7"
click at [468, 148] on select "Choose equipment category... Cooking Equipment Fryers Ice Machines Ovens and Ra…" at bounding box center [668, 163] width 401 height 30
click at [527, 235] on select "Choose equipment type... Bun Warmer Dish and Tray Dispenser Display Cabinet Dra…" at bounding box center [668, 232] width 401 height 30
select select "140"
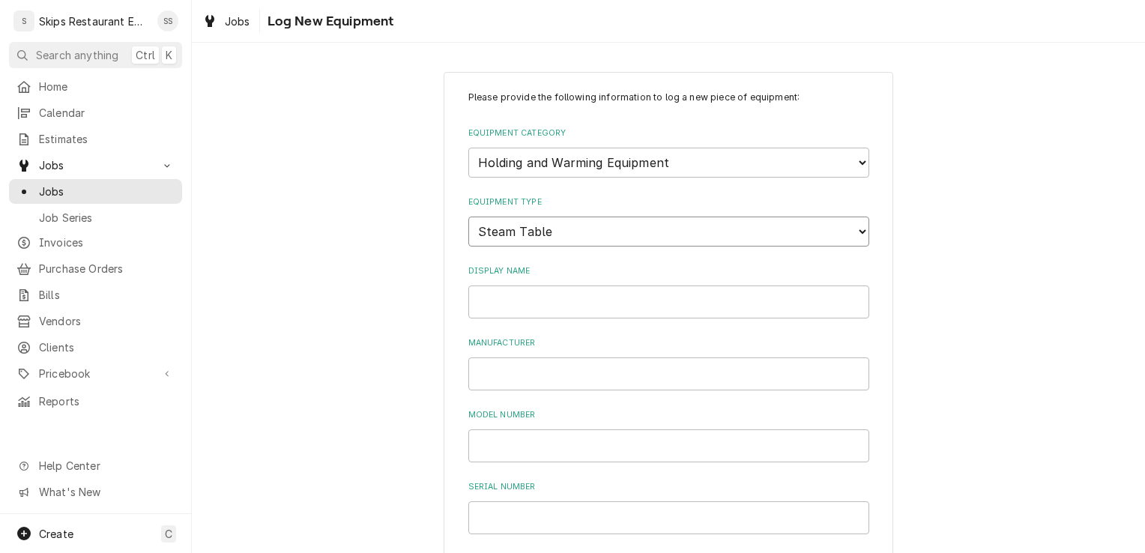
click at [468, 217] on select "Choose equipment type... Bun Warmer Dish and Tray Dispenser Display Cabinet Dra…" at bounding box center [668, 232] width 401 height 30
click at [502, 314] on input "Display Name" at bounding box center [668, 302] width 401 height 33
type input "Steam Table"
click at [503, 374] on input "Manufacturer" at bounding box center [668, 373] width 401 height 33
type input "unknown"
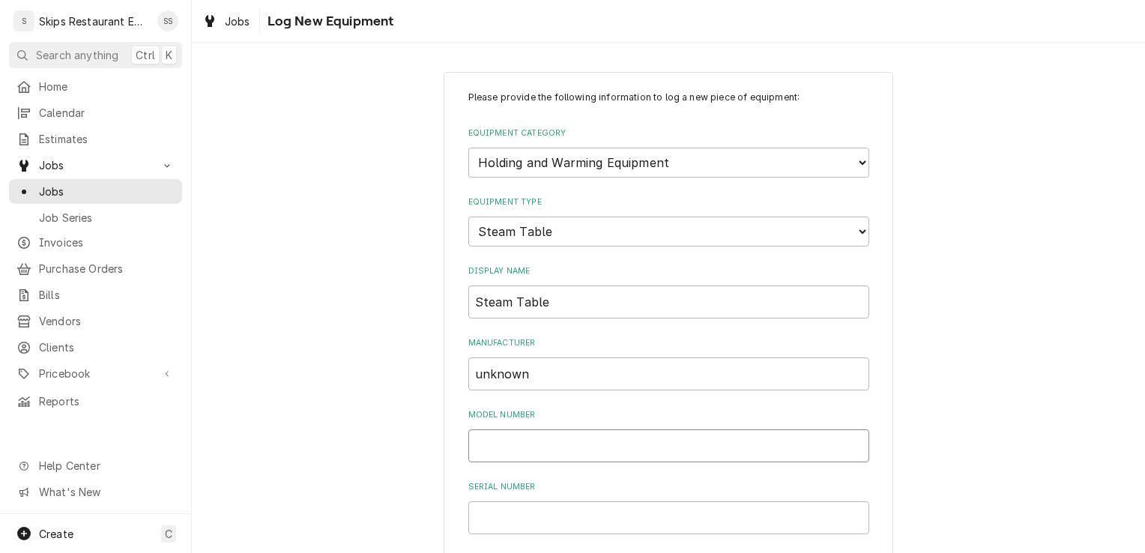
click at [501, 450] on input "Model Number" at bounding box center [668, 445] width 401 height 33
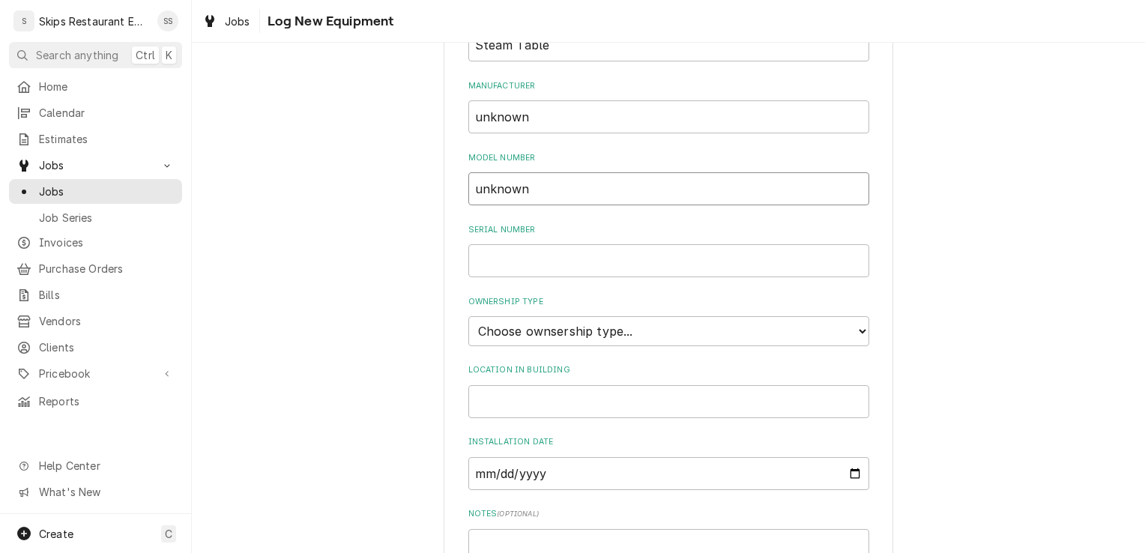
scroll to position [258, 0]
type input "unknown"
click at [574, 331] on select "Choose ownsership type... Unknown Owned Leased Rented" at bounding box center [668, 330] width 401 height 30
select select "1"
click at [468, 315] on select "Choose ownsership type... Unknown Owned Leased Rented" at bounding box center [668, 330] width 401 height 30
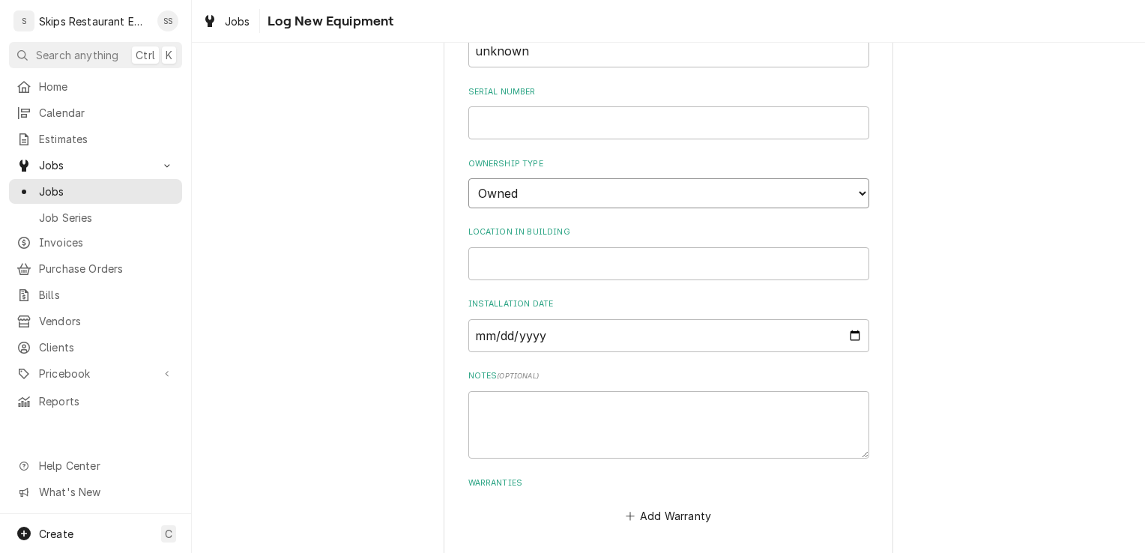
scroll to position [438, 0]
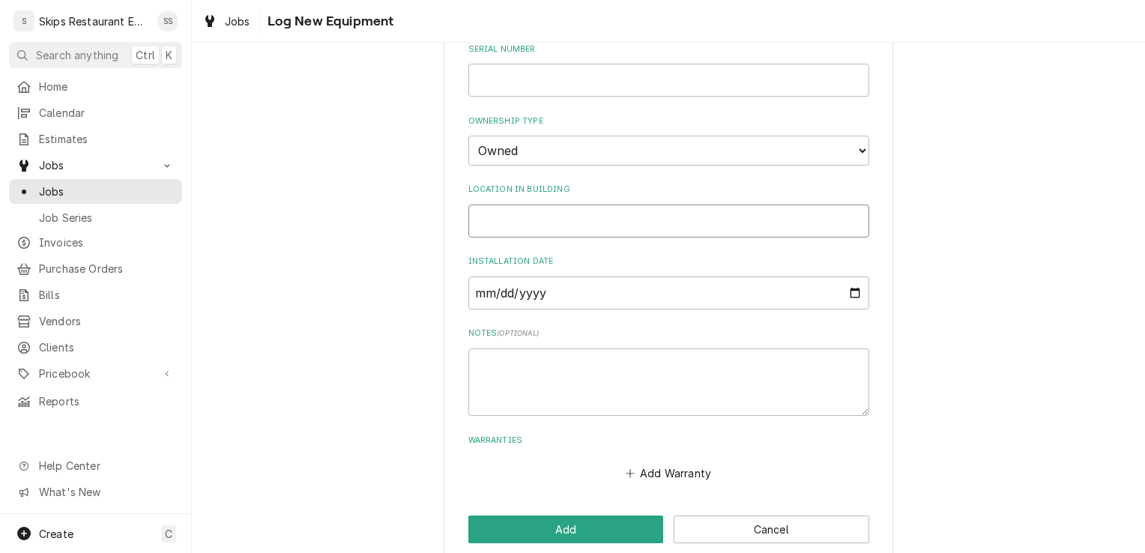
click at [495, 221] on input "Location in Building" at bounding box center [668, 221] width 401 height 33
type input "unknown"
click at [592, 532] on button "Add" at bounding box center [566, 530] width 196 height 28
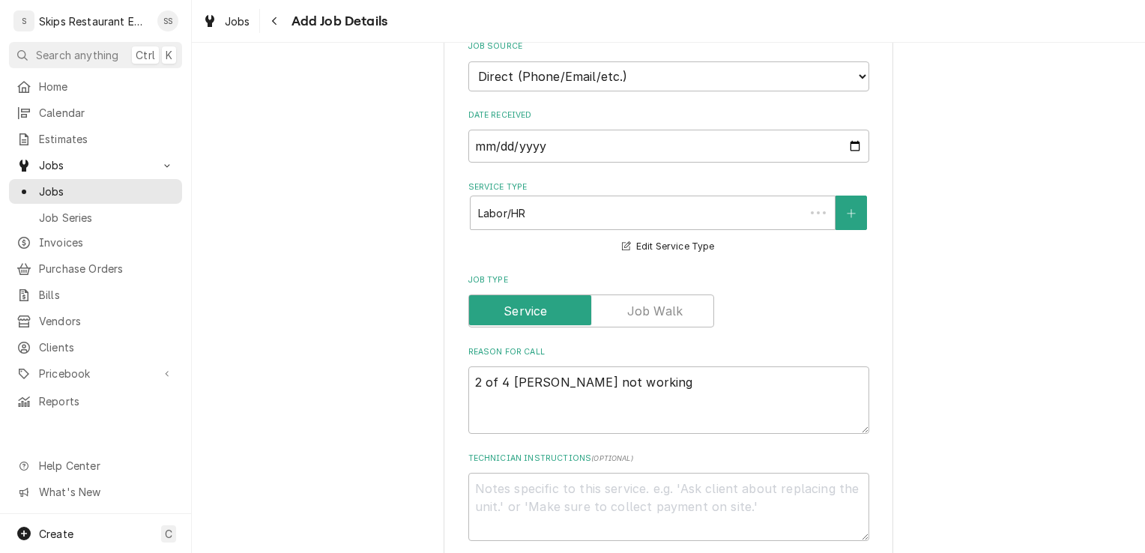
scroll to position [1018, 0]
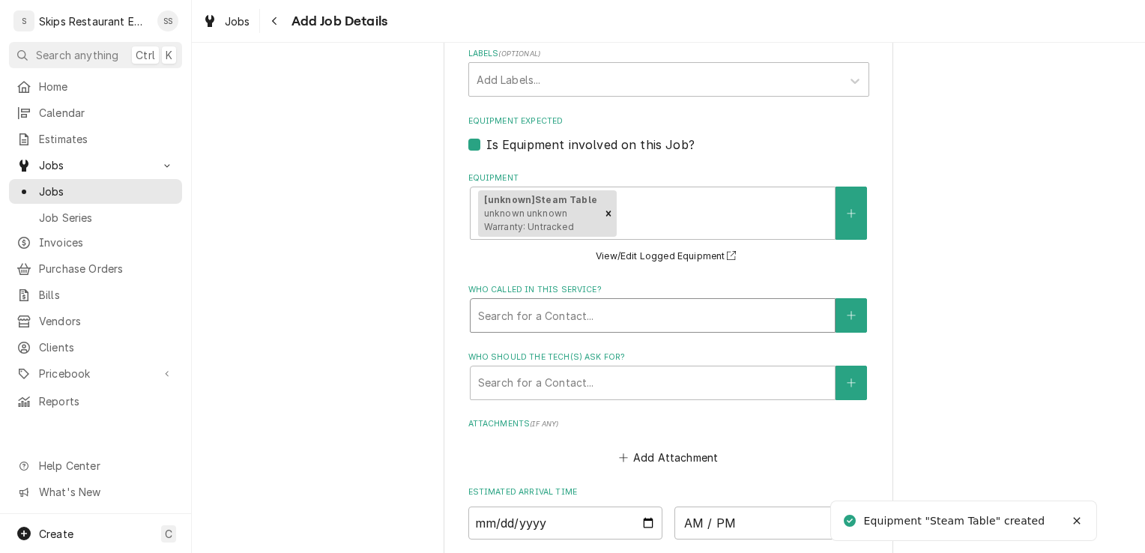
click at [507, 302] on div "Who called in this service?" at bounding box center [652, 315] width 349 height 27
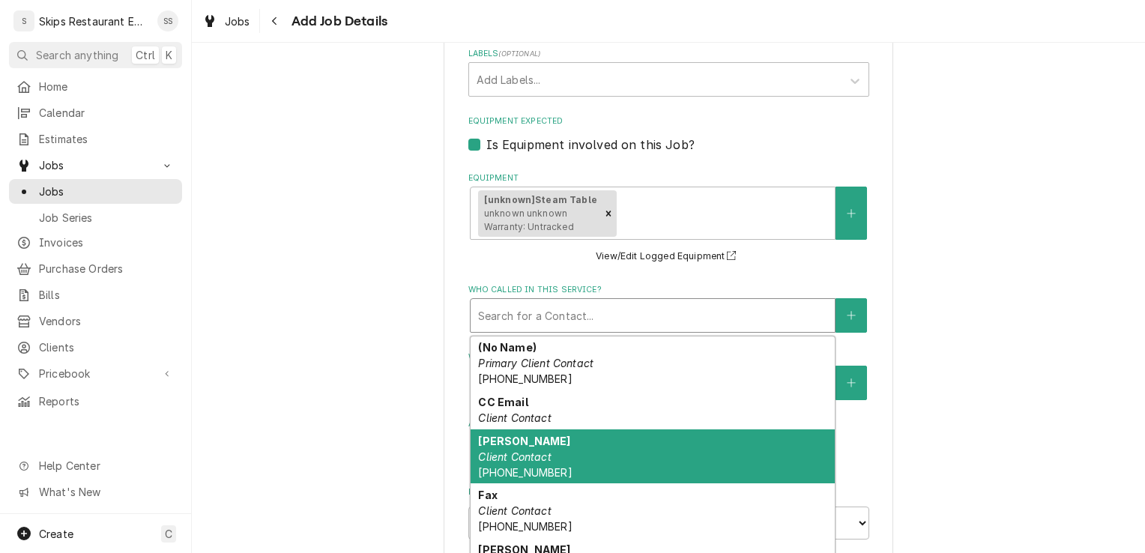
click at [538, 450] on em "Client Contact" at bounding box center [514, 456] width 73 height 13
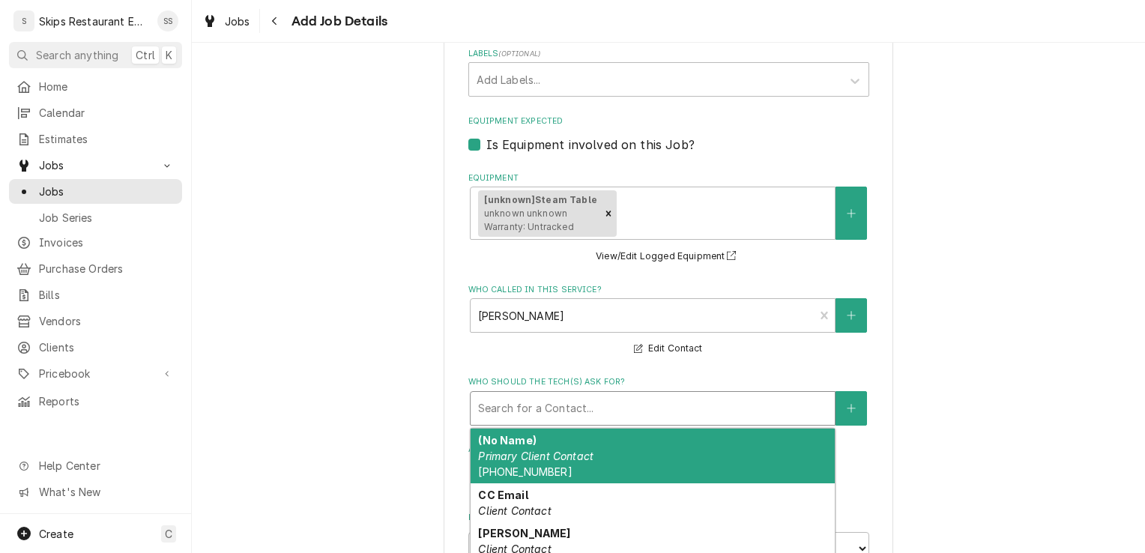
click at [523, 399] on div "Who should the tech(s) ask for?" at bounding box center [652, 408] width 349 height 27
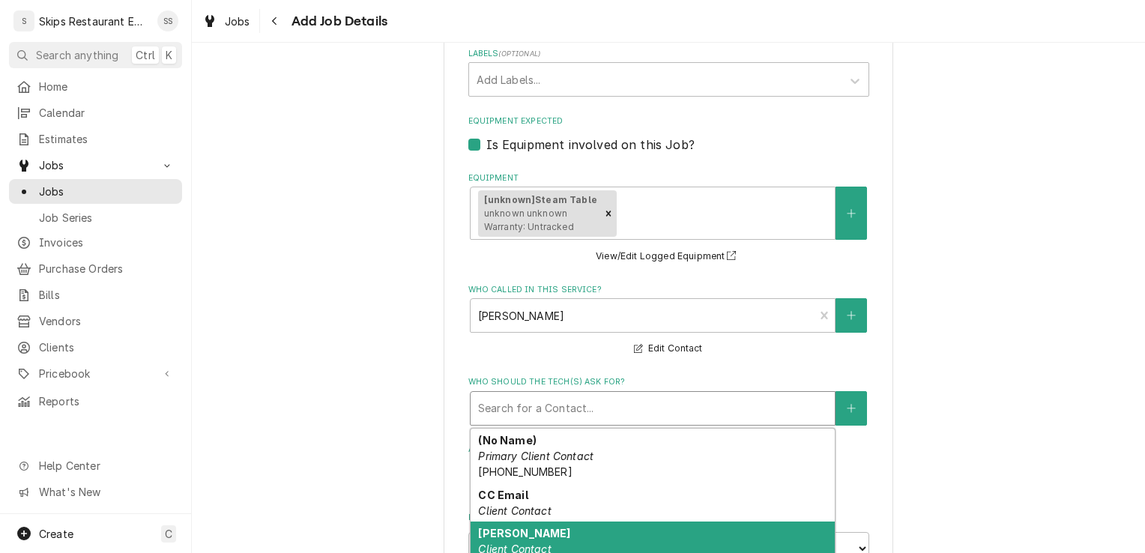
click at [536, 543] on em "Client Contact" at bounding box center [514, 549] width 73 height 13
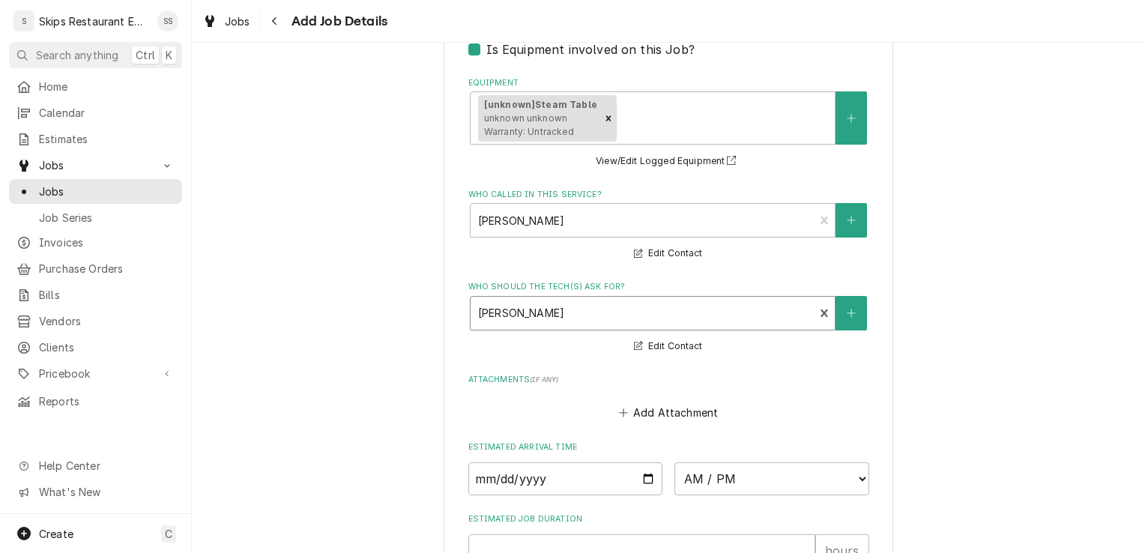
scroll to position [1308, 0]
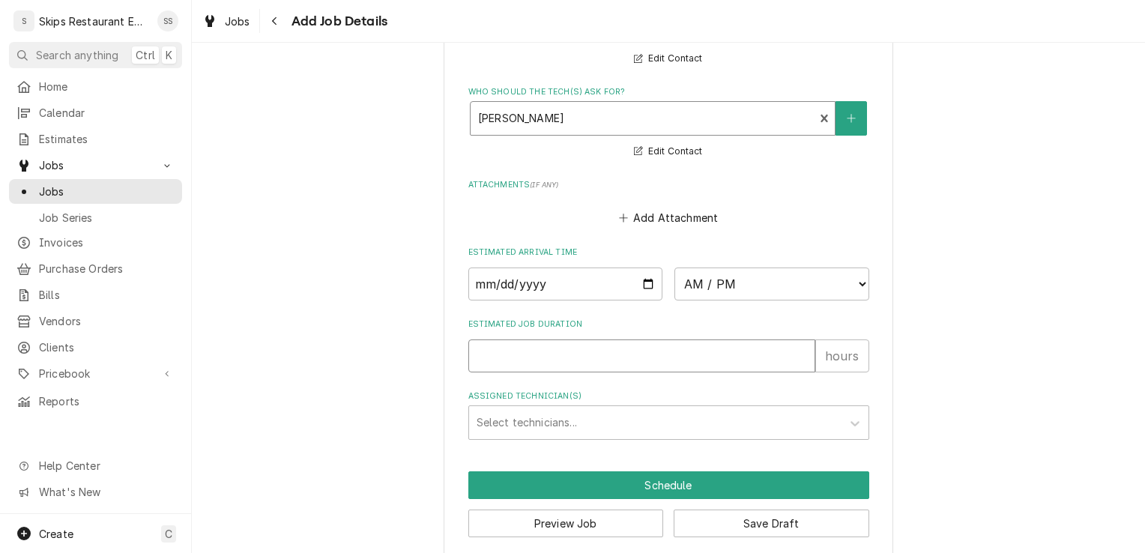
click at [511, 341] on input "Estimated Job Duration" at bounding box center [641, 355] width 347 height 33
type textarea "x"
type input "1"
type textarea "x"
type input "1"
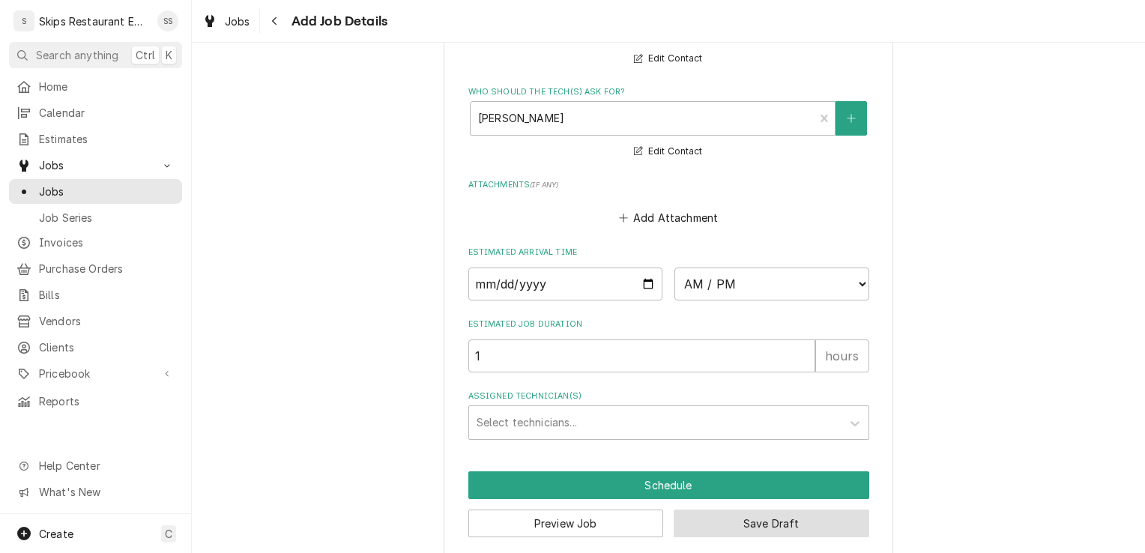
click at [752, 510] on button "Save Draft" at bounding box center [772, 524] width 196 height 28
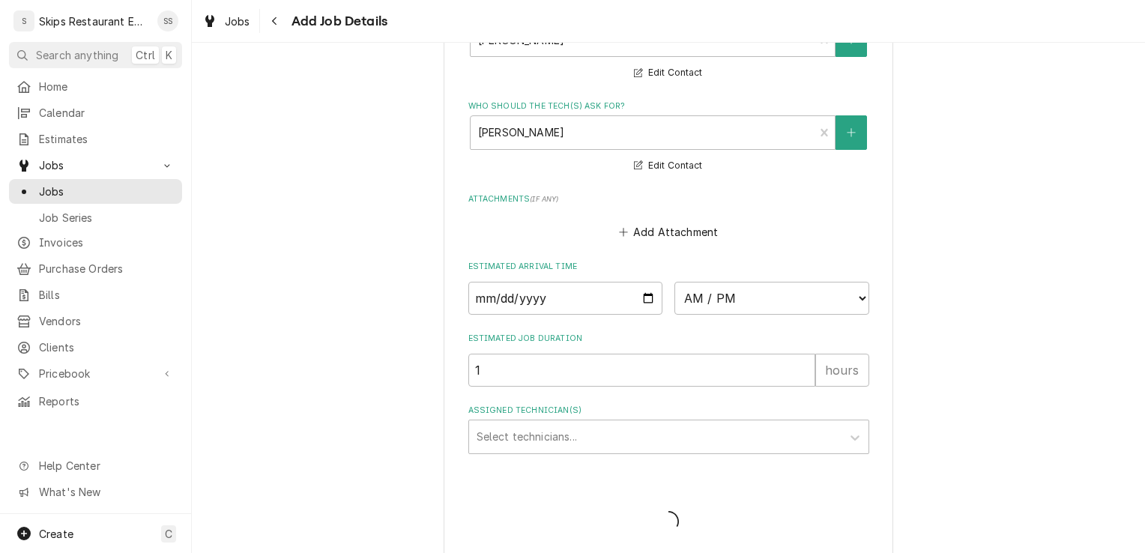
type textarea "x"
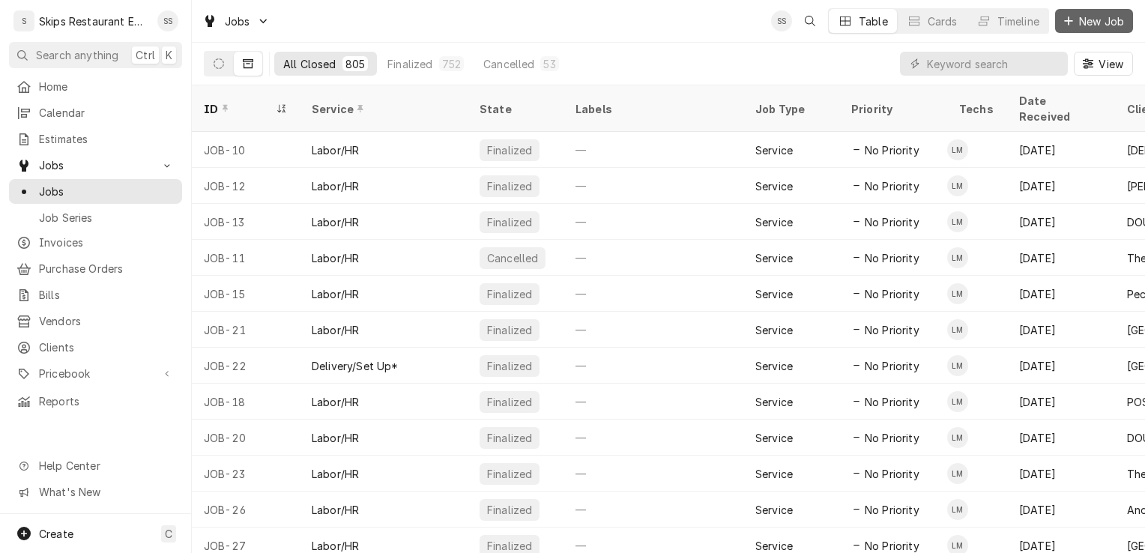
click at [1100, 25] on span "New Job" at bounding box center [1101, 21] width 51 height 16
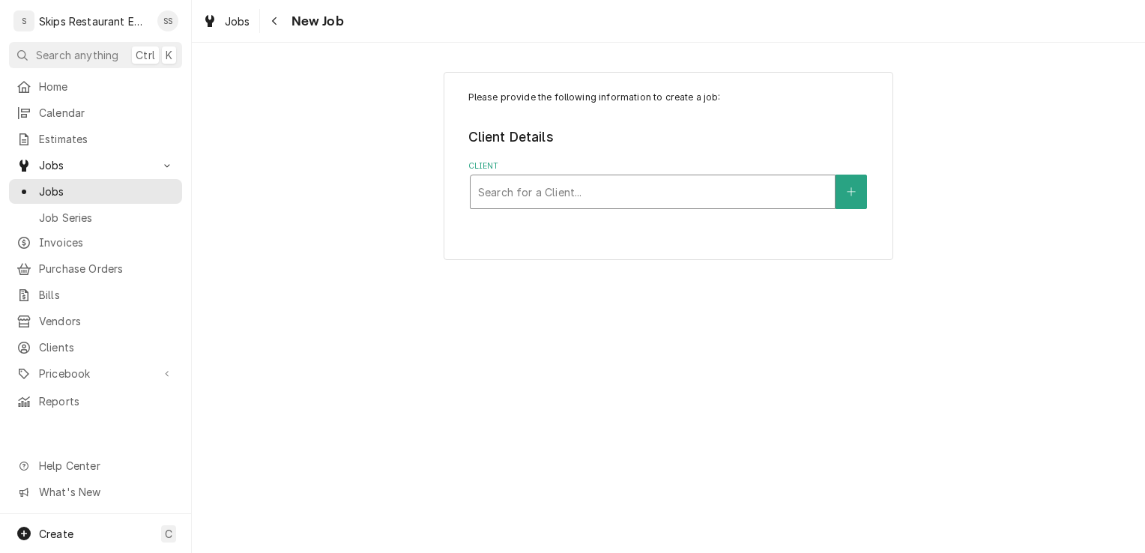
click at [561, 193] on div "Client" at bounding box center [652, 191] width 349 height 27
type input "Rams"
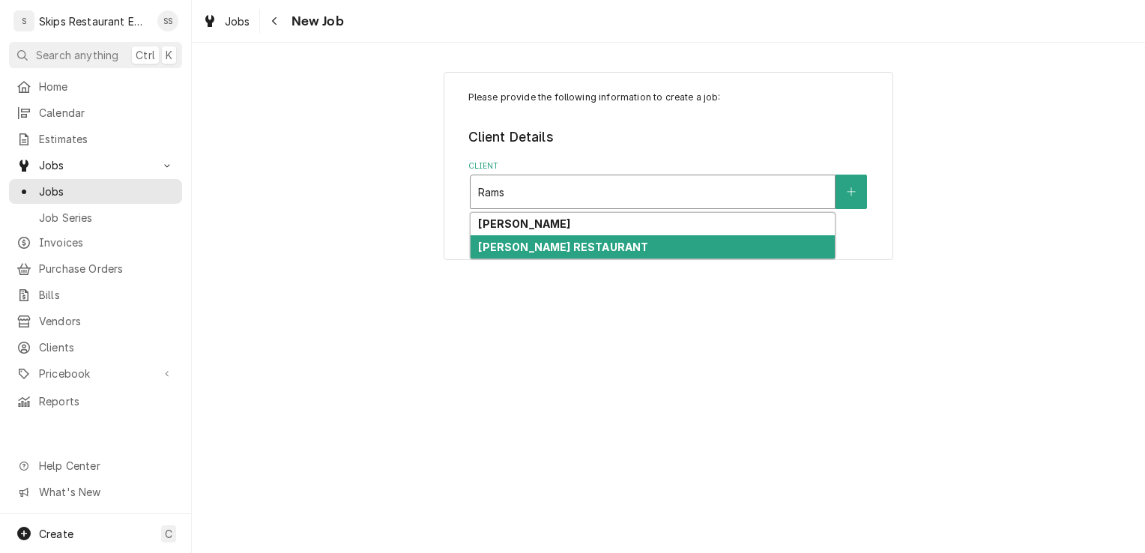
click at [537, 250] on strong "[PERSON_NAME] RESTAURANT" at bounding box center [563, 247] width 170 height 13
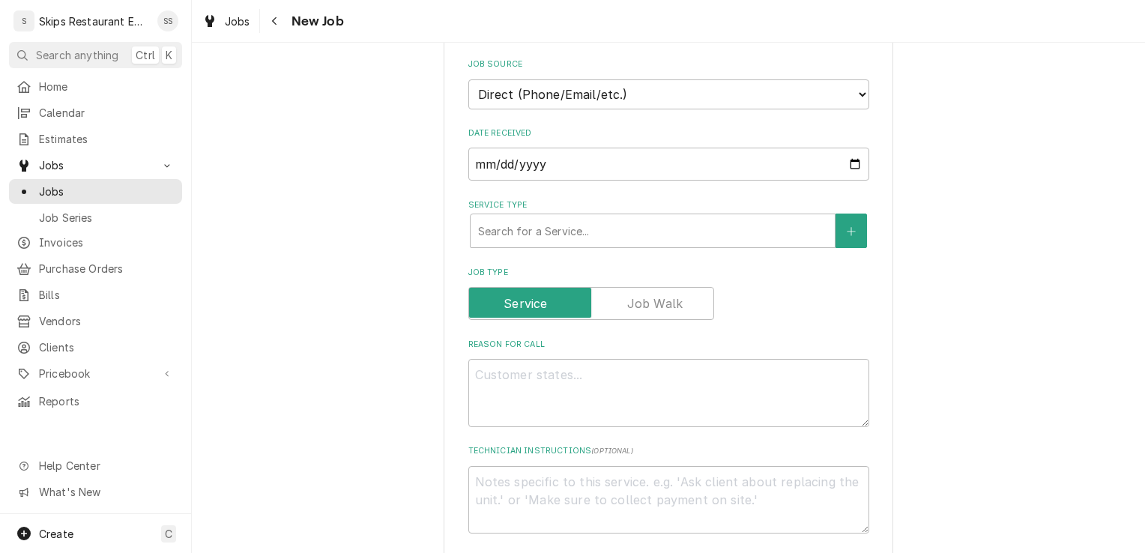
scroll to position [397, 0]
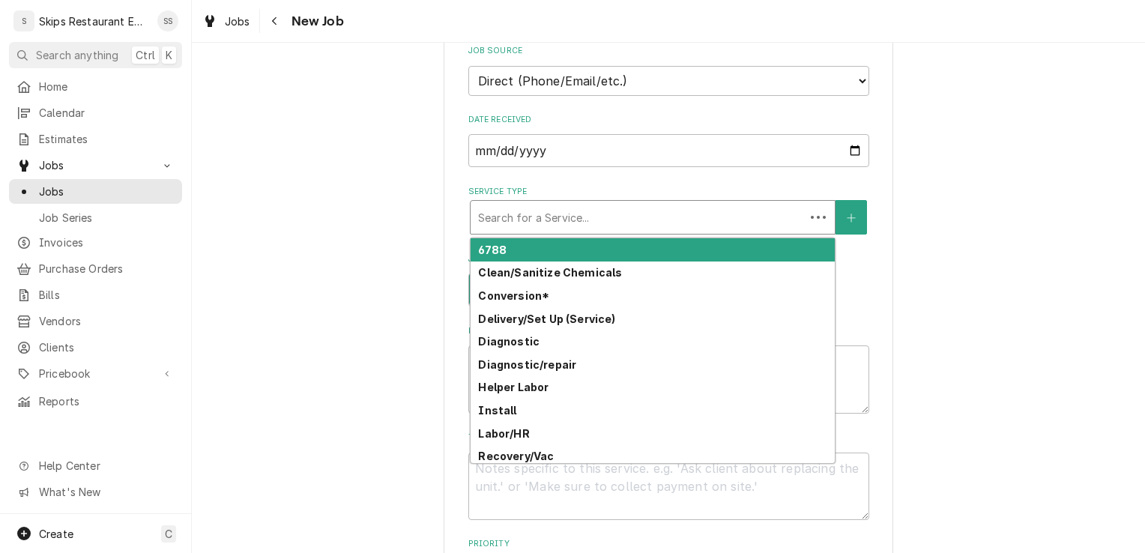
drag, startPoint x: 523, startPoint y: 217, endPoint x: 523, endPoint y: 228, distance: 10.5
click at [523, 218] on div "Service Type" at bounding box center [637, 217] width 319 height 27
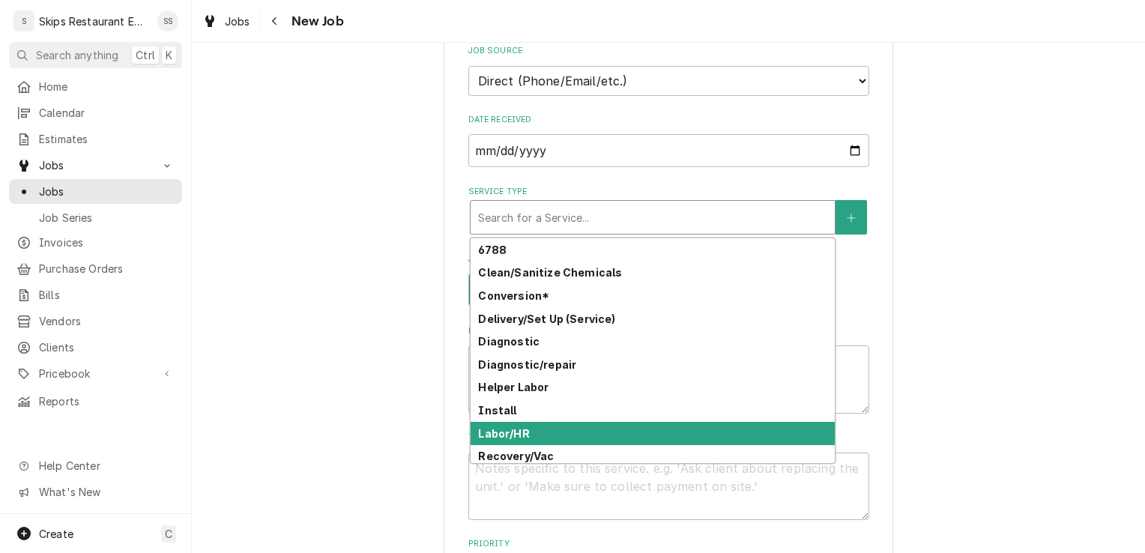
click at [507, 432] on strong "Labor/HR" at bounding box center [503, 433] width 51 height 13
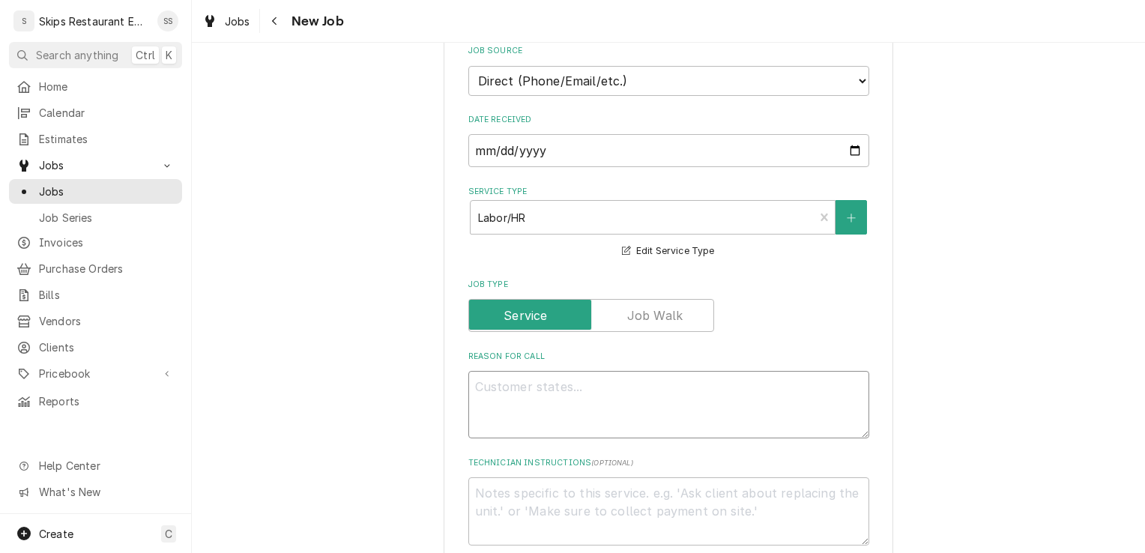
click at [552, 389] on textarea "Reason For Call" at bounding box center [668, 404] width 401 height 67
type textarea "x"
type textarea "I"
type textarea "x"
type textarea "Ig"
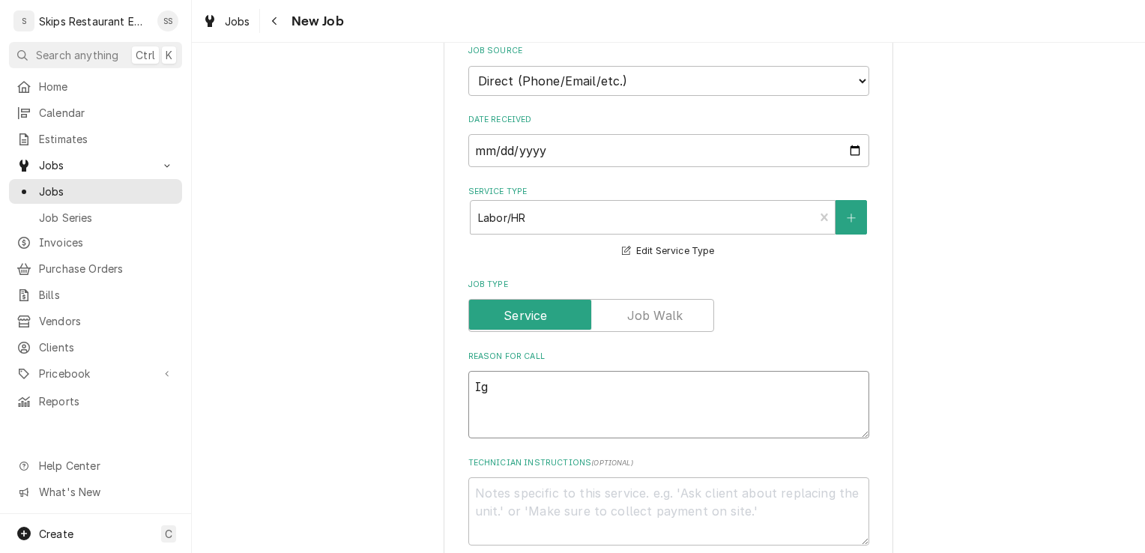
type textarea "x"
type textarea "Ign"
type textarea "x"
type textarea "Igni"
type textarea "x"
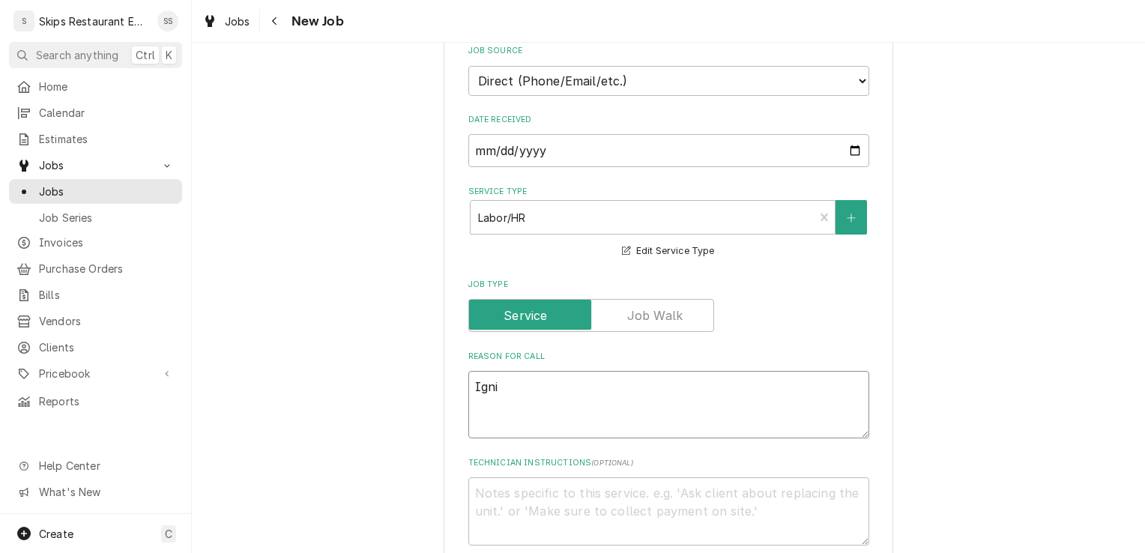
type textarea "Ignig"
type textarea "x"
type textarea "Ignigh"
type textarea "x"
type textarea "Ignight"
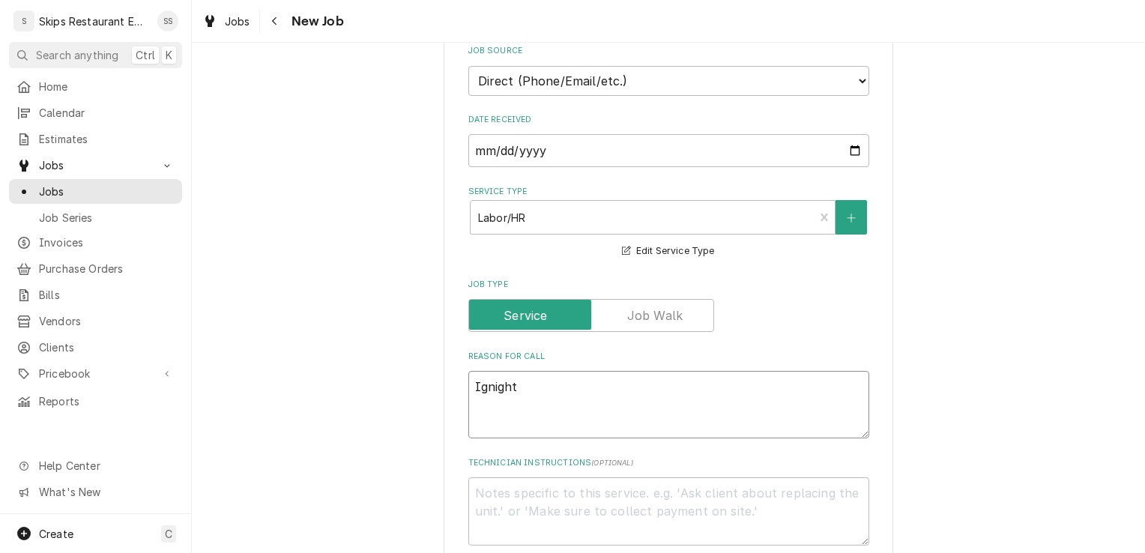
type textarea "x"
type textarea "Ignighte"
type textarea "x"
type textarea "Ignighter"
type textarea "x"
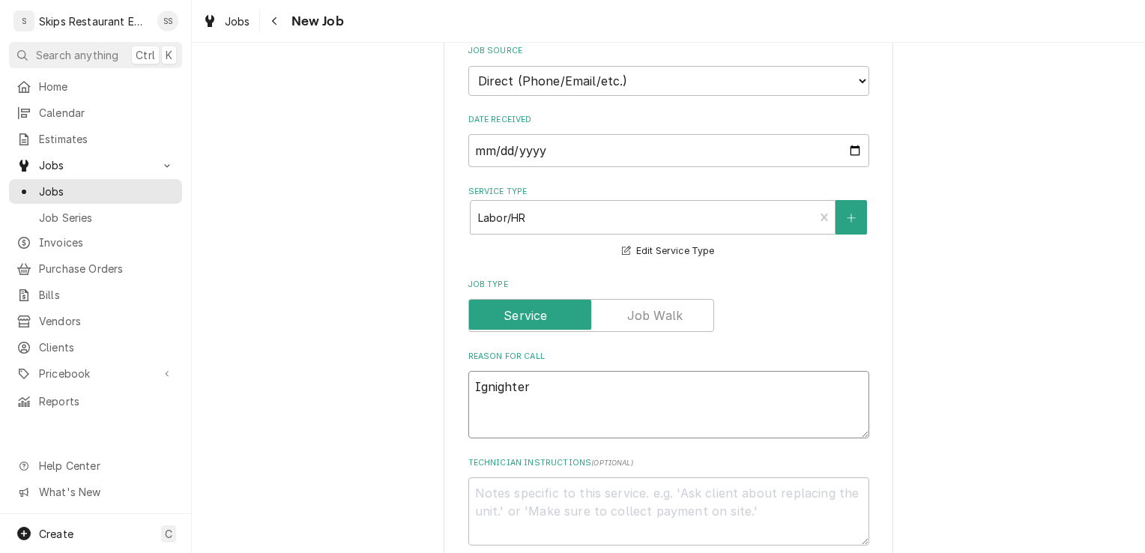
type textarea "Ignighter"
type textarea "x"
type textarea "Ignighter w"
type textarea "x"
type textarea "Ignighter wo"
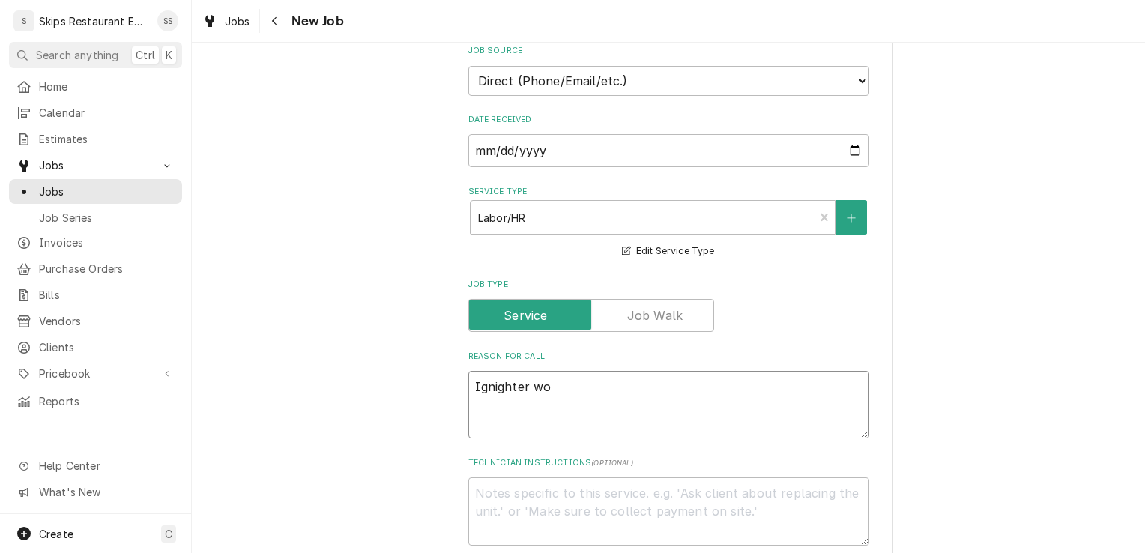
type textarea "x"
type textarea "Ignighter won"
type textarea "x"
type textarea "Ignighter won'"
type textarea "x"
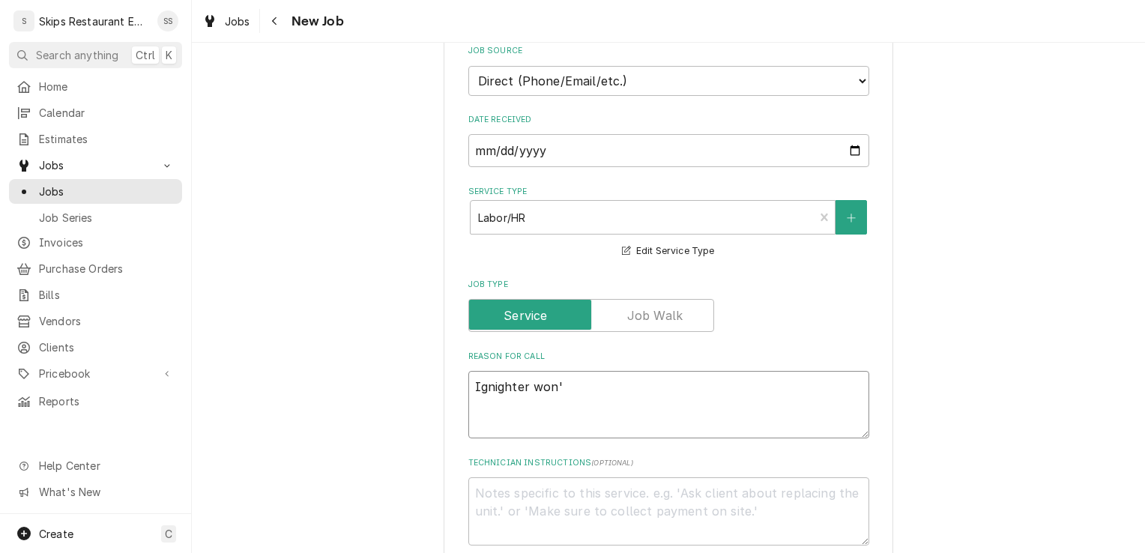
type textarea "Ignighter won't"
type textarea "x"
type textarea "Ignighter won't"
type textarea "x"
type textarea "Ignighter won't l"
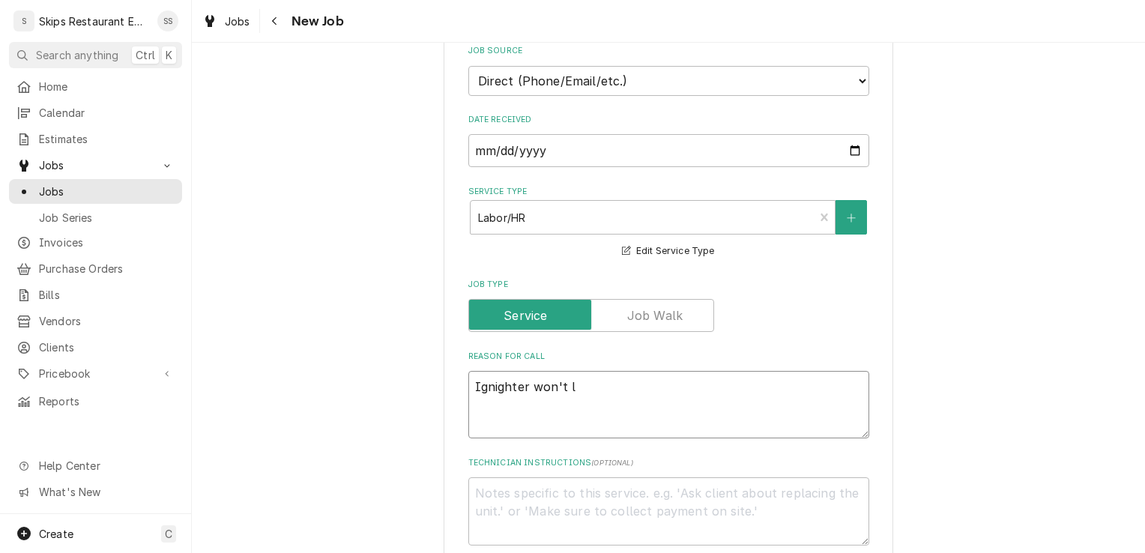
type textarea "x"
type textarea "Ignighter won't li"
type textarea "x"
type textarea "Ignighter won't lig"
type textarea "x"
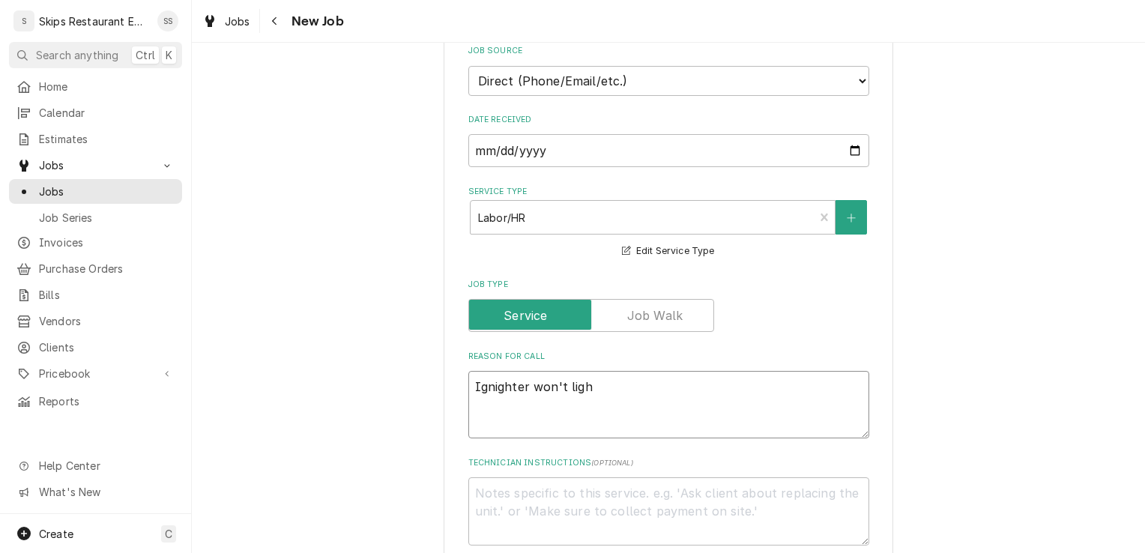
type textarea "Ignighter won't light"
drag, startPoint x: 508, startPoint y: 397, endPoint x: 530, endPoint y: 417, distance: 29.2
drag, startPoint x: 530, startPoint y: 417, endPoint x: 501, endPoint y: 384, distance: 43.6
type textarea "x"
type textarea "Igniter won't light"
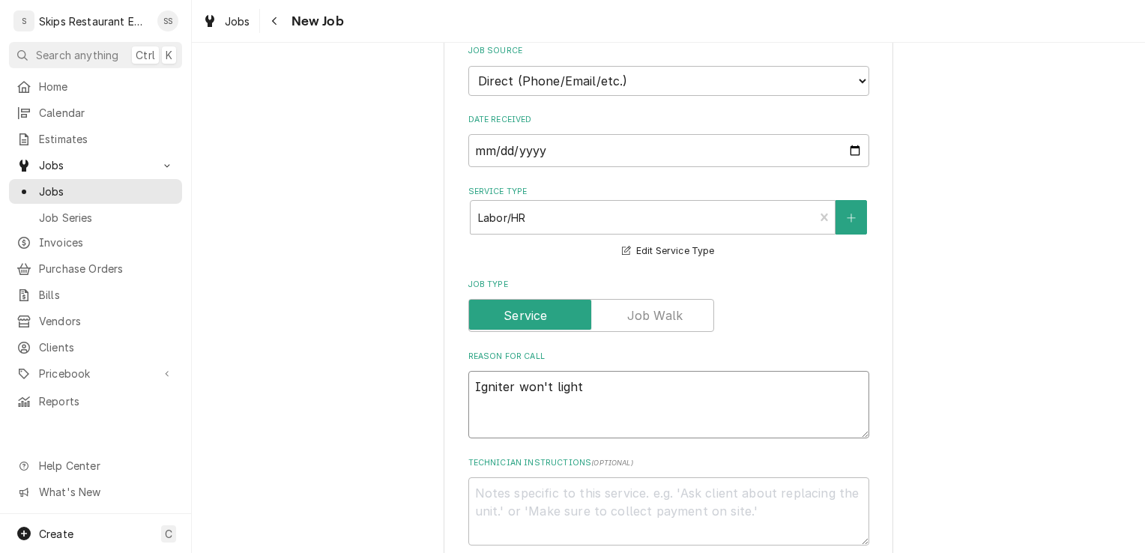
type textarea "x"
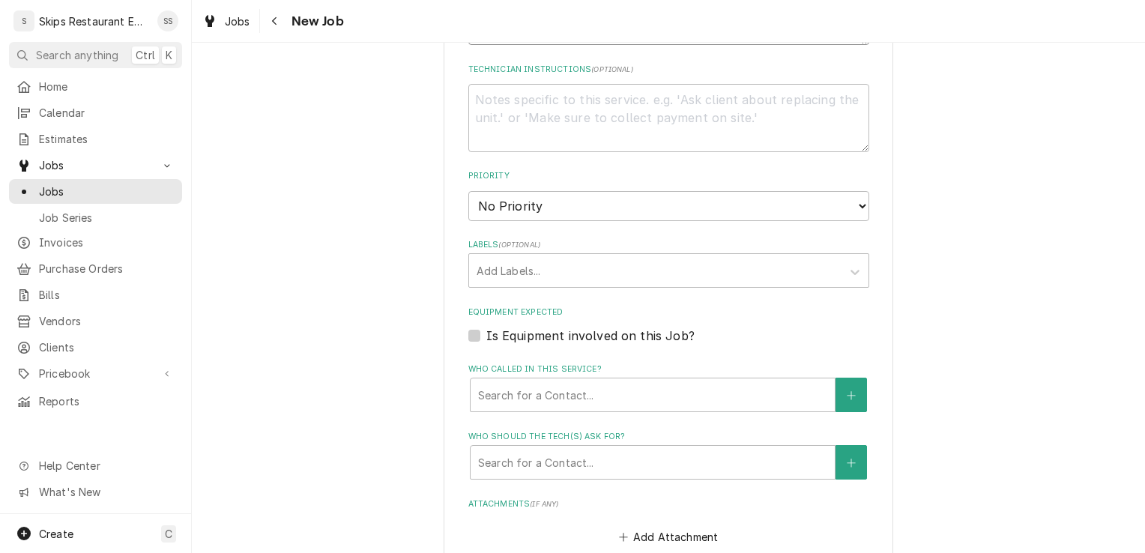
scroll to position [833, 0]
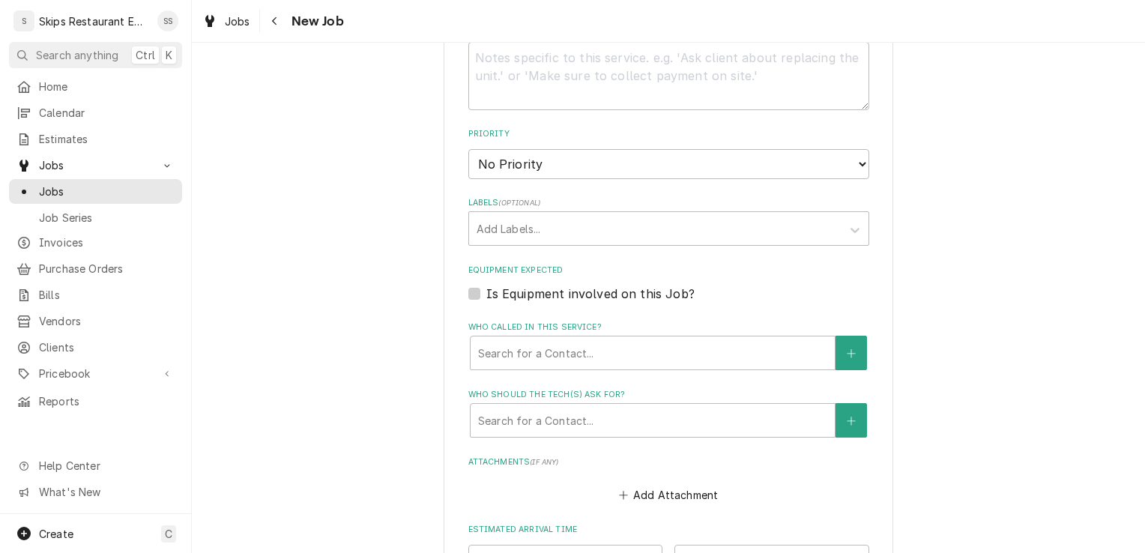
type textarea "Igniter won't light"
click at [486, 294] on label "Is Equipment involved on this Job?" at bounding box center [590, 294] width 208 height 18
click at [486, 294] on input "Equipment Expected" at bounding box center [686, 301] width 401 height 33
checkbox input "true"
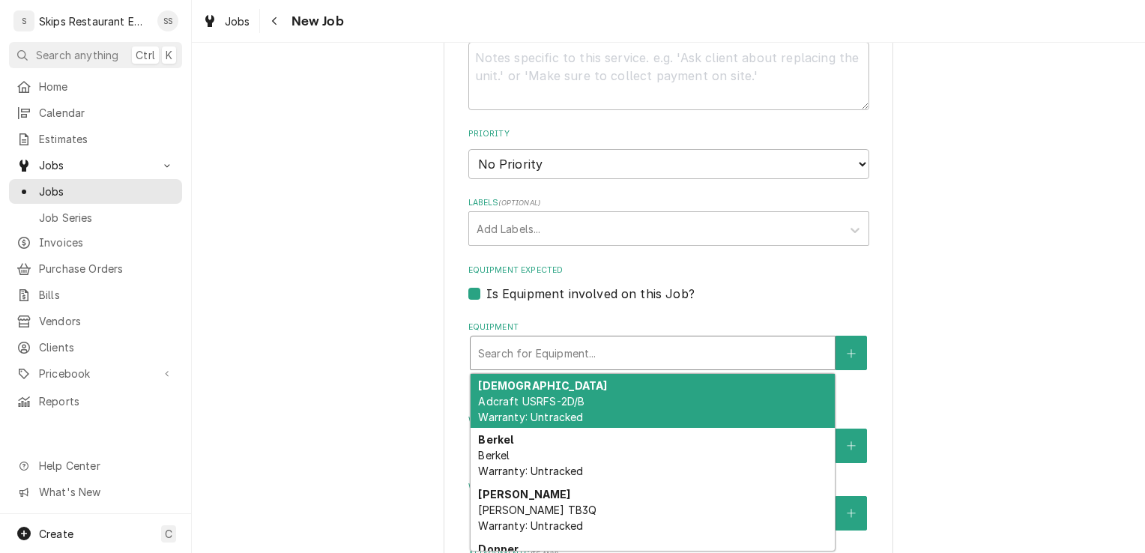
click at [527, 354] on div "Equipment" at bounding box center [652, 352] width 349 height 27
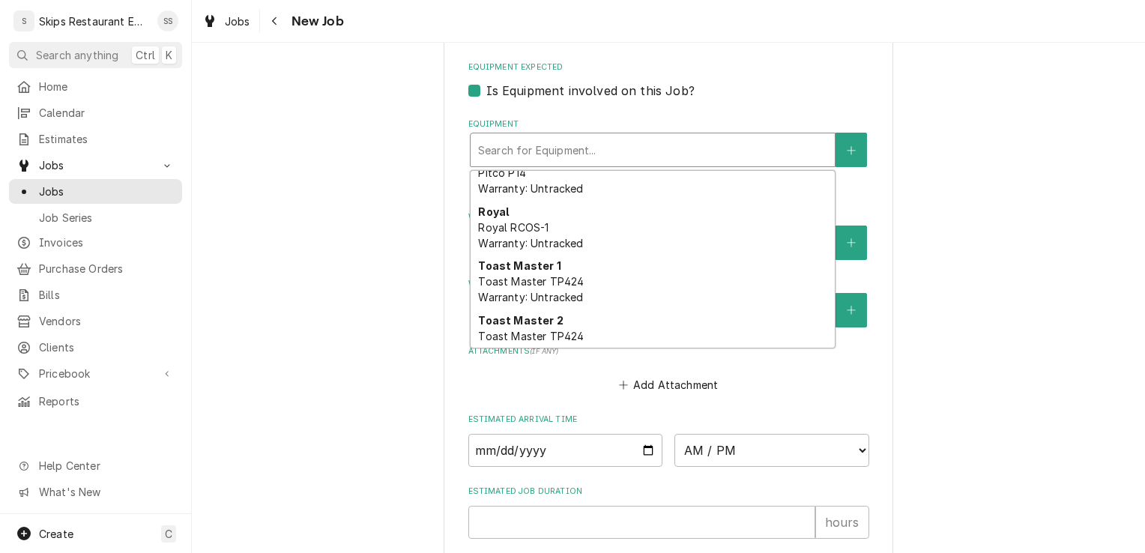
scroll to position [247, 0]
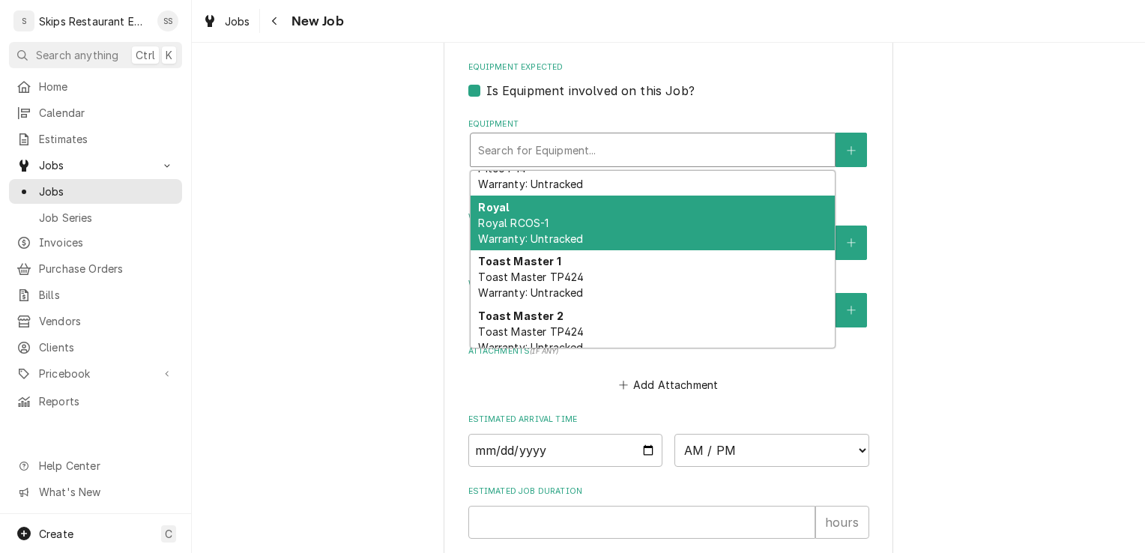
click at [499, 224] on span "Royal RCOS-1 Warranty: Untracked" at bounding box center [530, 231] width 105 height 28
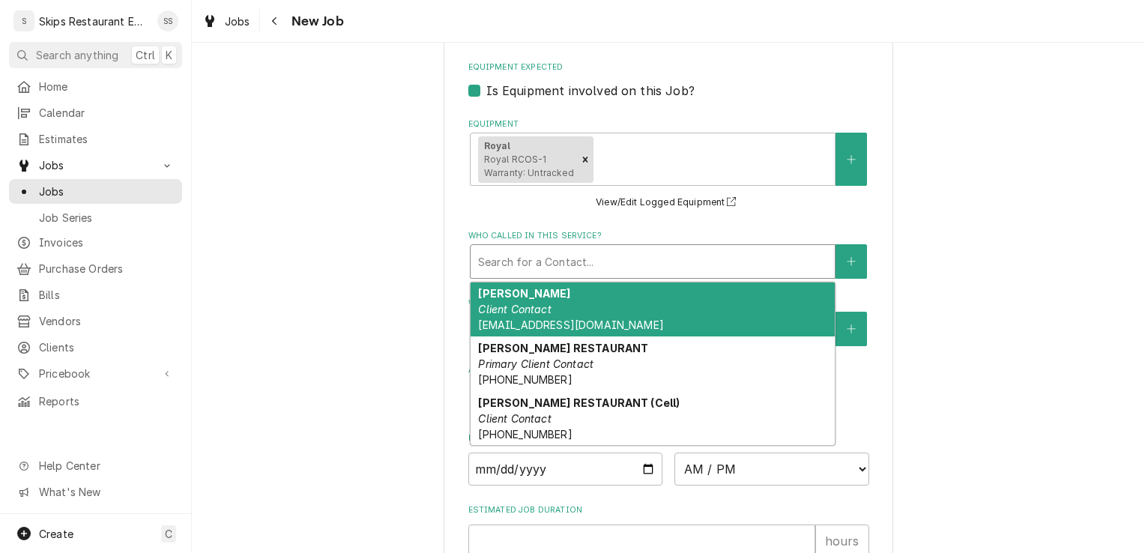
click at [520, 264] on div "Who called in this service?" at bounding box center [652, 261] width 349 height 27
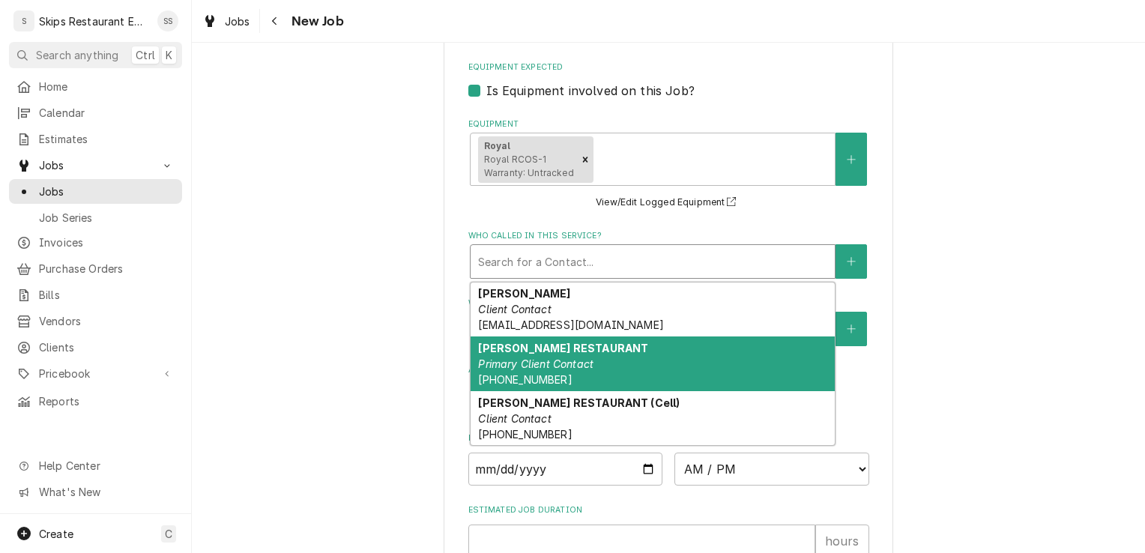
click at [533, 369] on em "Primary Client Contact" at bounding box center [535, 363] width 115 height 13
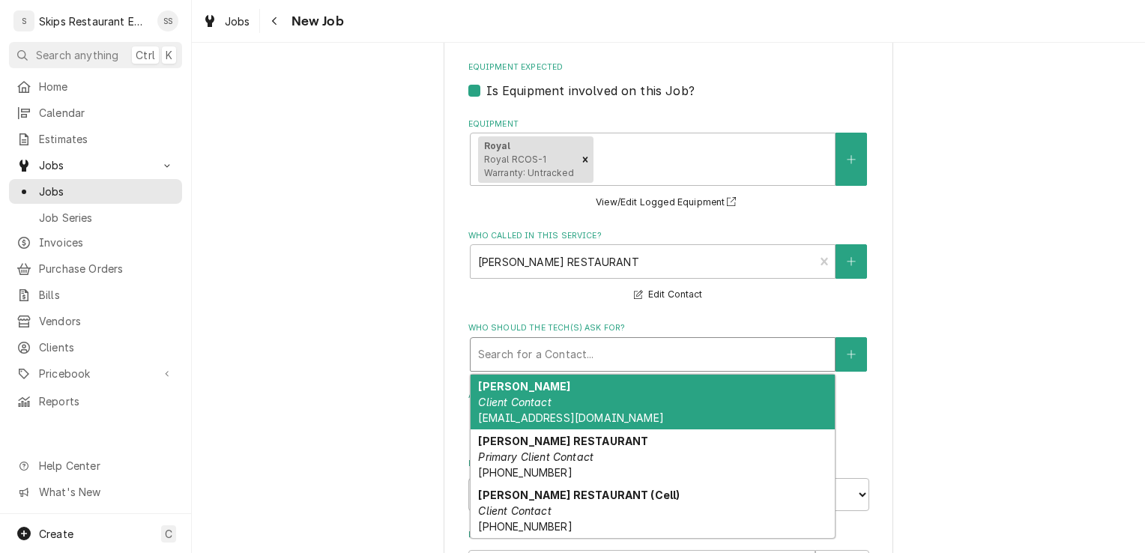
click at [654, 357] on div "Who should the tech(s) ask for?" at bounding box center [652, 354] width 349 height 27
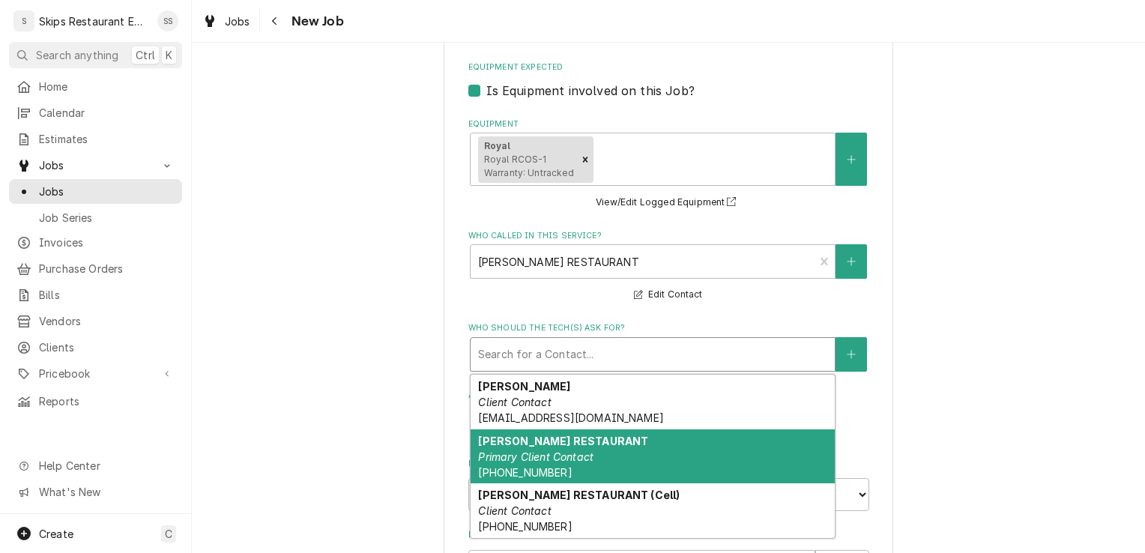
click at [540, 453] on em "Primary Client Contact" at bounding box center [535, 456] width 115 height 13
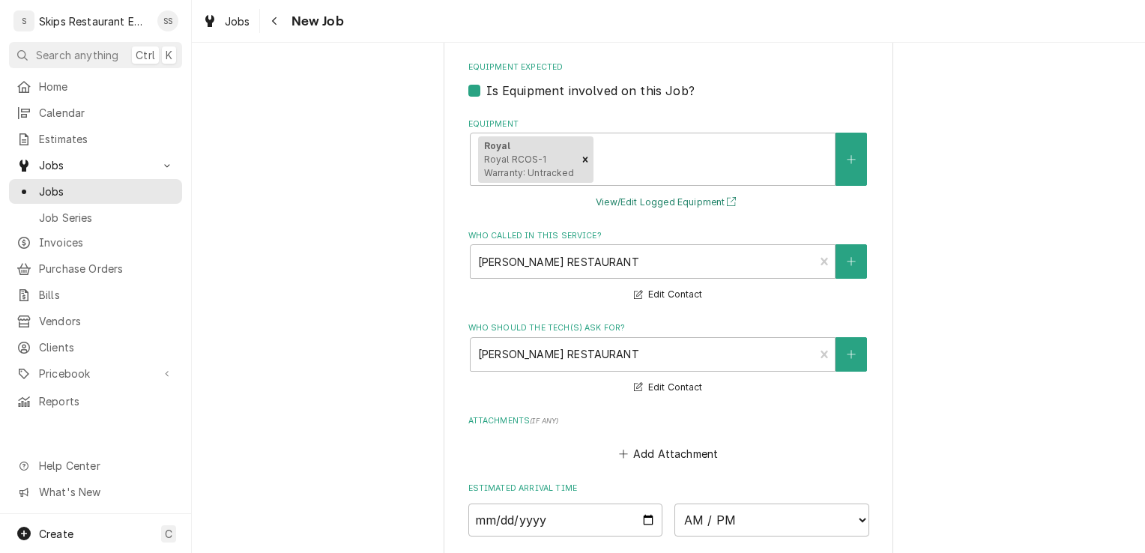
click at [662, 204] on button "View/Edit Logged Equipment" at bounding box center [668, 202] width 150 height 19
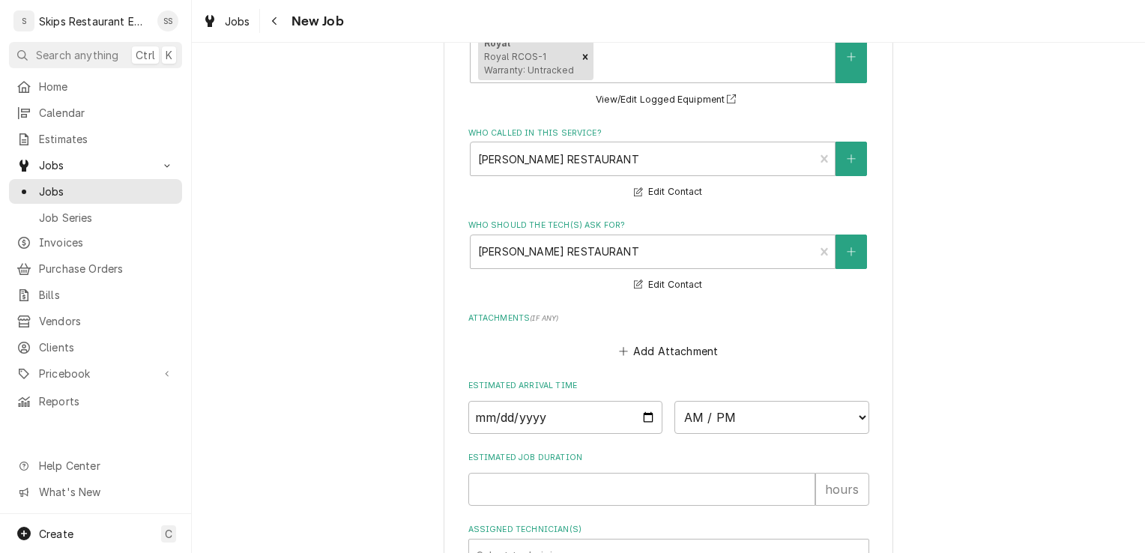
scroll to position [1428, 0]
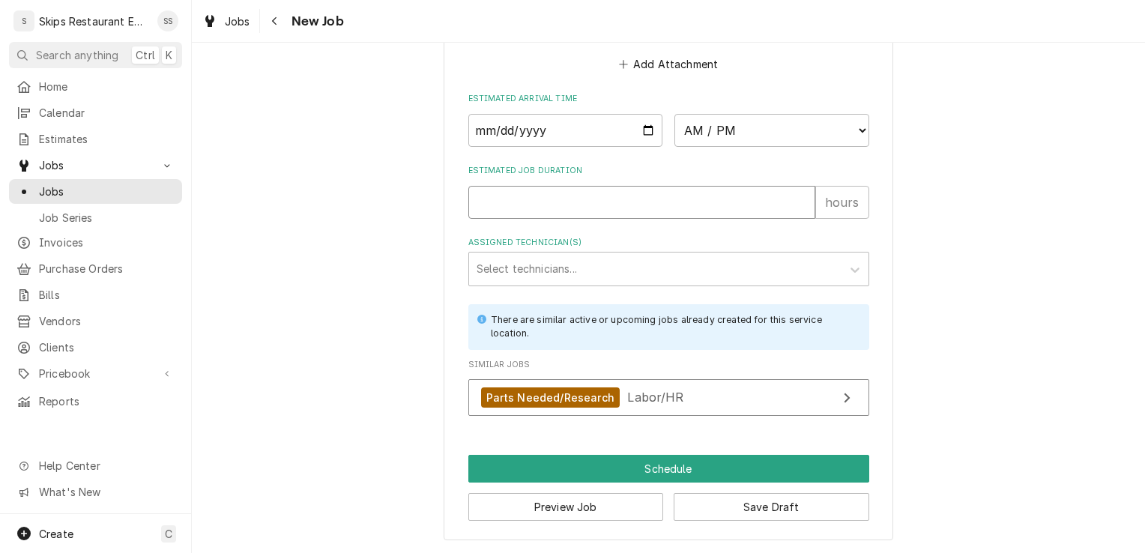
click at [489, 201] on input "Estimated Job Duration" at bounding box center [641, 202] width 347 height 33
type textarea "x"
type input "1"
type textarea "x"
type input "1"
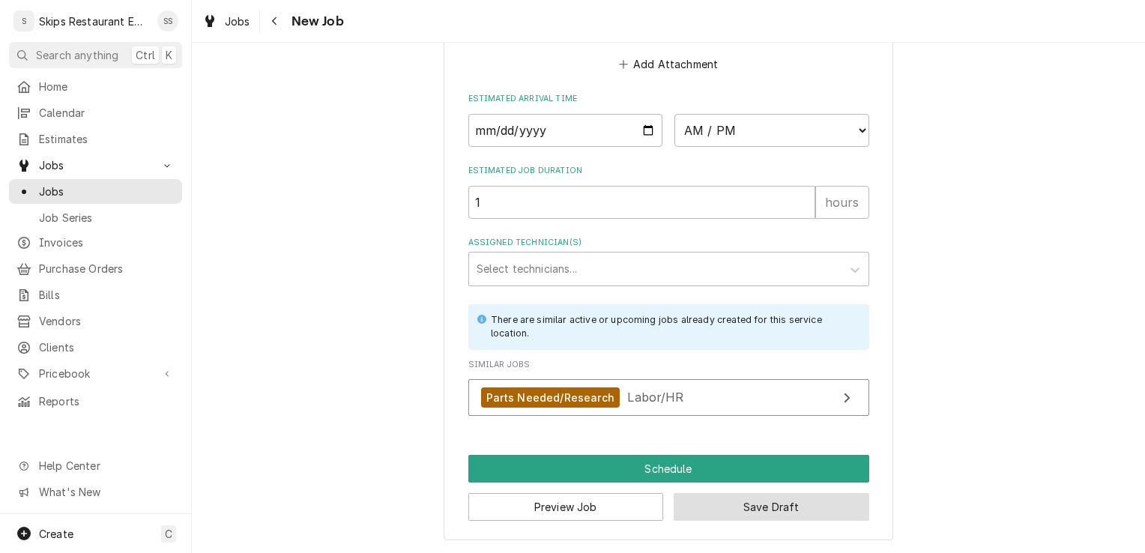
click at [692, 507] on button "Save Draft" at bounding box center [772, 507] width 196 height 28
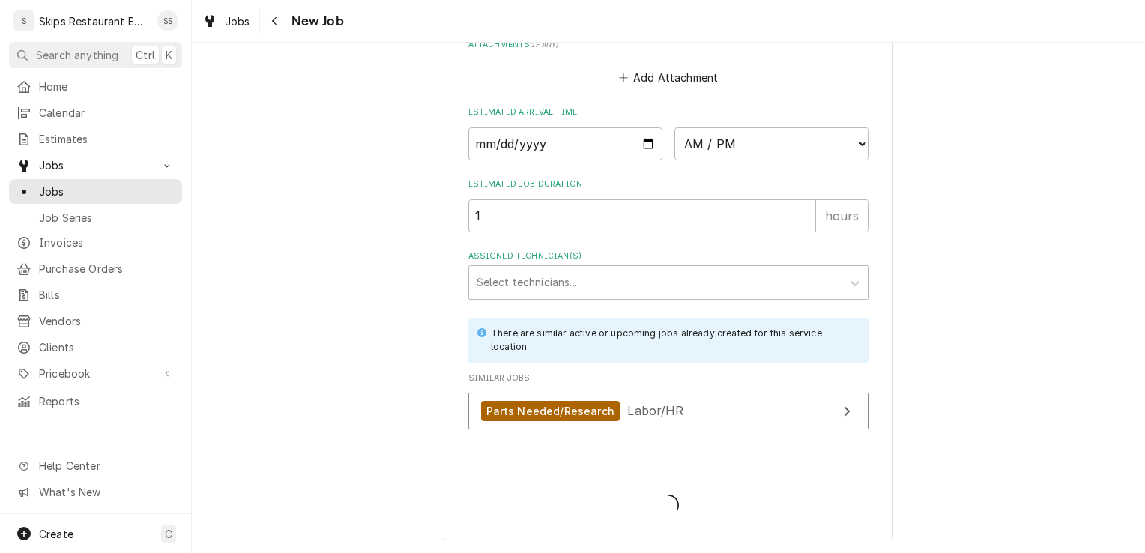
type textarea "x"
